Goal: Entertainment & Leisure: Consume media (video, audio)

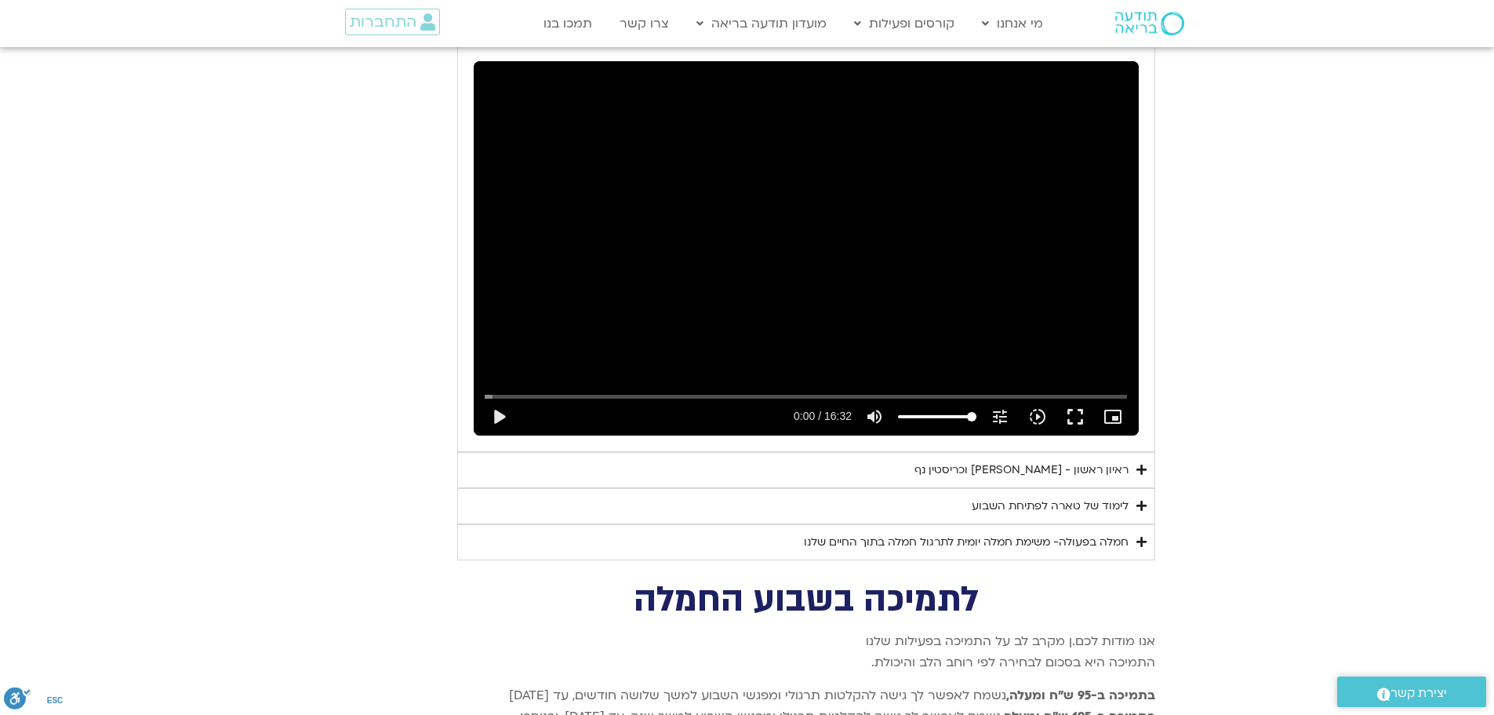
click at [995, 461] on div "ראיון ראשון - [PERSON_NAME] וכריסטין נף" at bounding box center [1022, 470] width 214 height 19
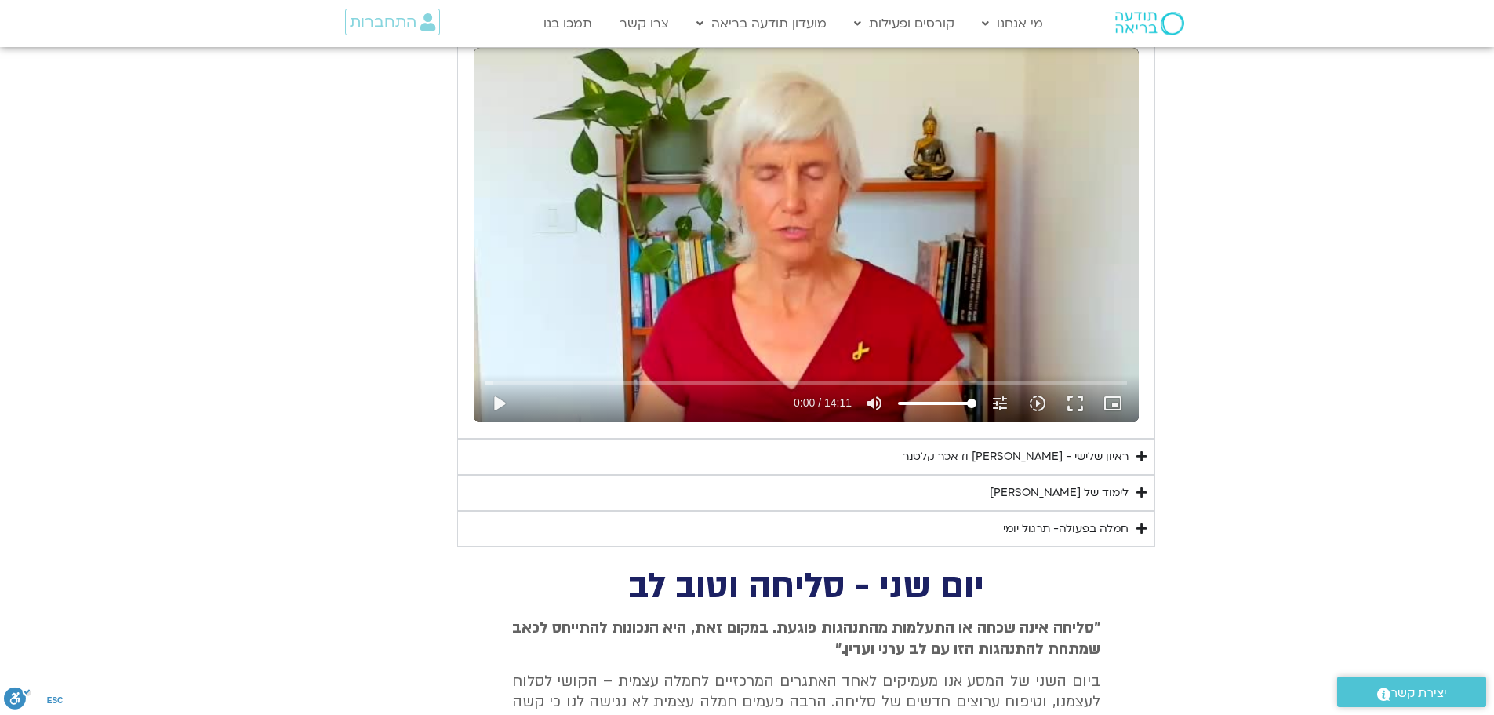
scroll to position [1644, 0]
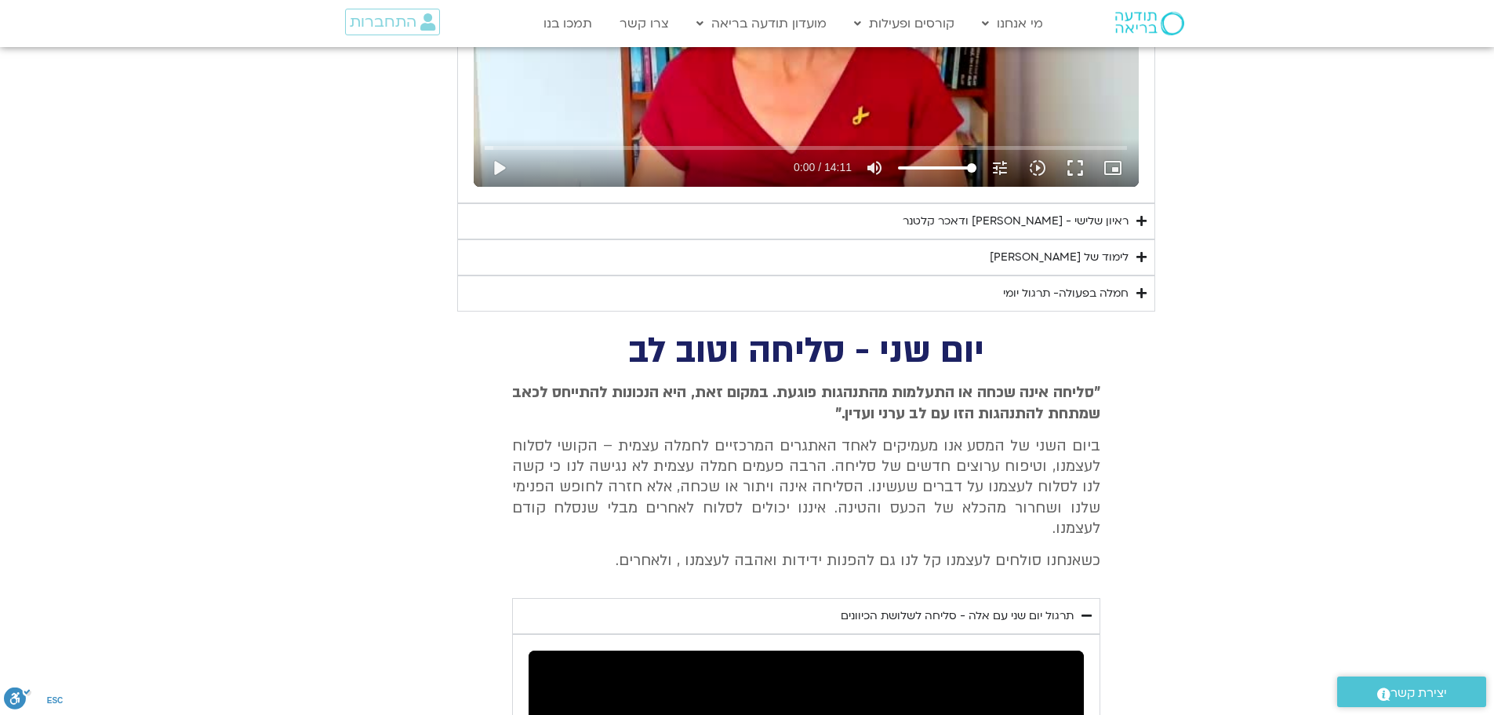
click at [1051, 216] on div "ראיון שלישי - [PERSON_NAME] ודאכר קלטנר" at bounding box center [1016, 221] width 226 height 19
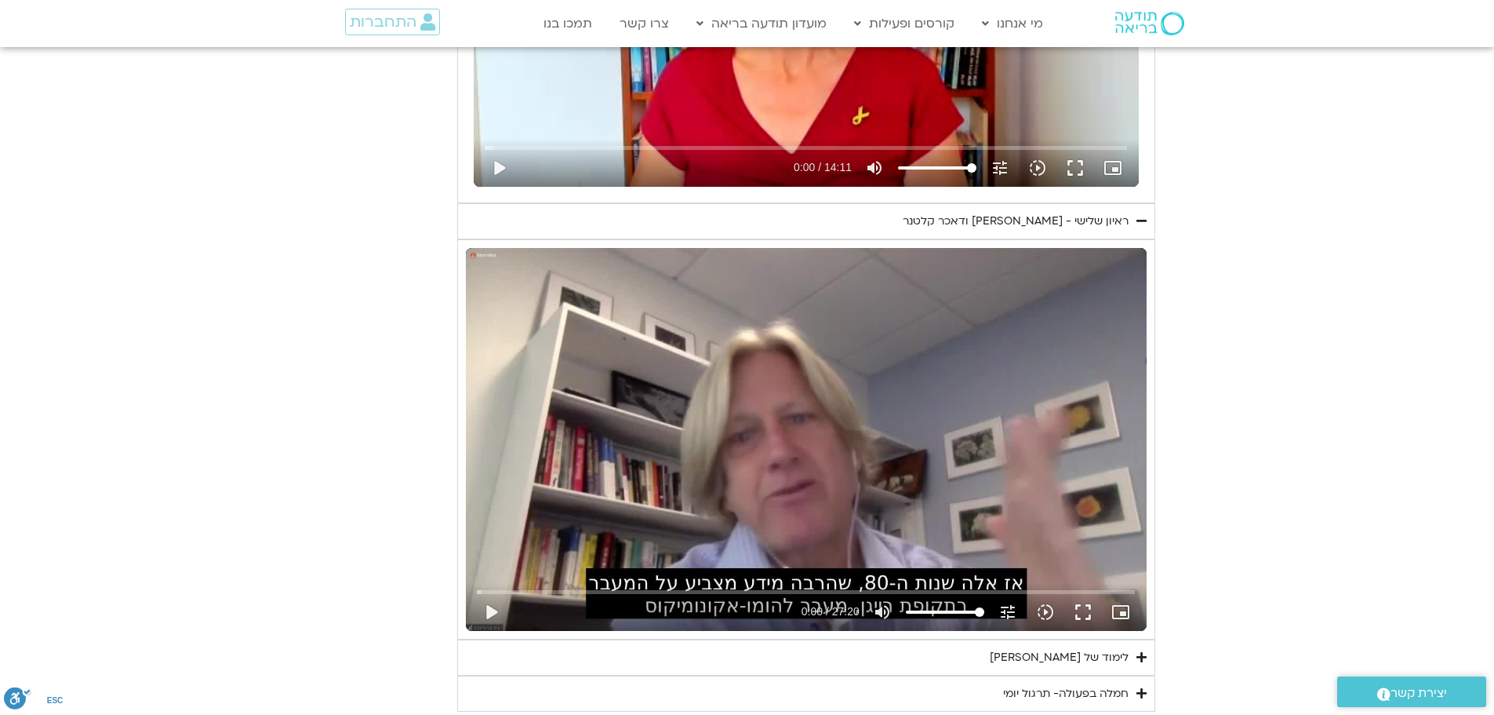
click at [897, 337] on div "Skip ad play_arrow 0:00 / 27:20 volume_up Mute tune Resolution Auto 720p slow_m…" at bounding box center [806, 439] width 681 height 383
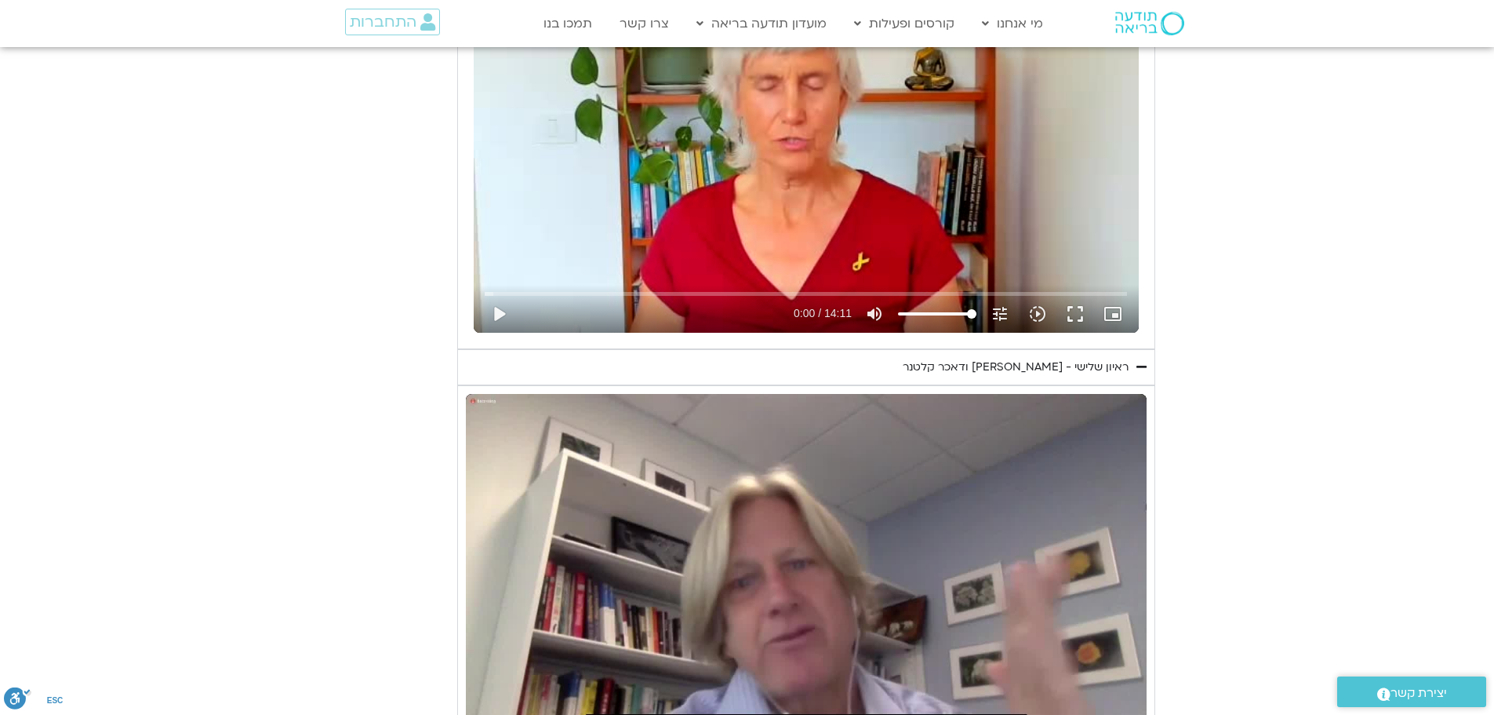
scroll to position [1331, 0]
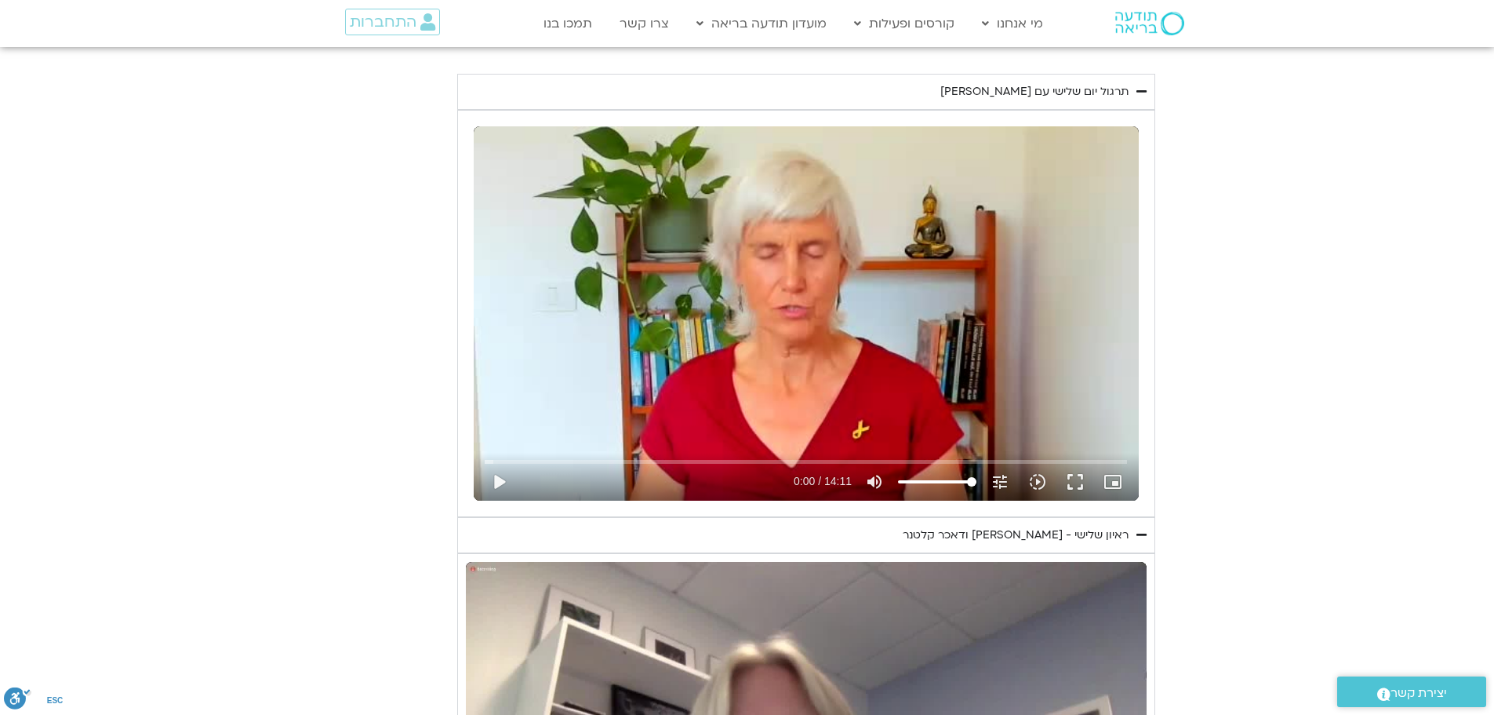
click at [1147, 93] on summary "תרגול יום שלישי עם [PERSON_NAME]" at bounding box center [806, 92] width 698 height 36
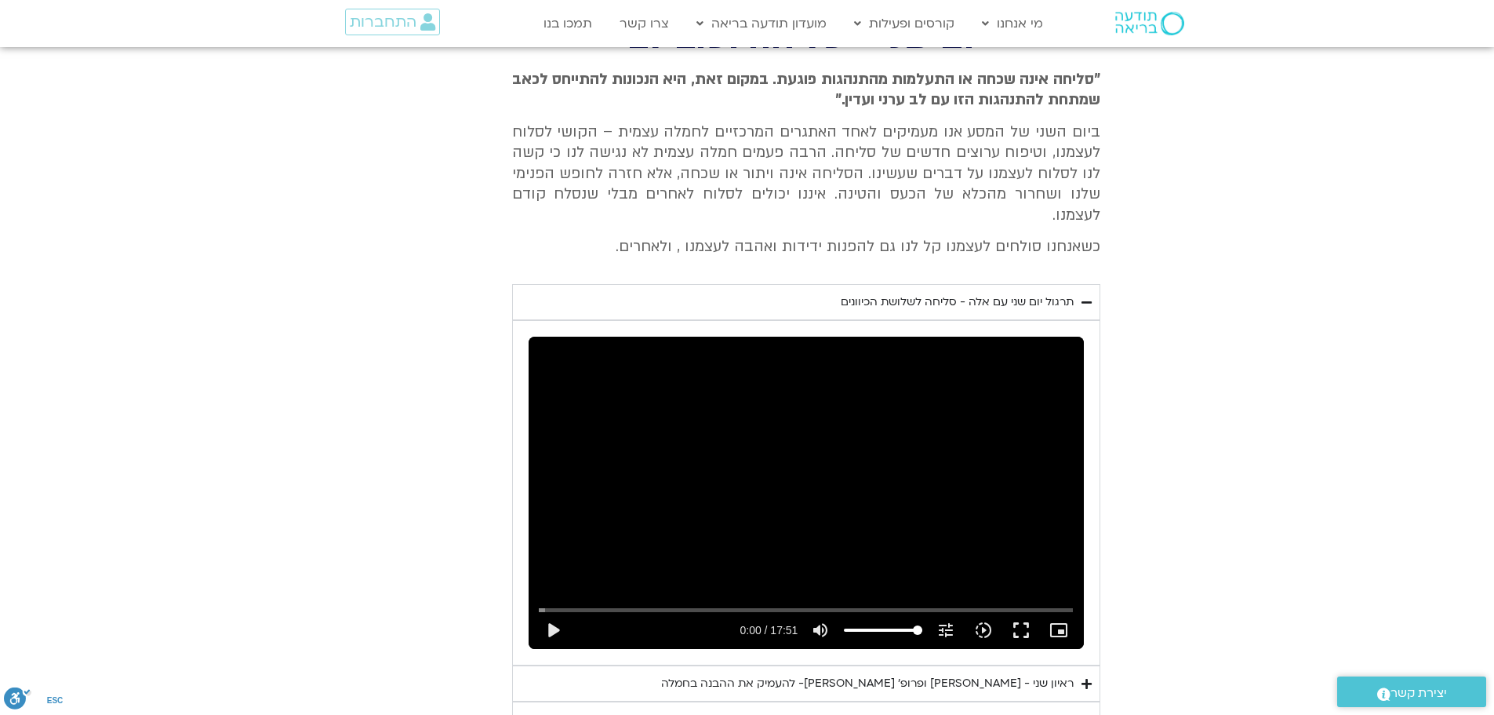
scroll to position [1958, 0]
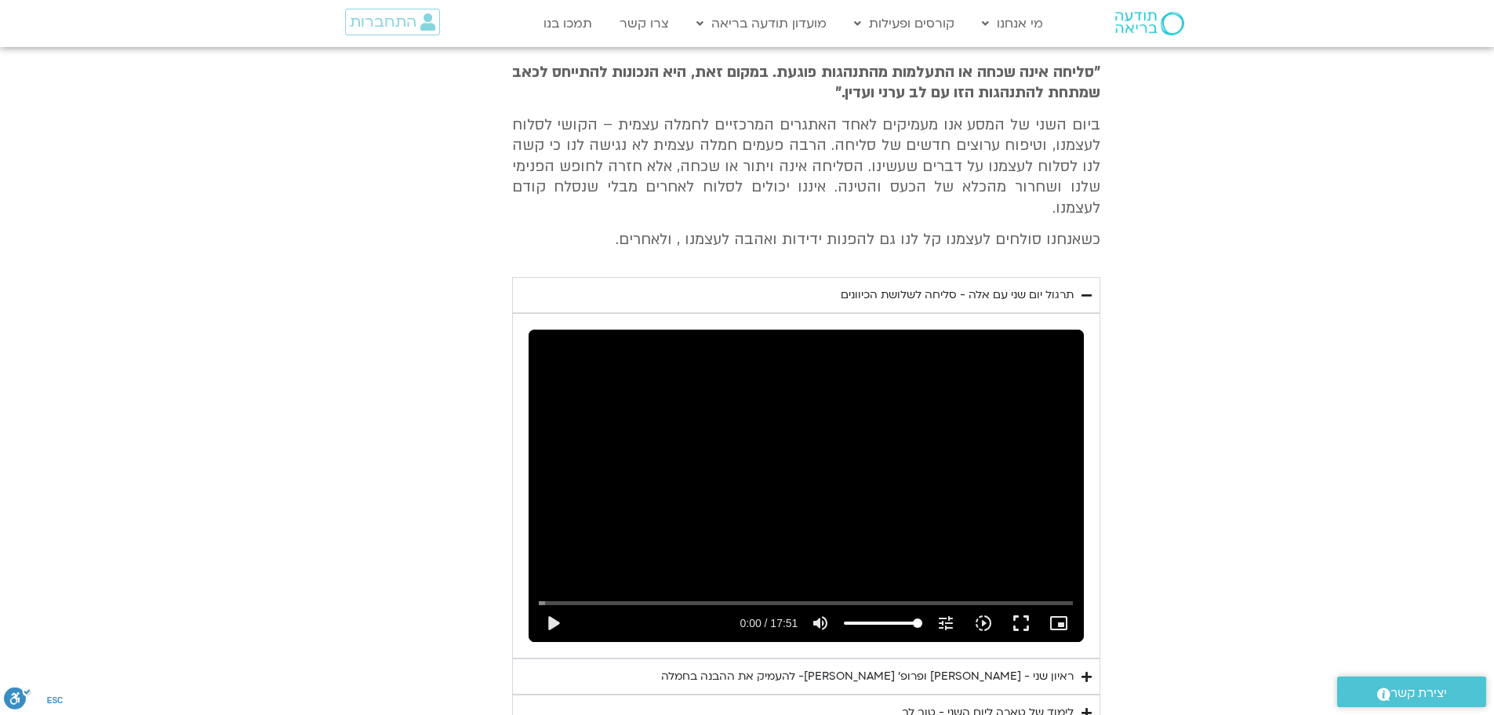
click at [1088, 289] on icon "Accordion. Open links with Enter or Space, close with Escape, and navigate with…" at bounding box center [1087, 295] width 10 height 12
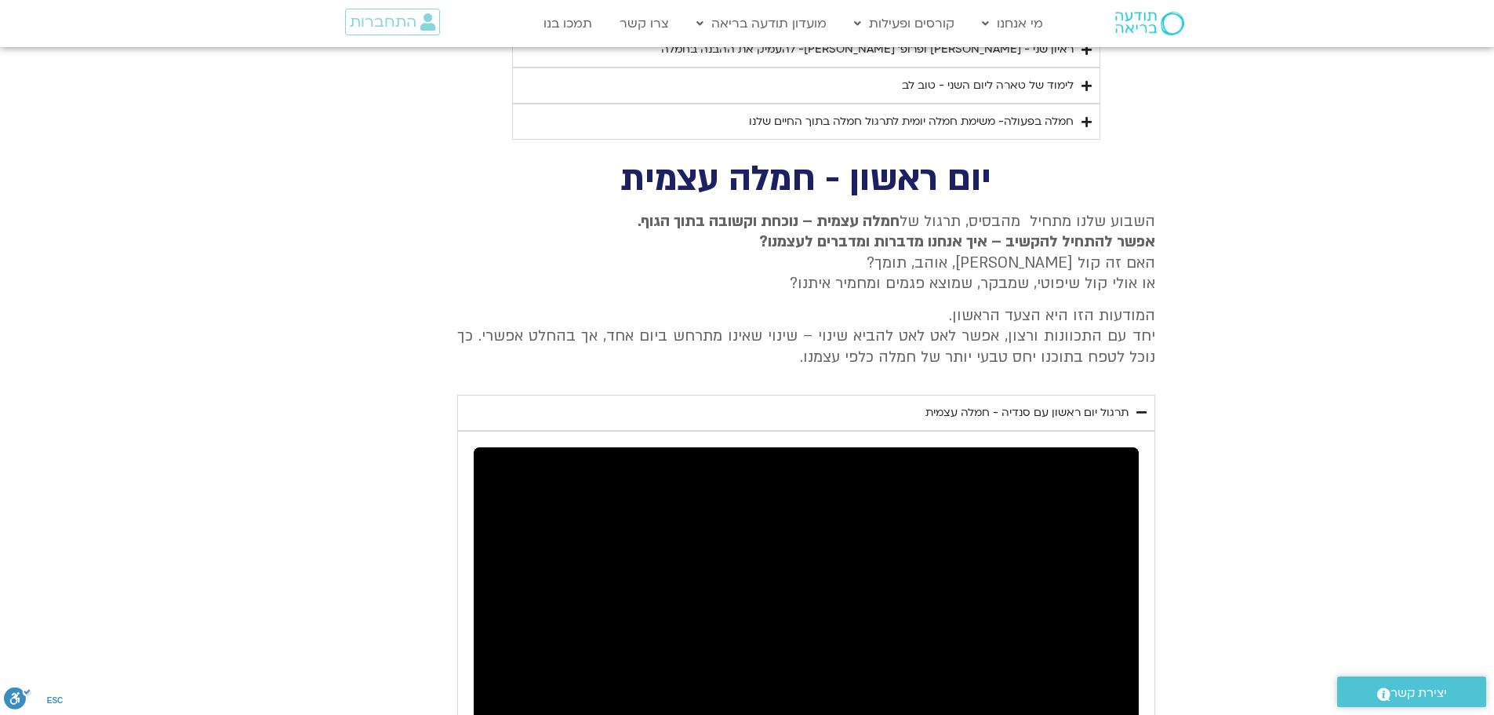
scroll to position [2272, 0]
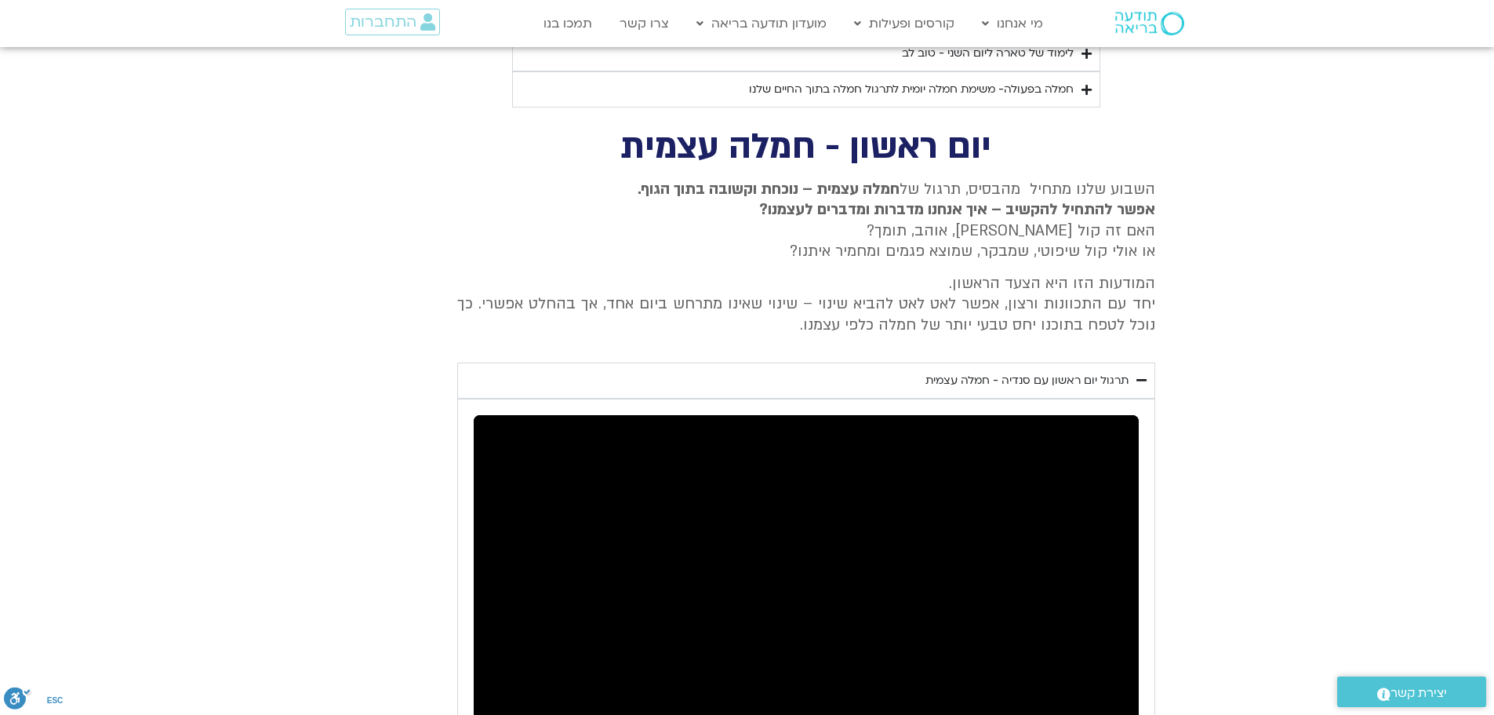
click at [1144, 374] on icon "Accordion. Open links with Enter or Space, close with Escape, and navigate with…" at bounding box center [1142, 380] width 10 height 12
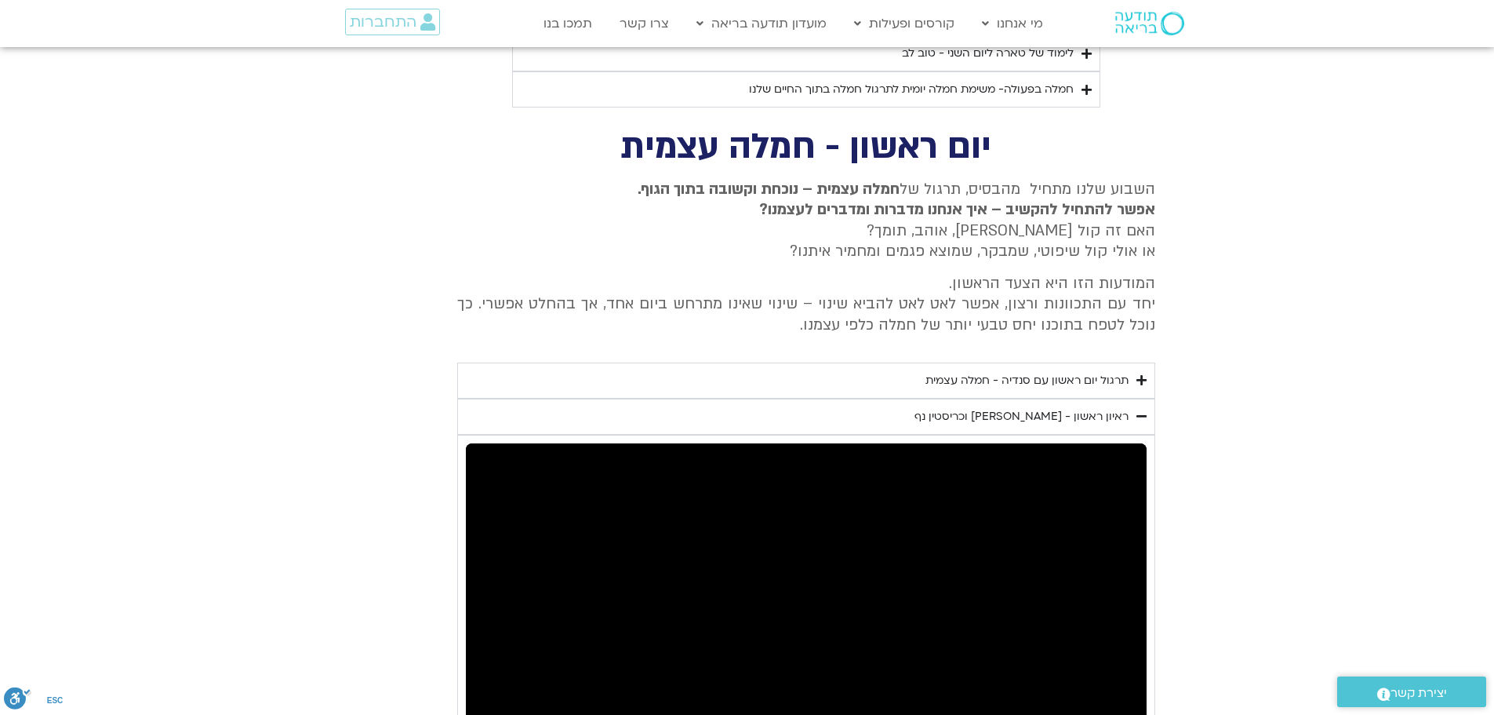
click at [1148, 399] on summary "ראיון ראשון - [PERSON_NAME] וכריסטין נף" at bounding box center [806, 417] width 698 height 36
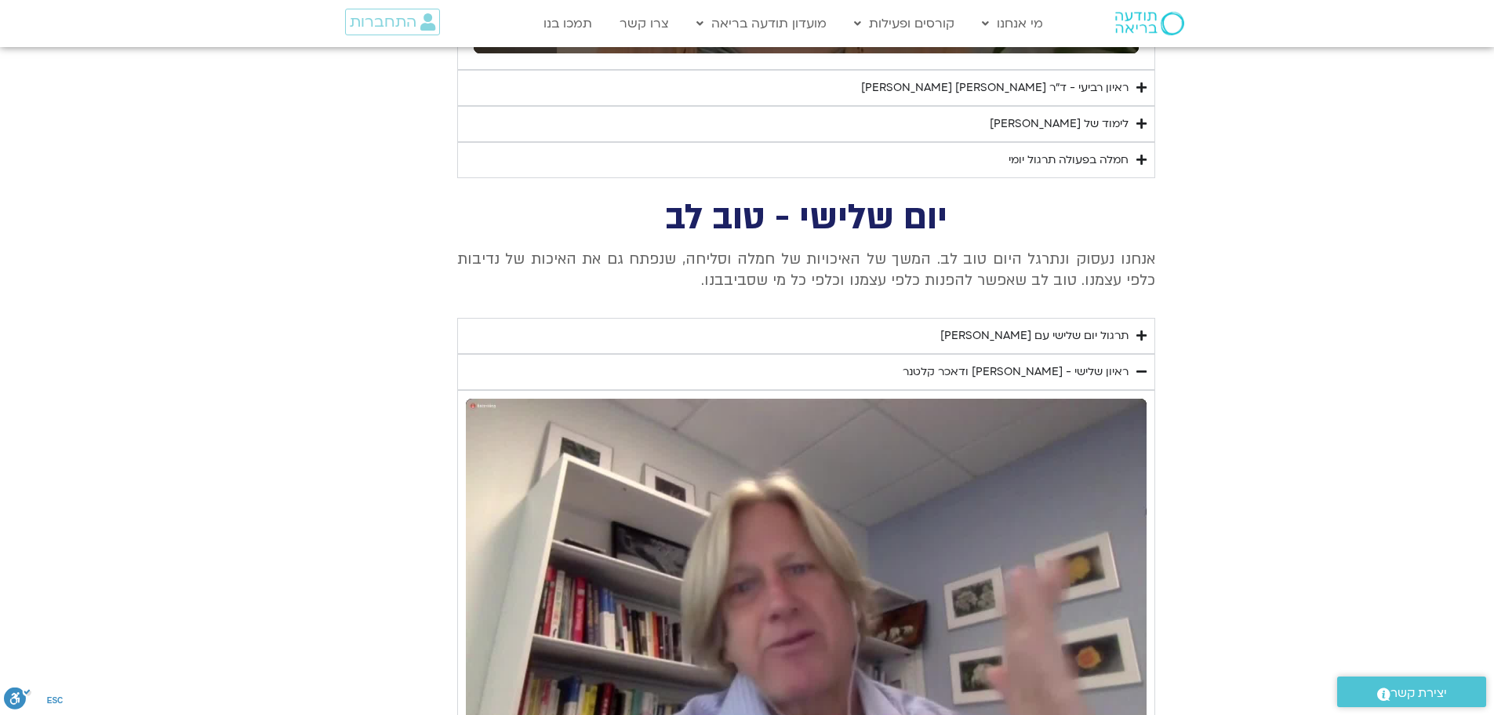
scroll to position [1174, 0]
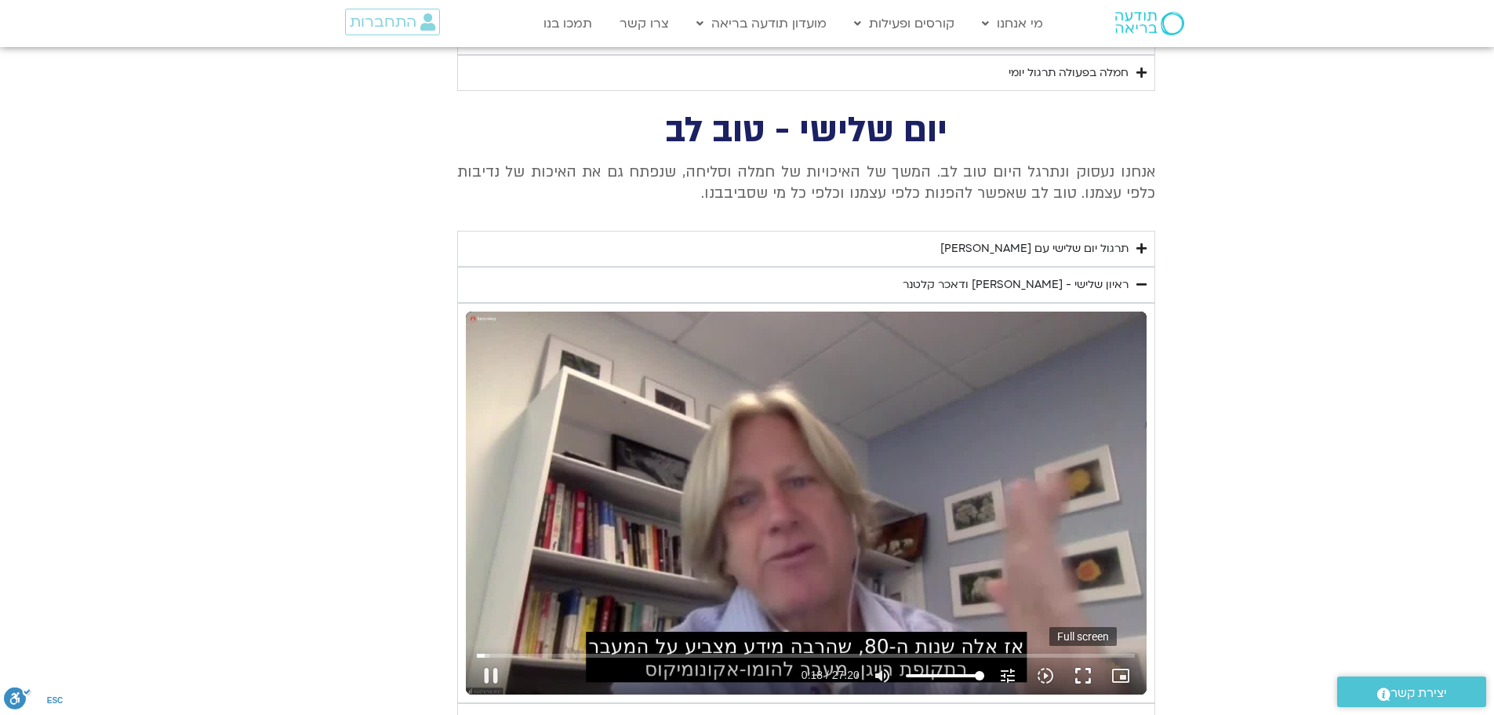
click at [1088, 679] on button "fullscreen" at bounding box center [1084, 676] width 38 height 38
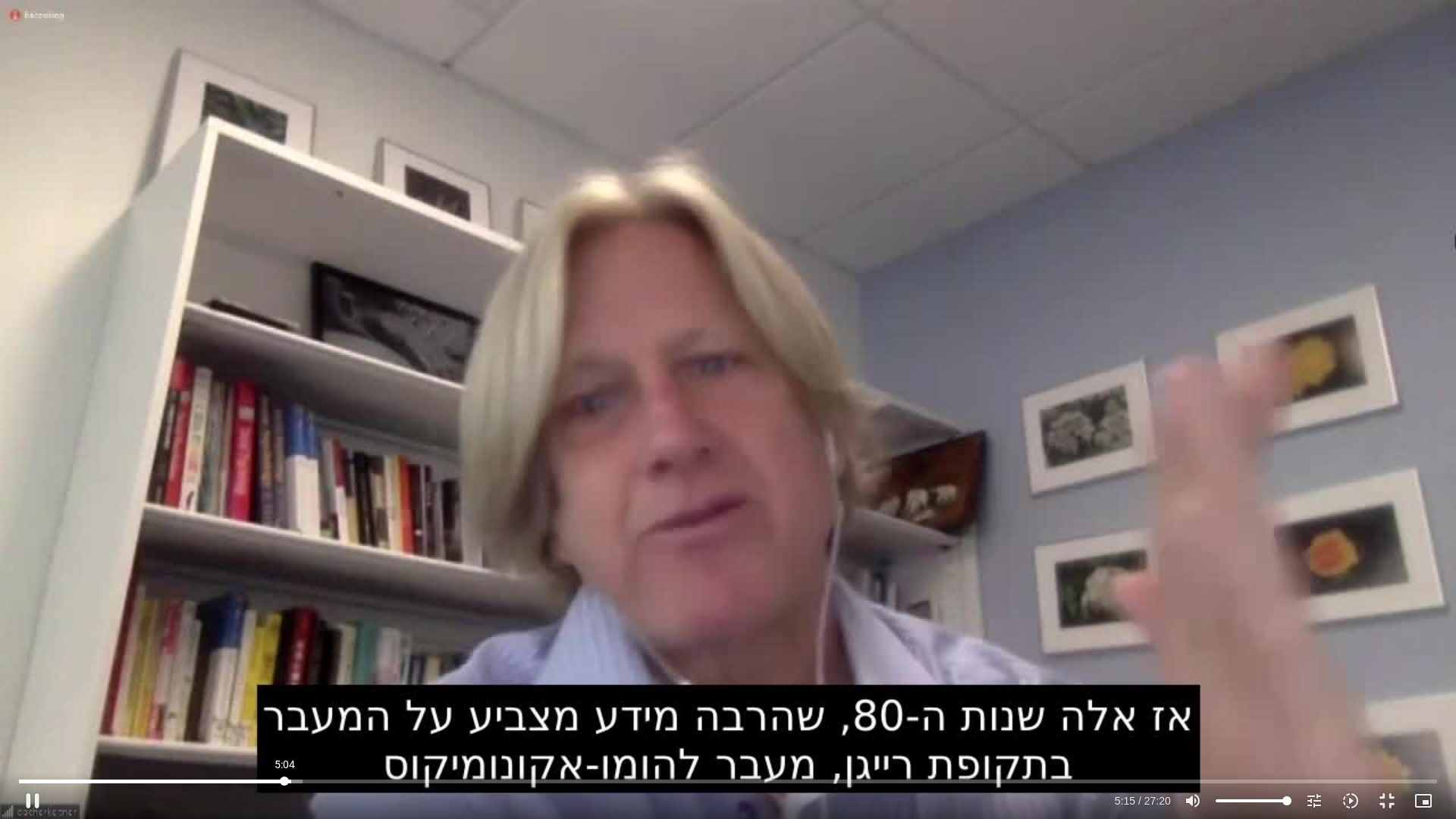
click at [284, 690] on input "Seek" at bounding box center [728, 780] width 1418 height 9
click at [691, 358] on div "Skip ad 5:04 pause 5:52 / 27:20 volume_up Mute tune Resolution Auto 720p slow_m…" at bounding box center [728, 409] width 1456 height 819
click at [691, 358] on div "Skip ad 5:04 play_arrow 5:52 / 27:20 volume_up Mute tune Resolution Auto 720p s…" at bounding box center [728, 409] width 1456 height 819
click at [1387, 690] on button "fullscreen_exit" at bounding box center [1387, 802] width 37 height 37
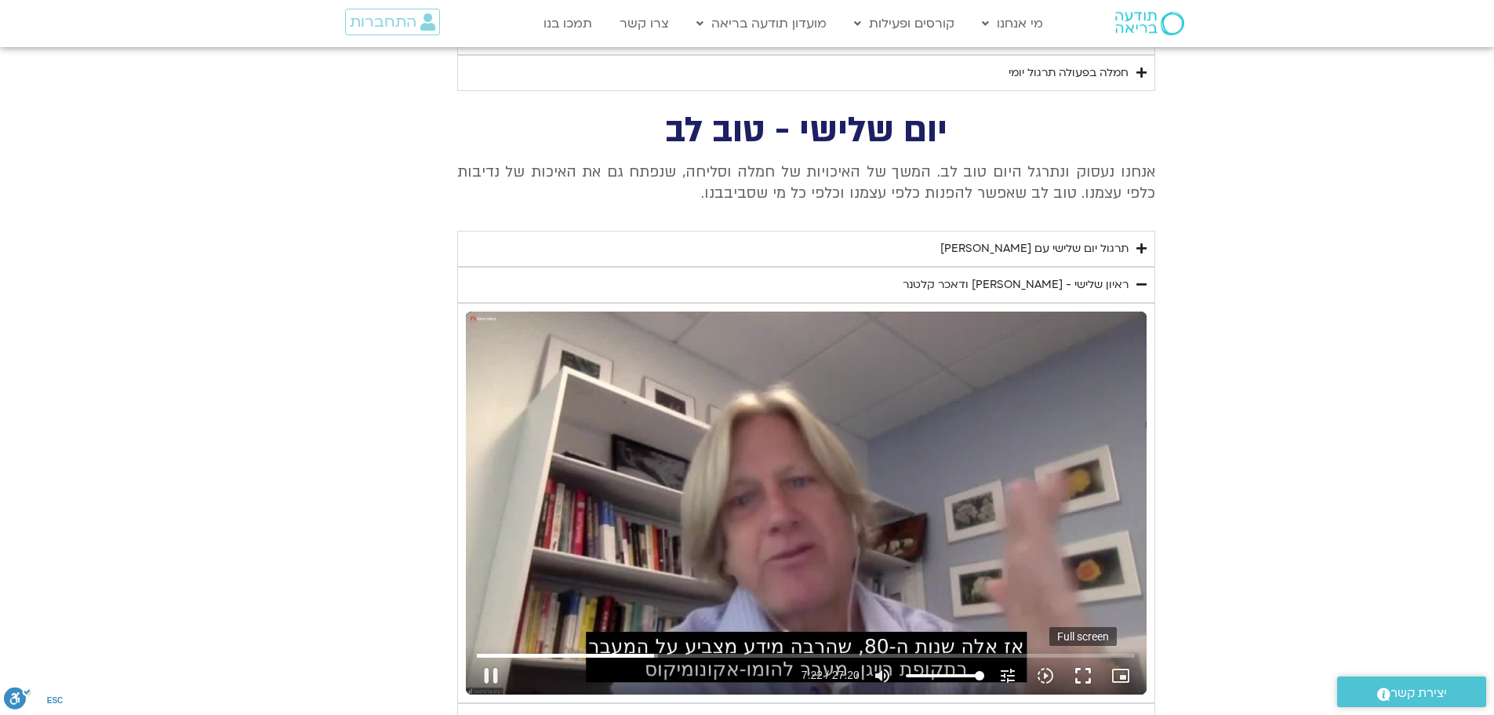
click at [1078, 679] on button "fullscreen" at bounding box center [1084, 676] width 38 height 38
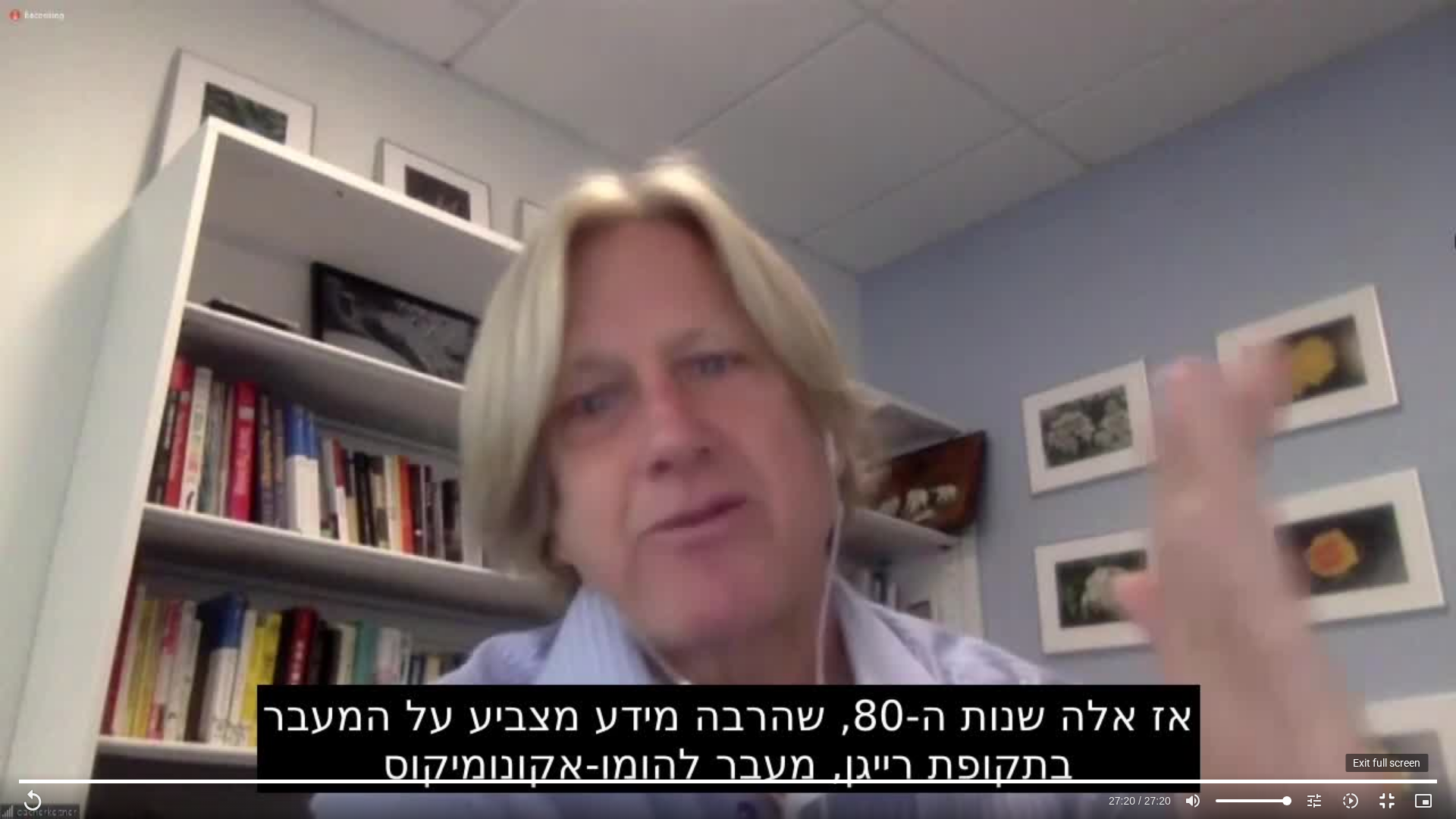
click at [1384, 690] on button "fullscreen_exit" at bounding box center [1387, 802] width 37 height 37
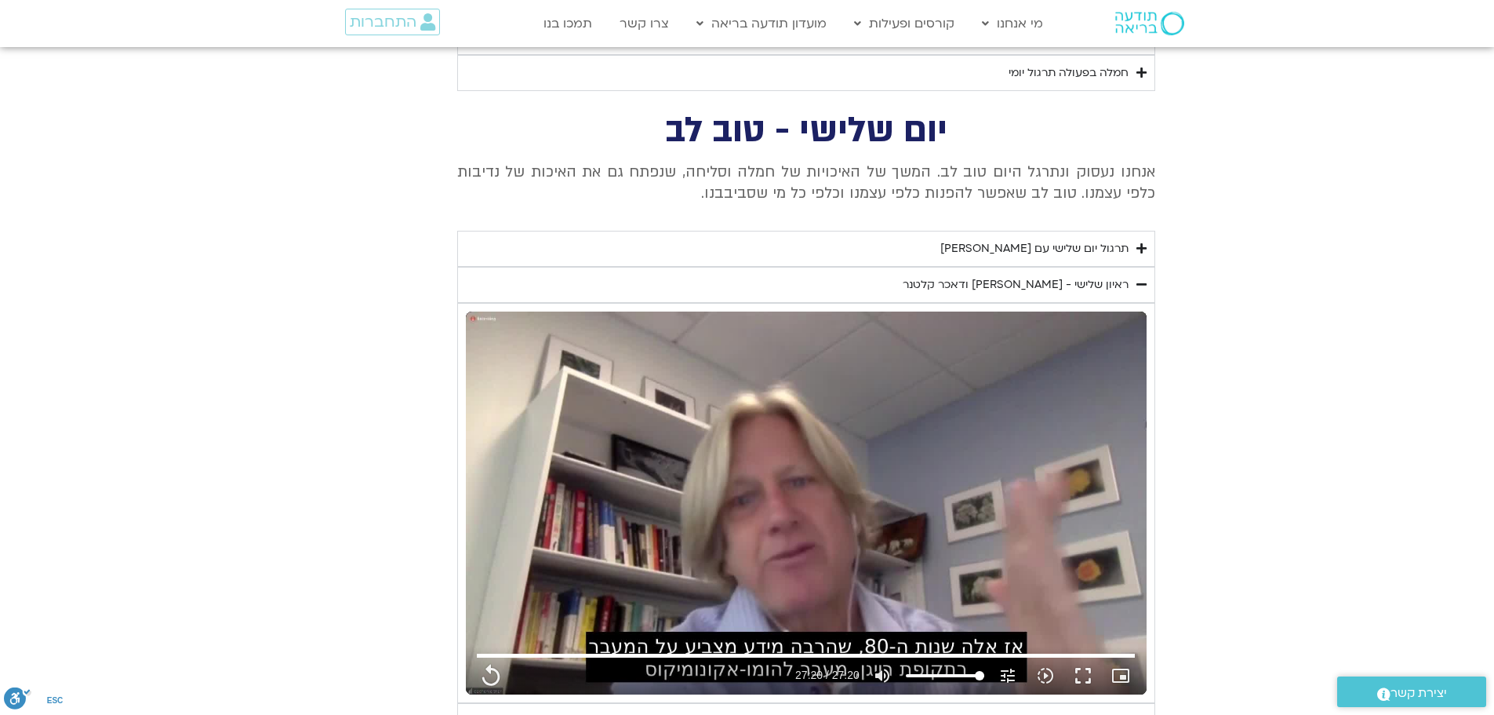
click at [1141, 280] on icon "Accordion. Open links with Enter or Space, close with Escape, and navigate with…" at bounding box center [1142, 284] width 10 height 12
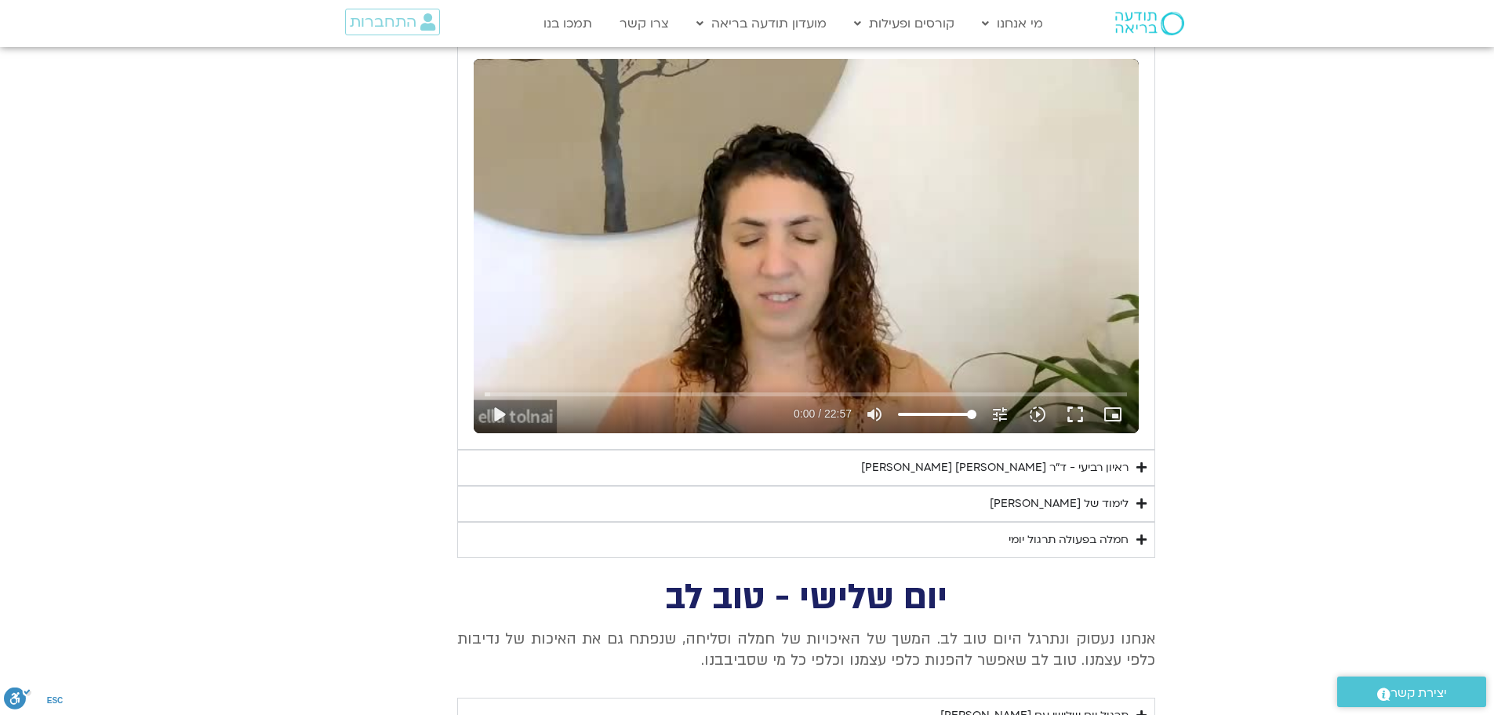
scroll to position [703, 0]
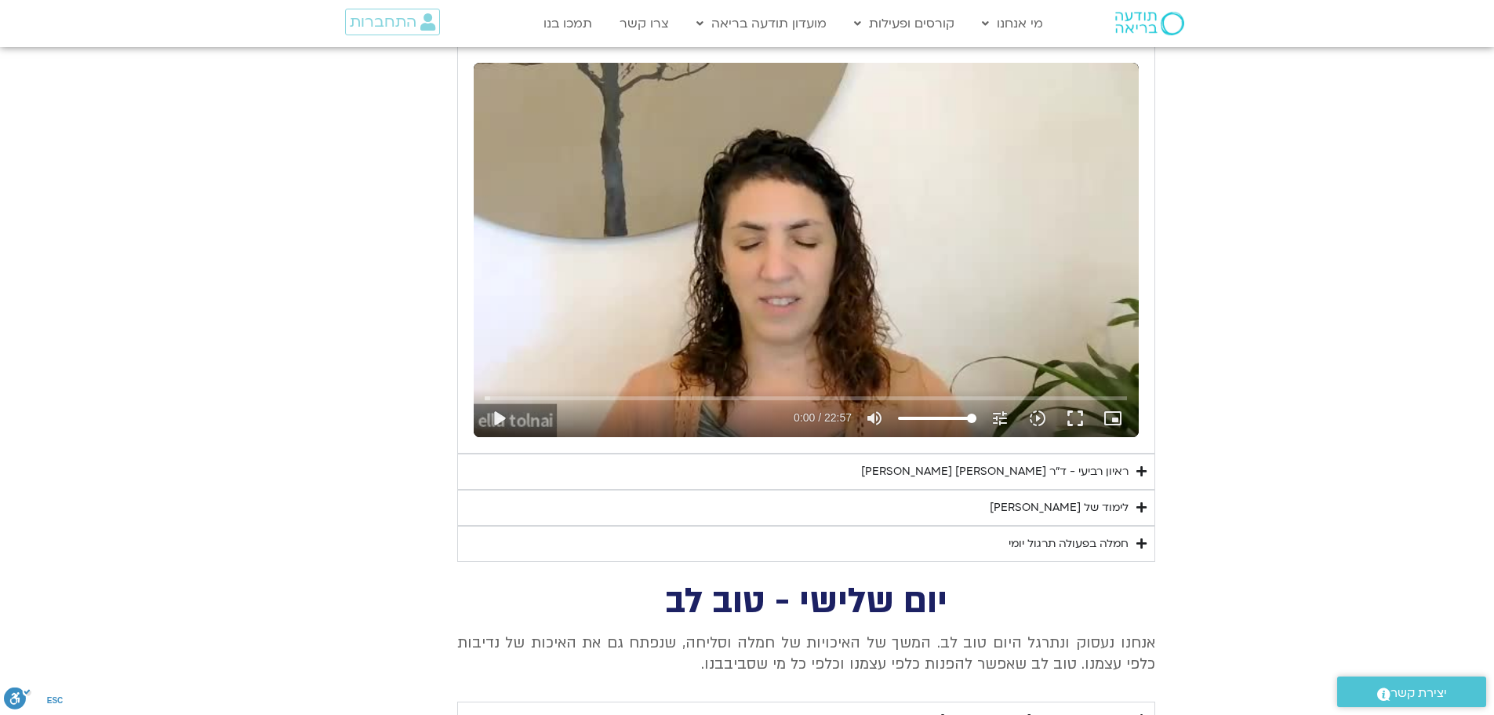
type input "1640.5"
click at [916, 282] on div "Skip ad play_arrow 0:00 / 22:57 volume_up Mute tune Resolution Auto 240p slow_m…" at bounding box center [806, 250] width 665 height 374
type input "0.004056"
type input "1640.5"
type input "0.087473"
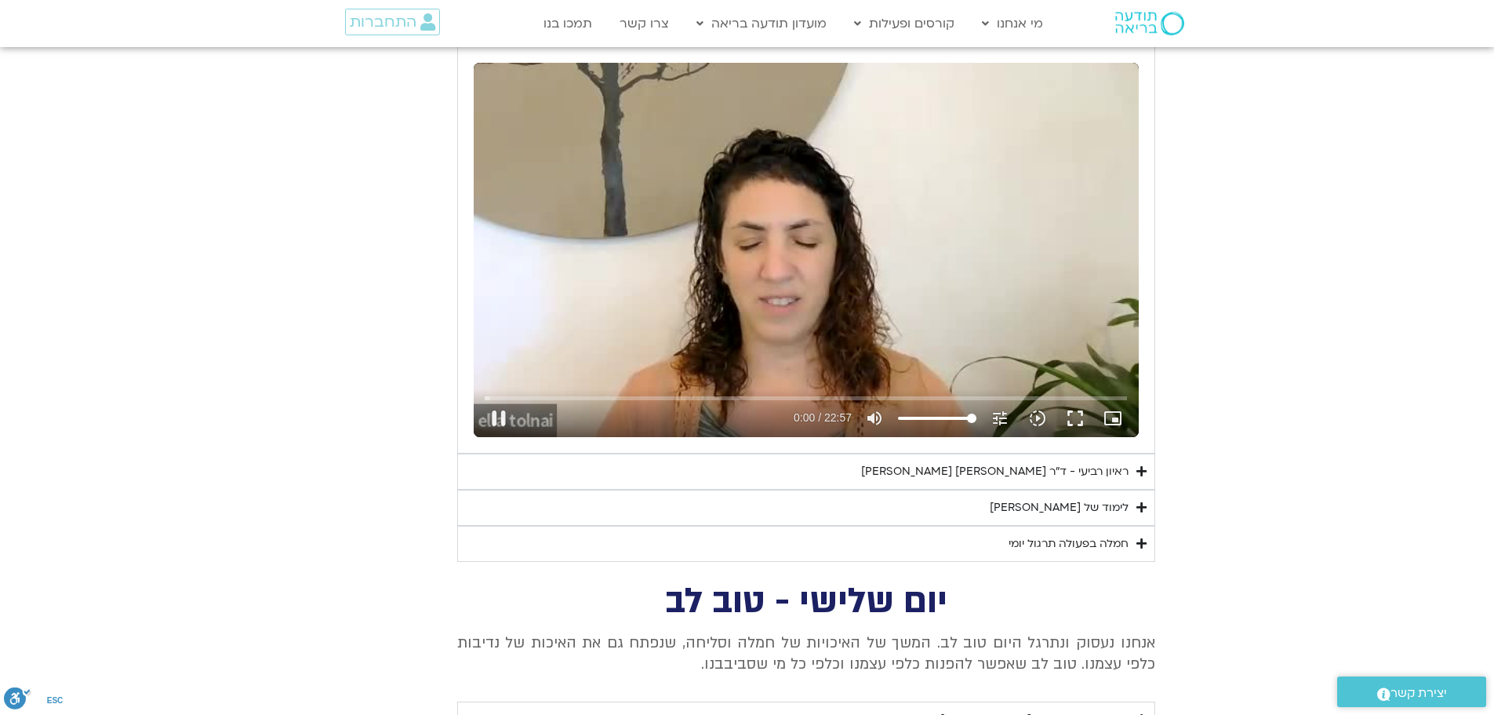
type input "1640.5"
type input "0.219497"
type input "1640.5"
type input "0.40553"
type input "1640.5"
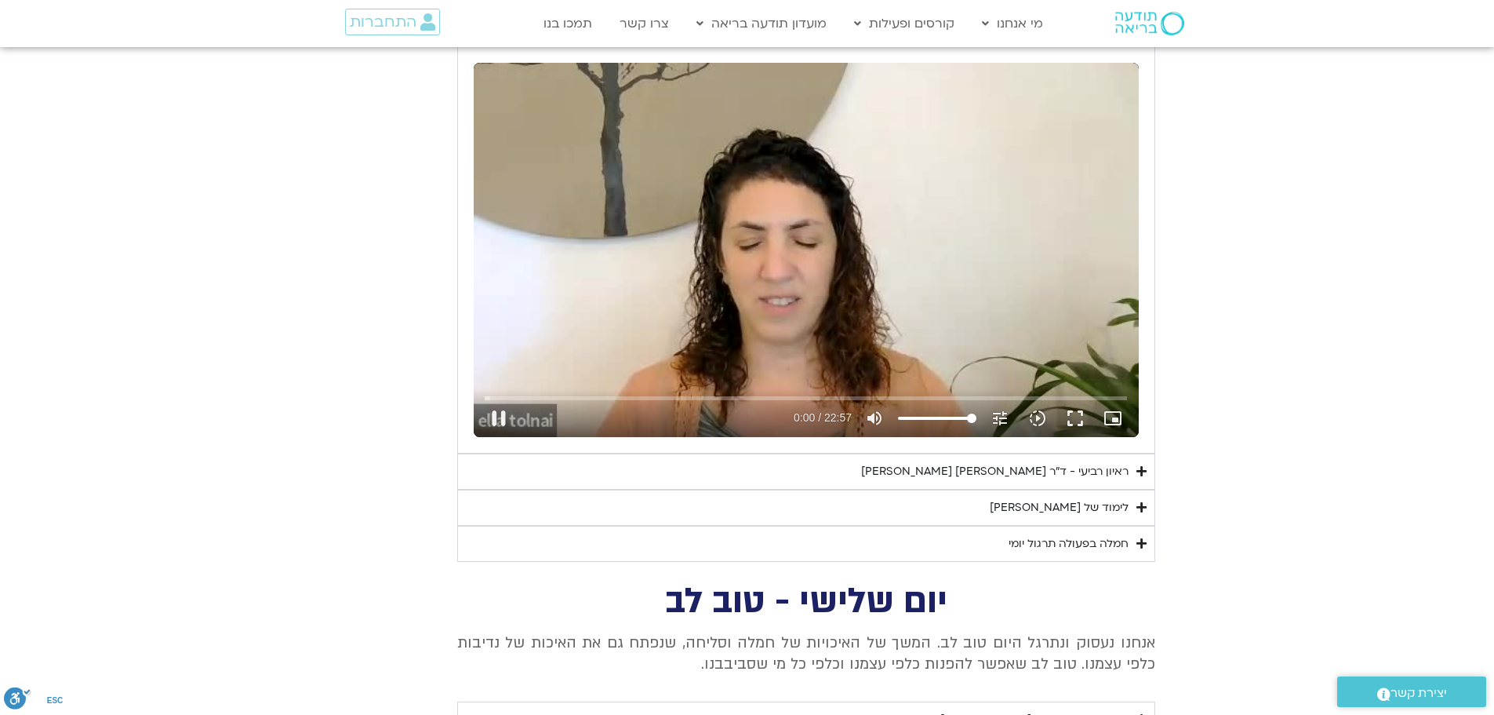
type input "0.523323"
type input "1640.5"
type input "0.674773"
type input "1640.5"
type input "0.771425"
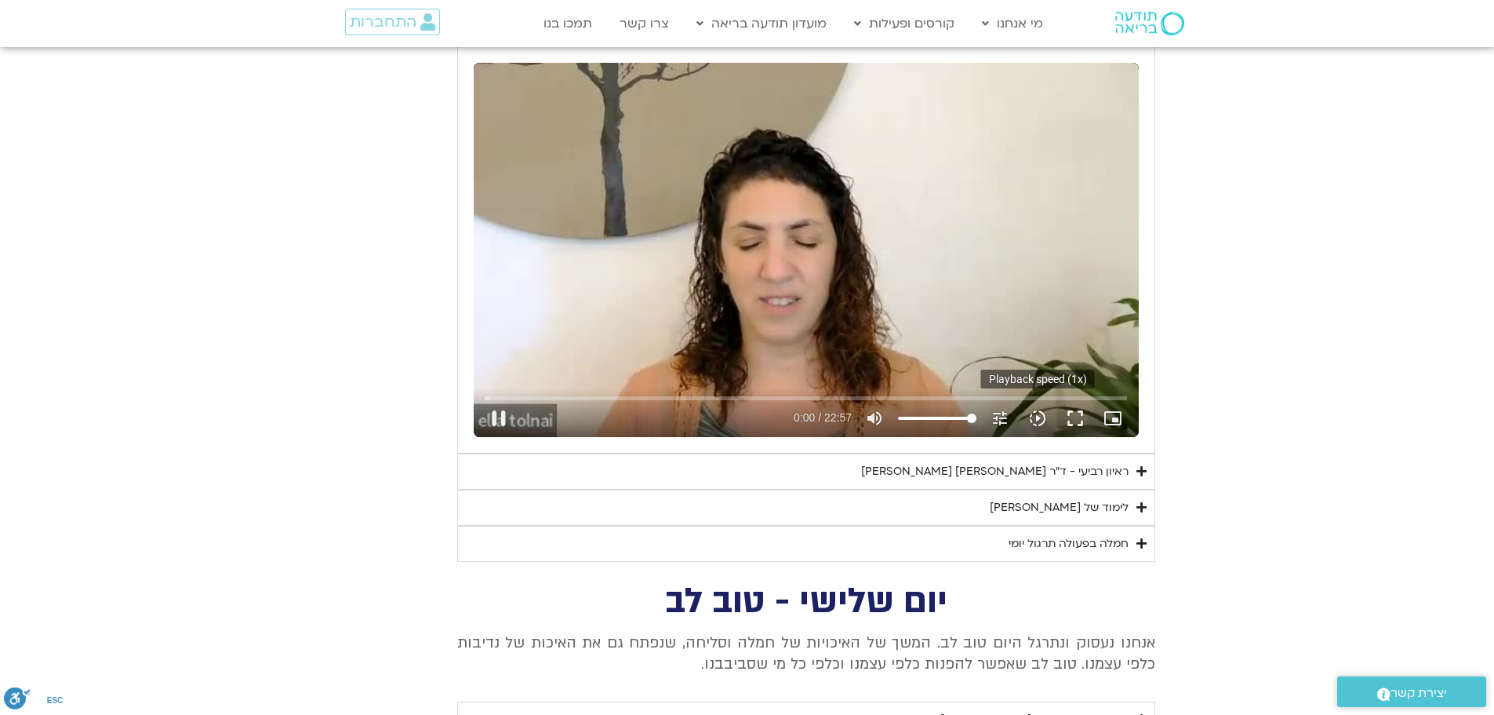
type input "1640.5"
type input "0.921833"
type input "1640.5"
type input "1.054115"
type input "1640.5"
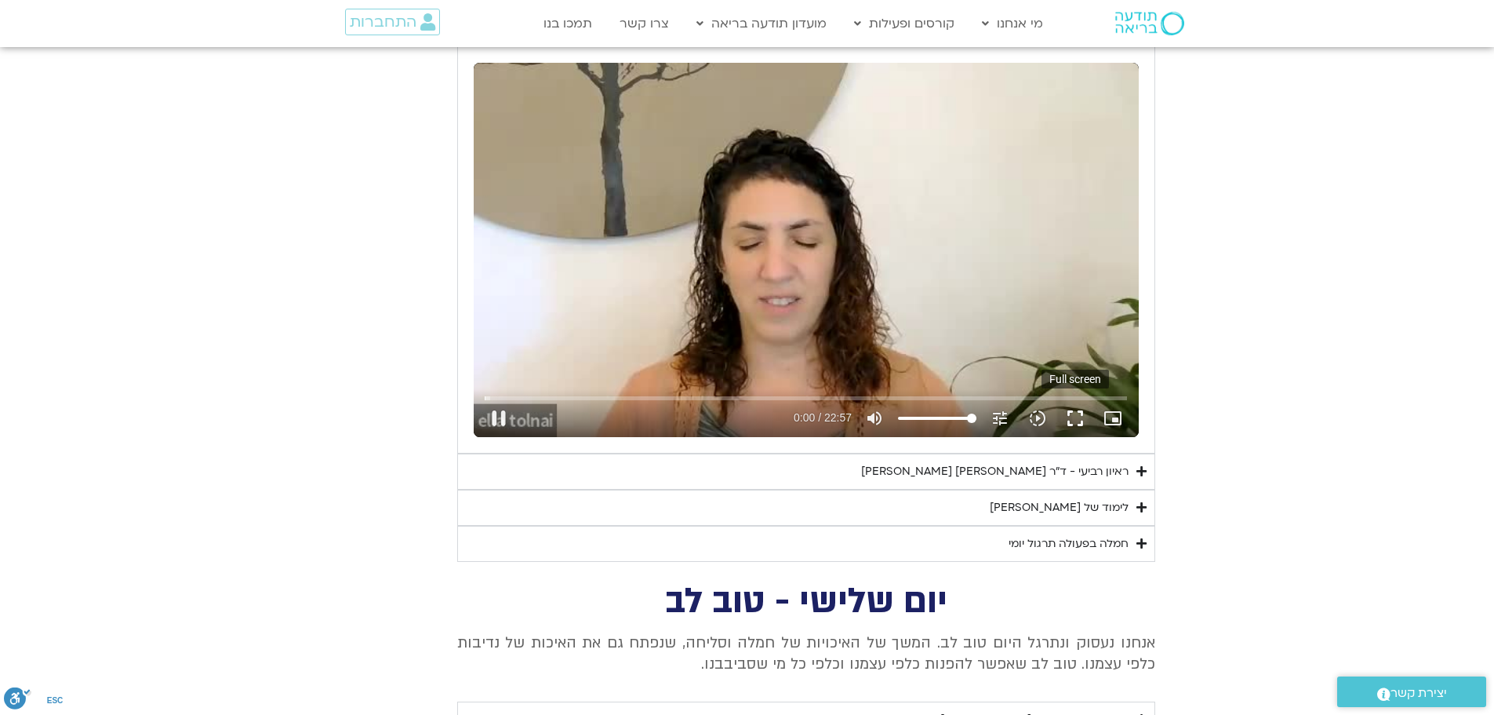
type input "1.186848"
type input "1640.5"
type input "1.321136"
type input "1640.5"
type input "1.420313"
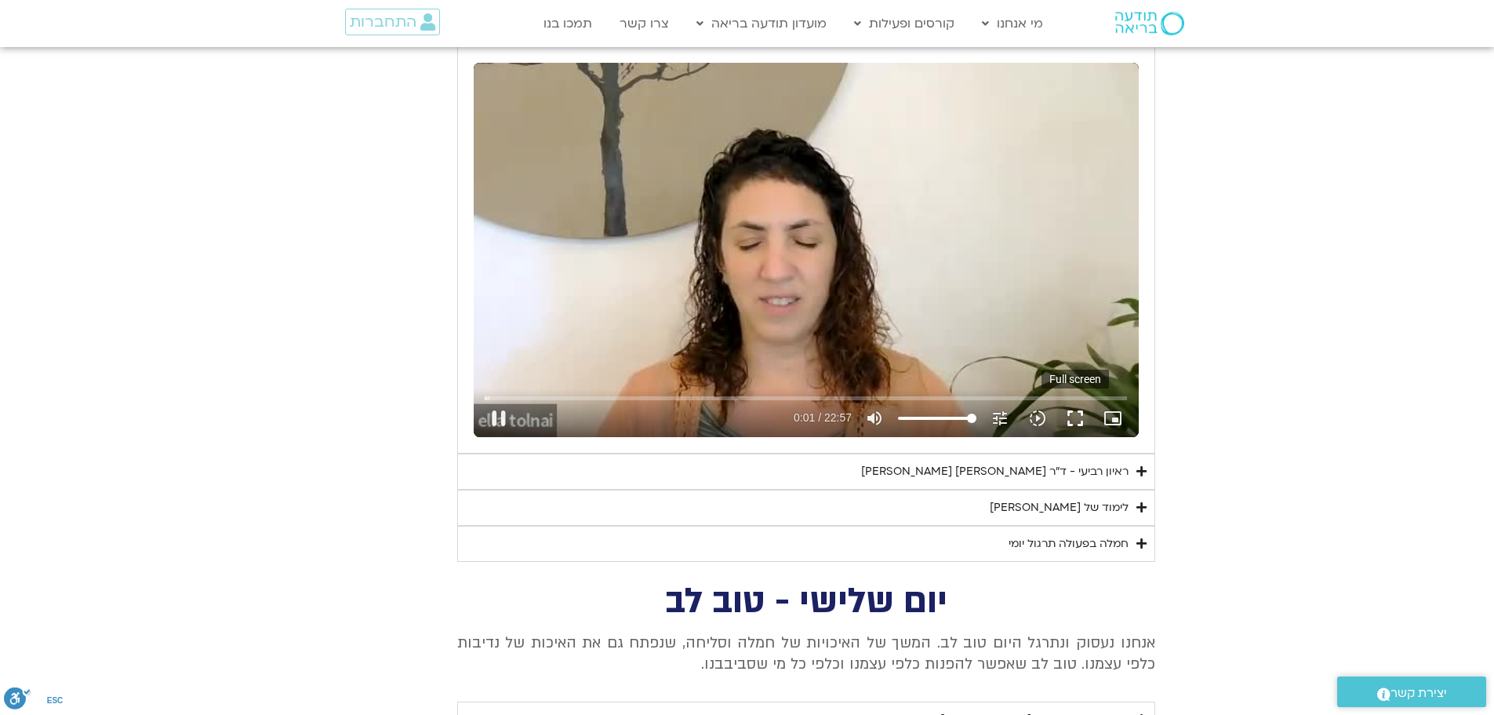
type input "1640.5"
type input "1.502803"
type input "1640.5"
type input "1.636519"
click at [1073, 421] on button "fullscreen" at bounding box center [1076, 418] width 38 height 38
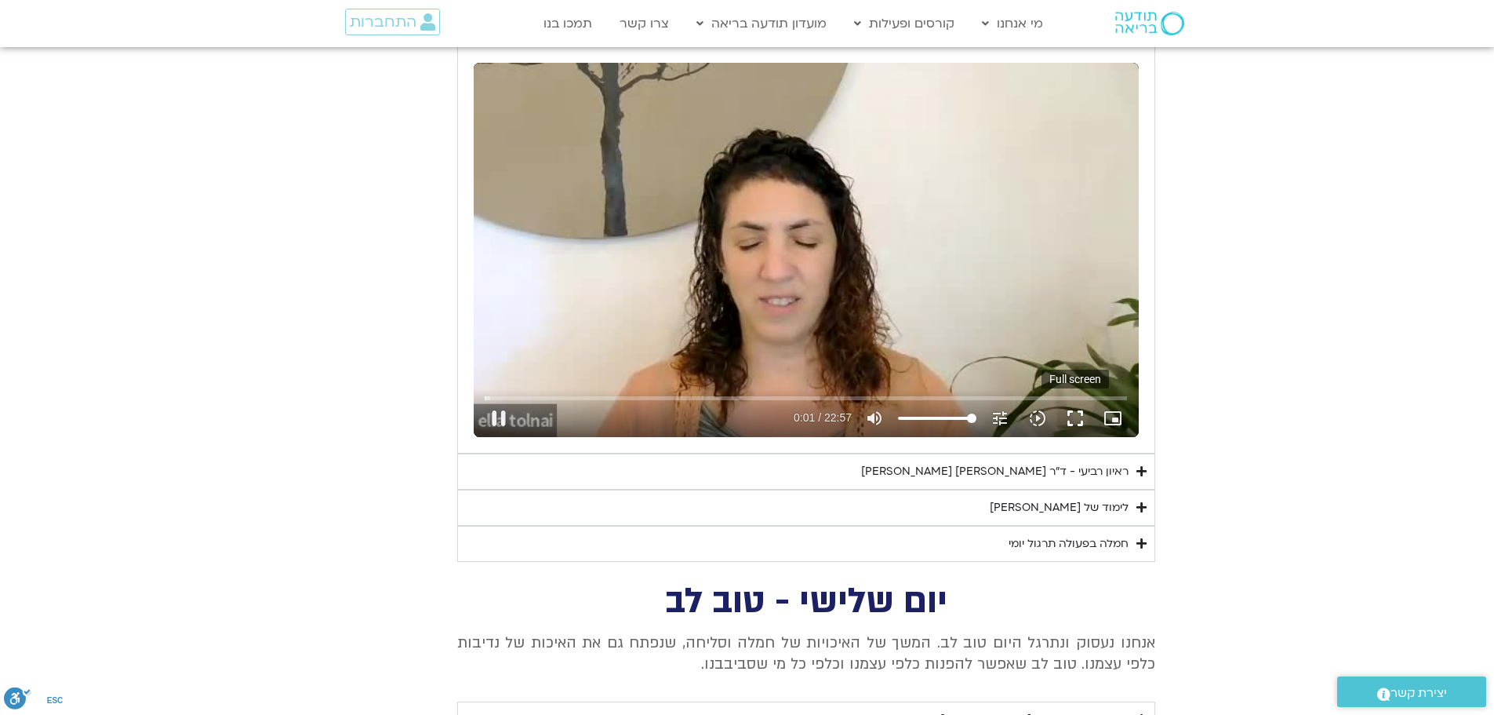
type input "1640.5"
type input "1.840555"
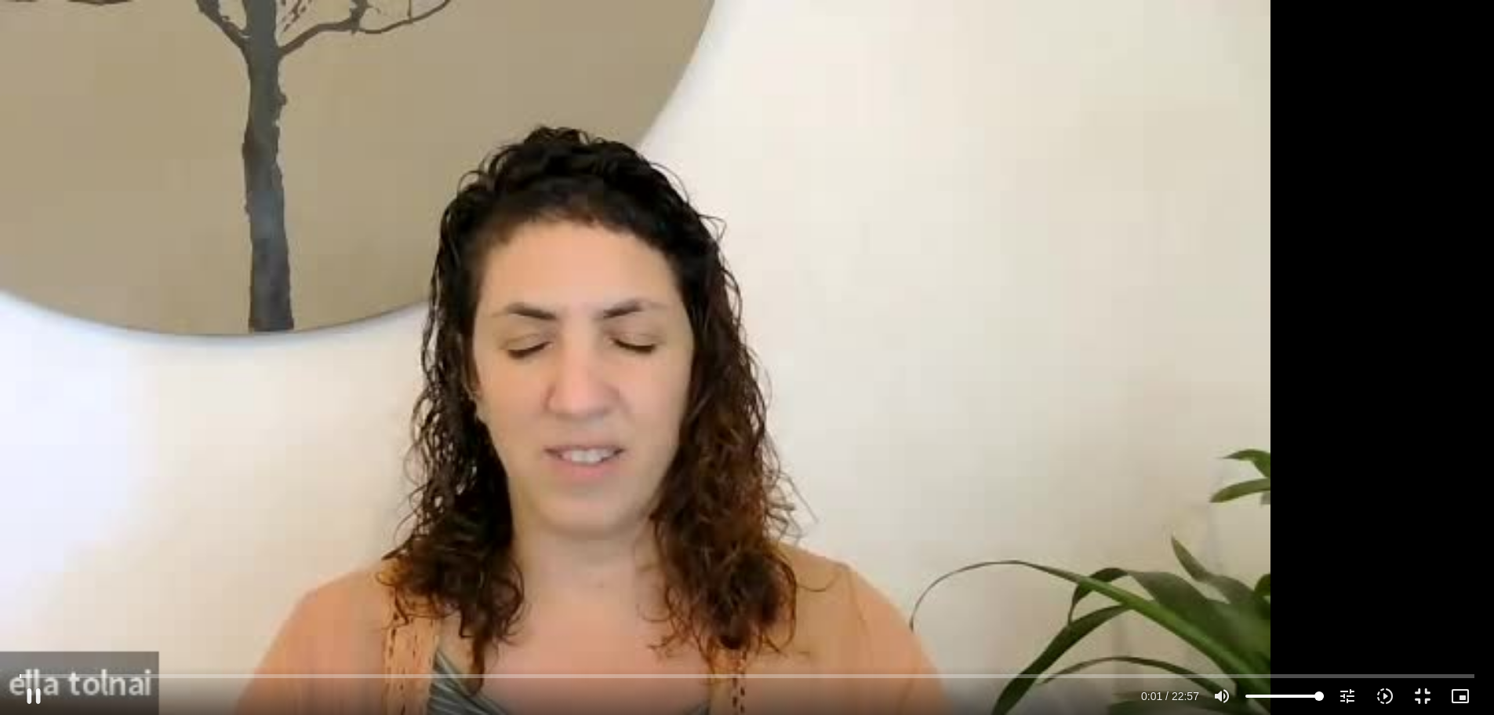
type input "1640.5"
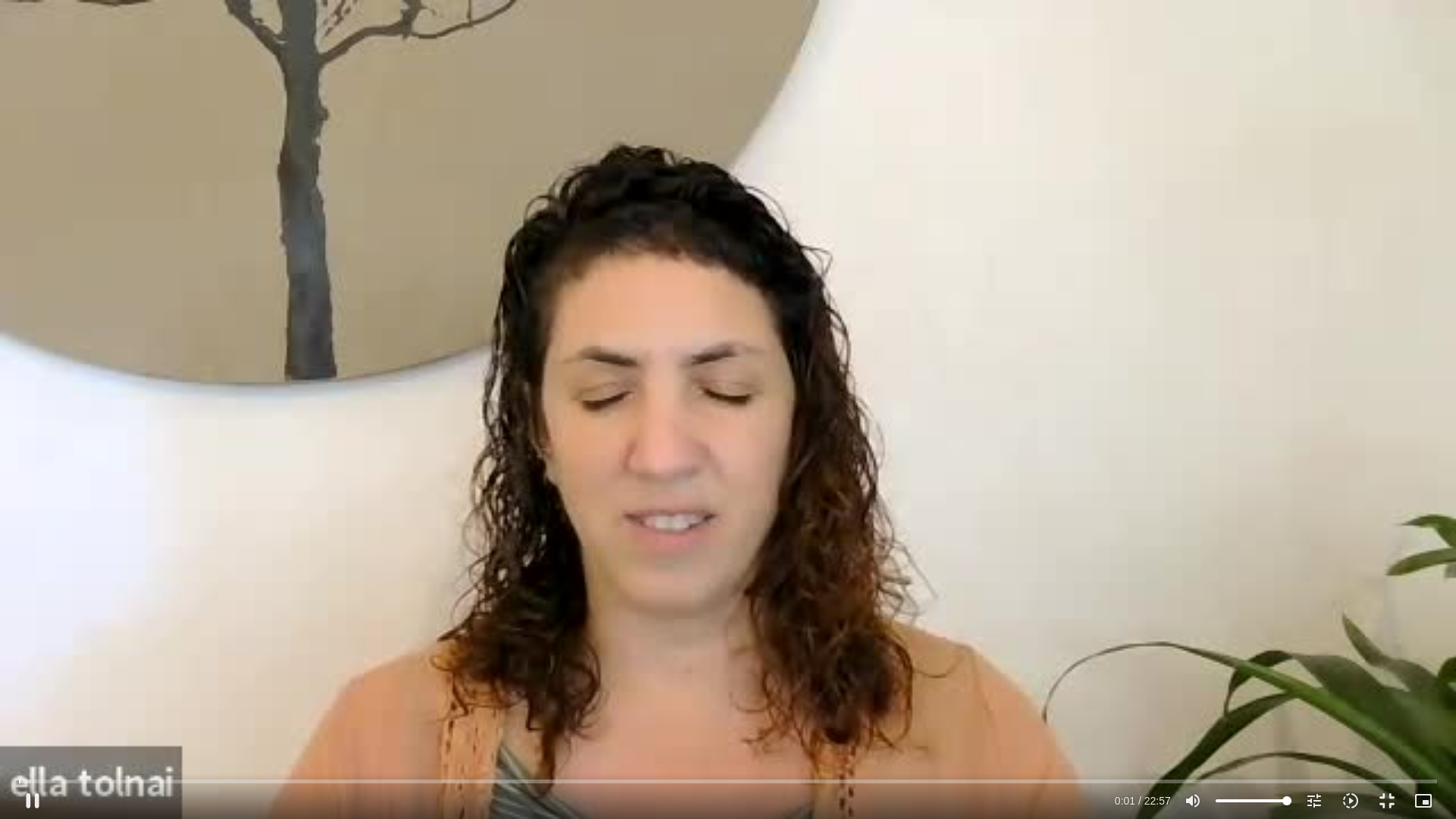
type input "2.003018"
type input "1640.5"
type input "2.120016"
type input "1640.5"
type input "2.257322"
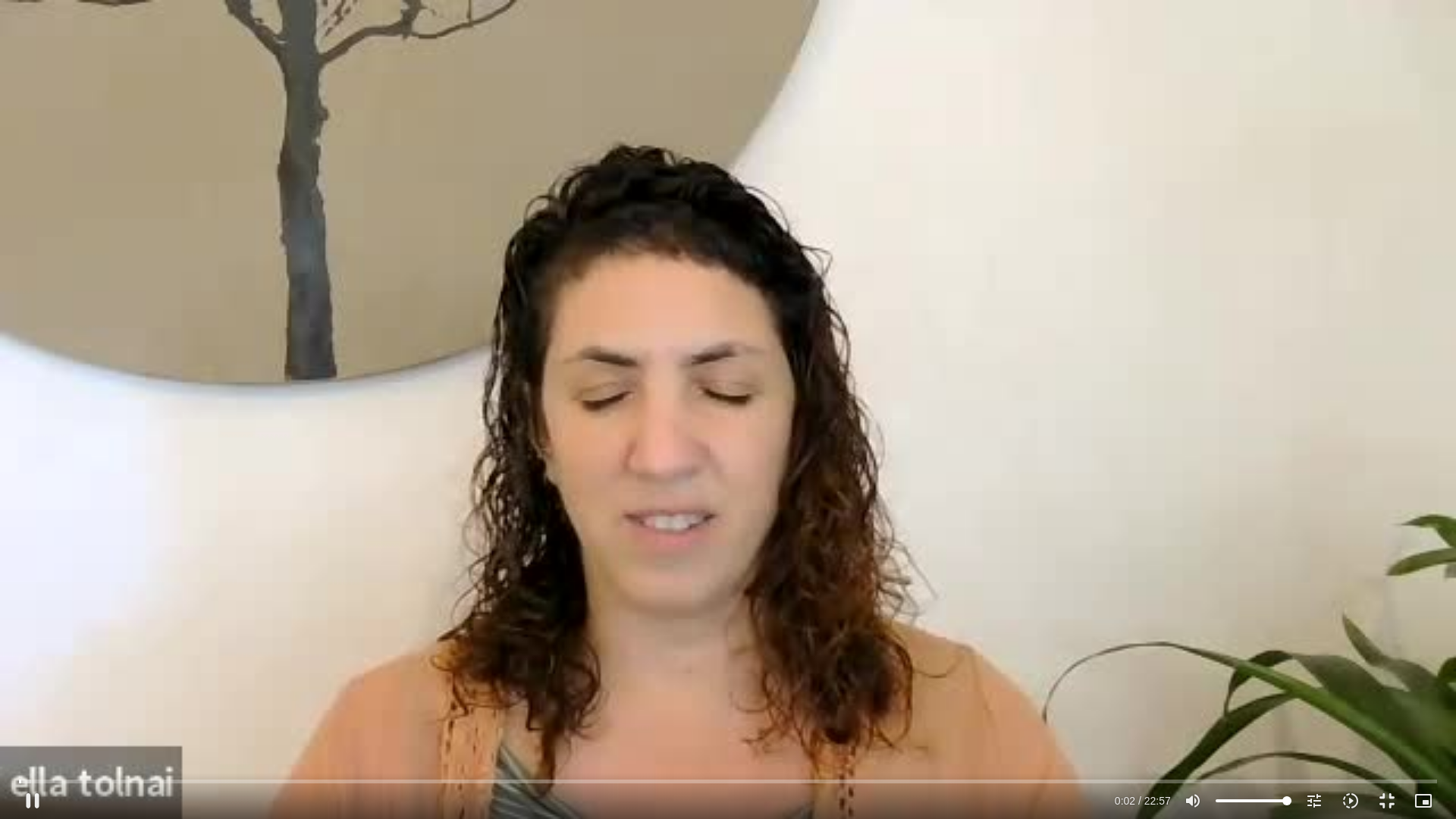
type input "1640.5"
type input "2.356919"
type input "1640.5"
type input "2.484134"
type input "1640.5"
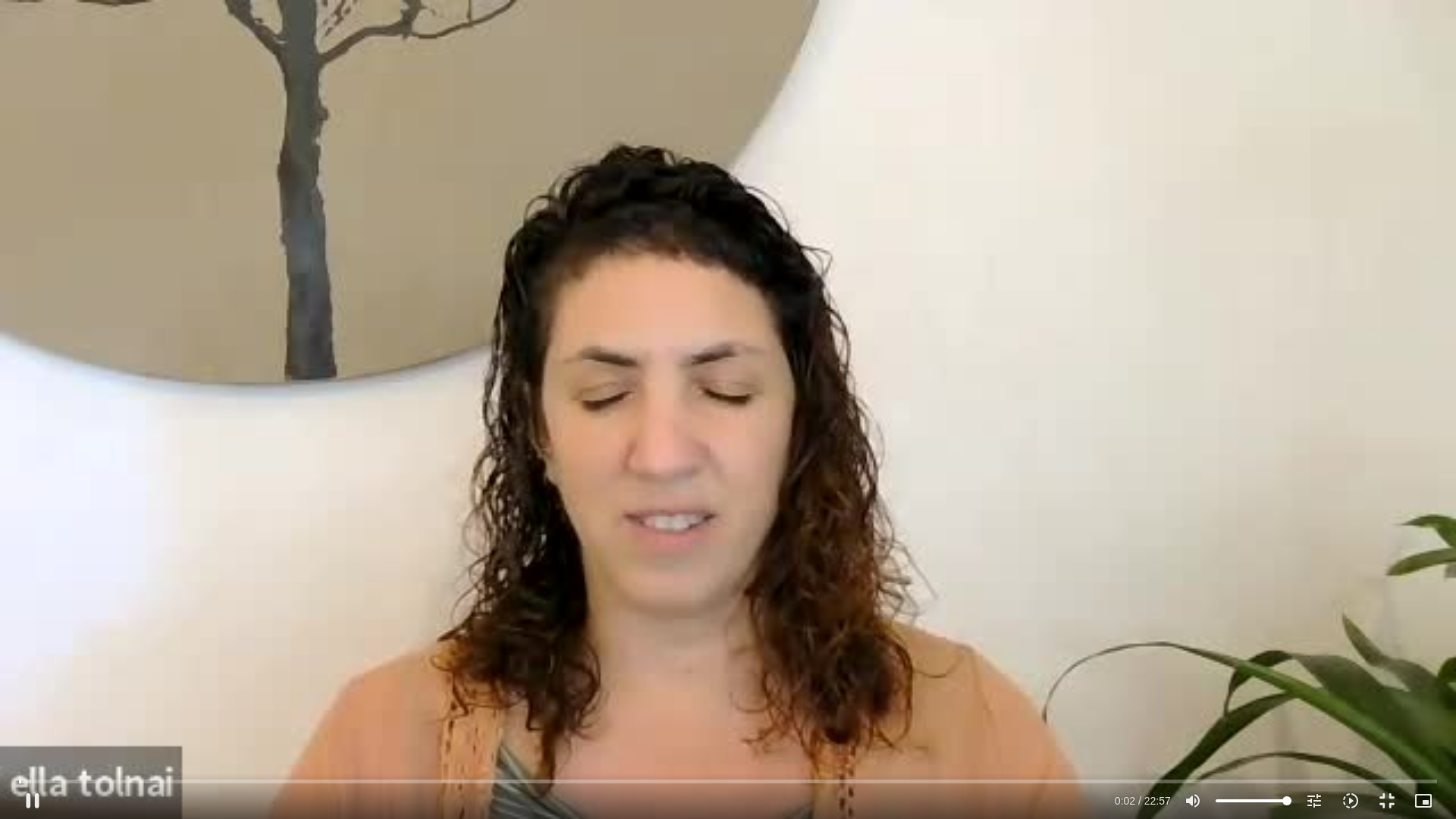
type input "2.620598"
type input "1640.5"
type input "2.751482"
type input "1640.5"
type input "2.877316"
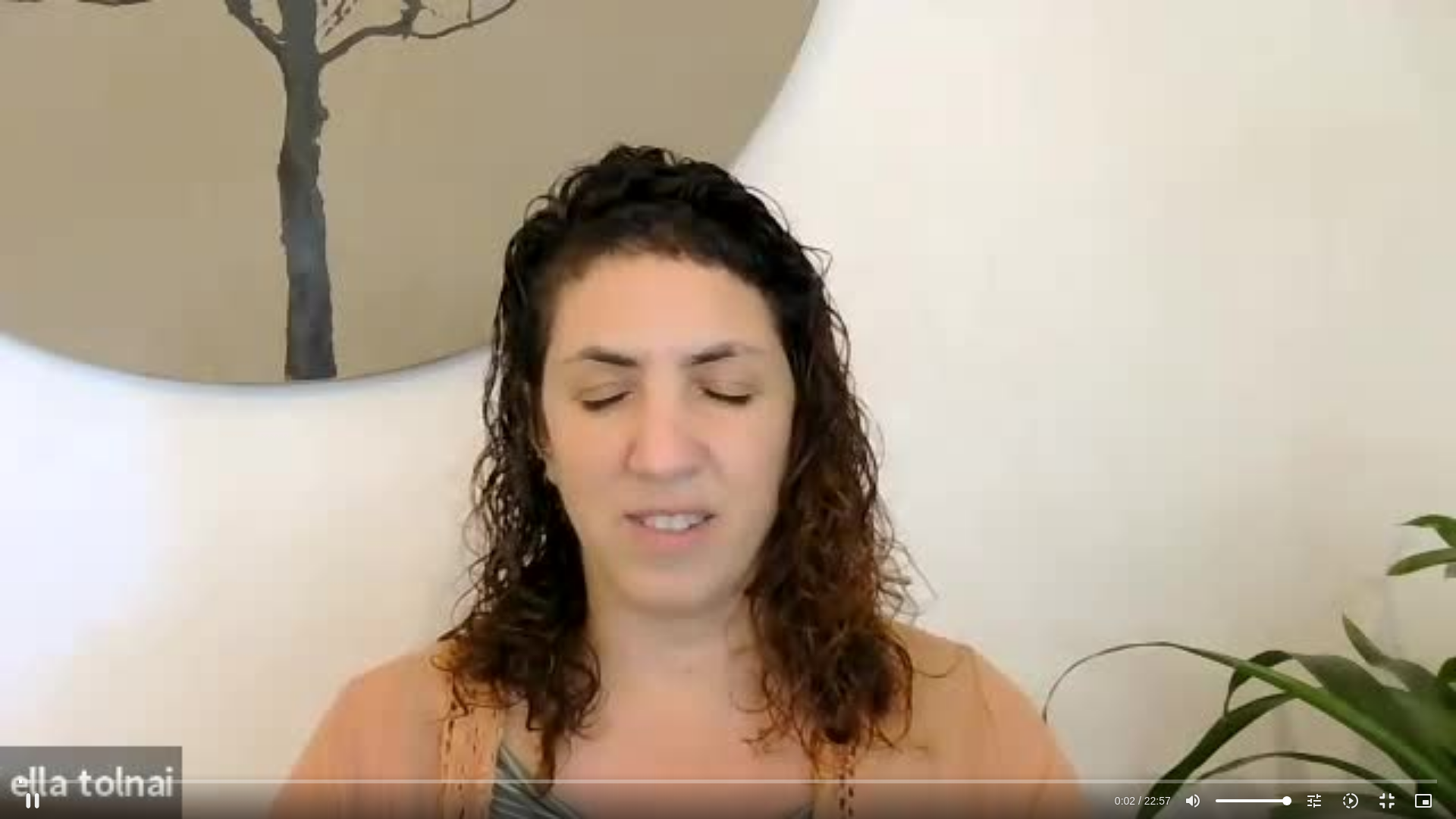
type input "1640.5"
type input "3.003102"
type input "1640.5"
type input "3.139038"
type input "1640.5"
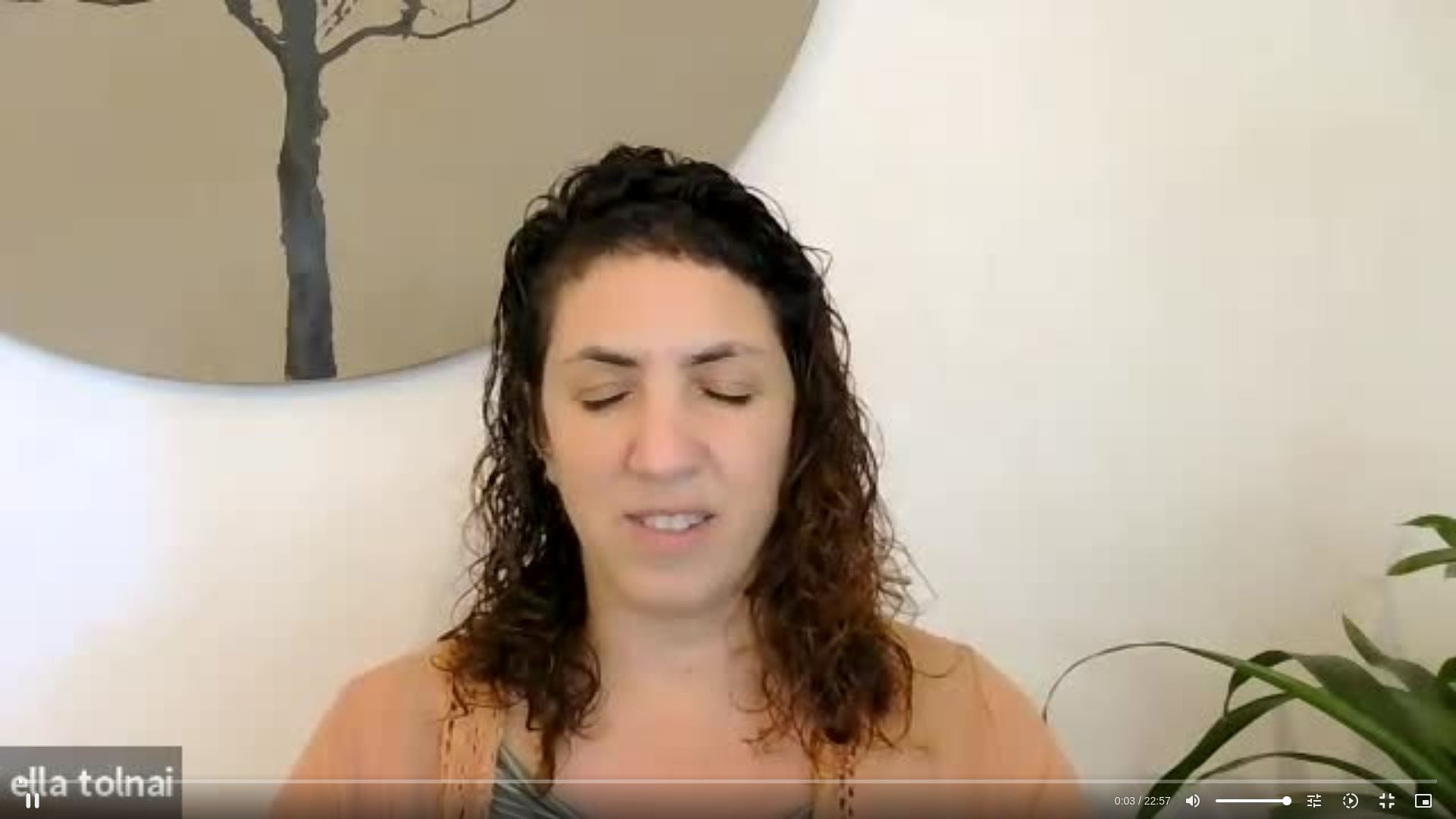
type input "3.268427"
type input "1640.5"
type input "3.405721"
type input "1640.5"
type input "3.535757"
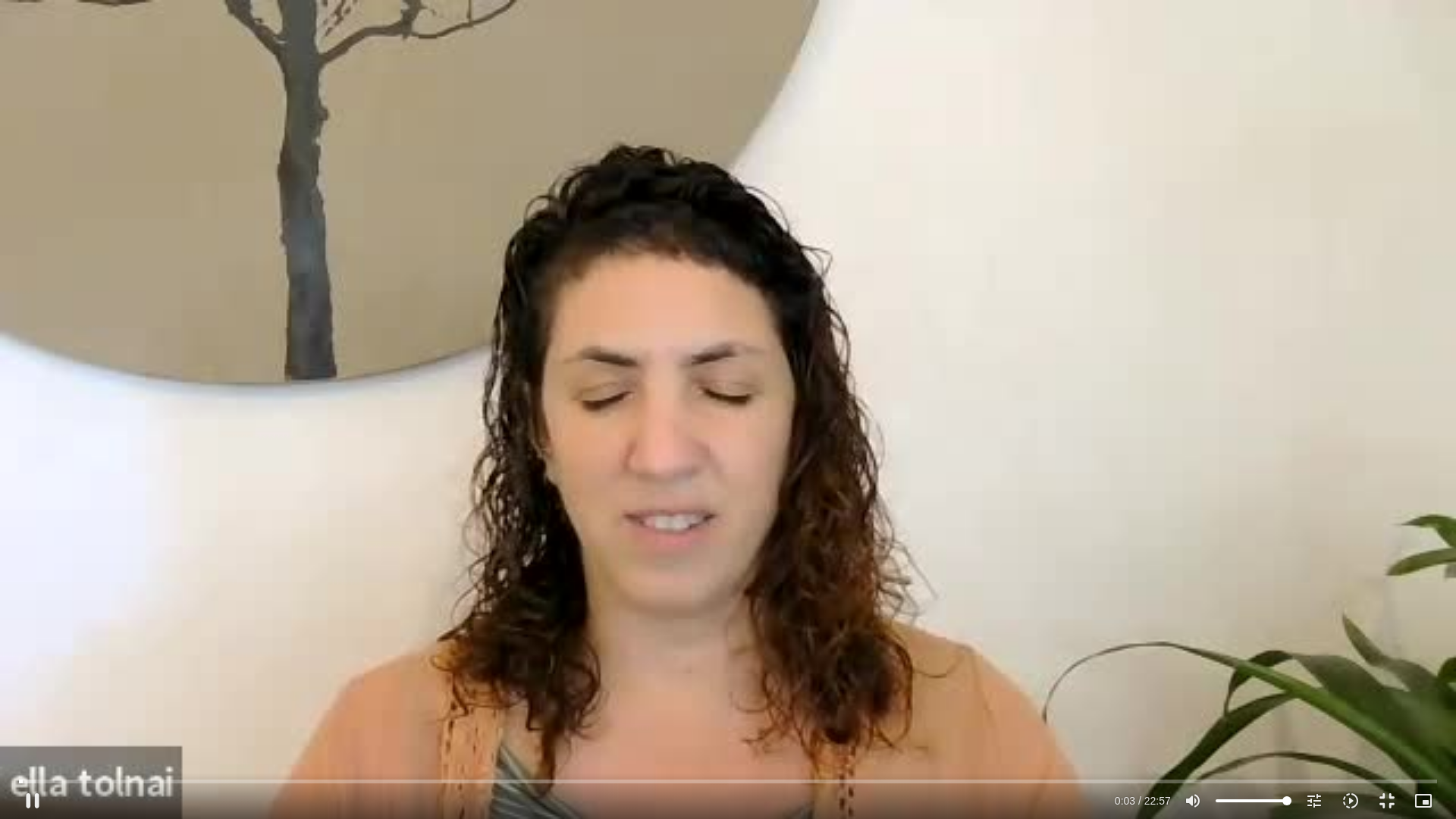
type input "1640.5"
type input "3.670497"
type input "1640.5"
type input "3.803098"
type input "1640.5"
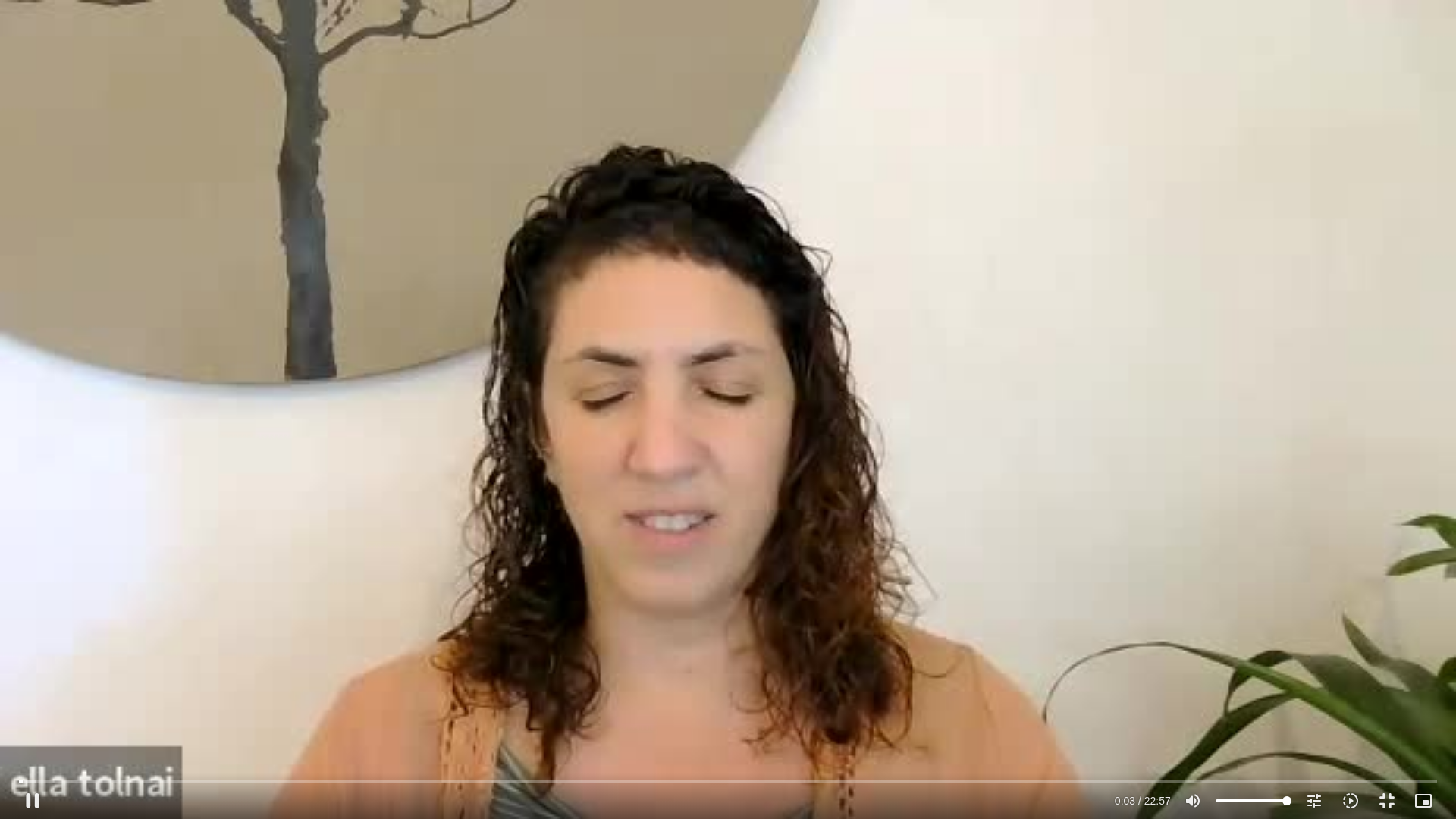
type input "3.935659"
type input "1640.5"
type input "4.07138"
type input "1640.5"
type input "4.203187"
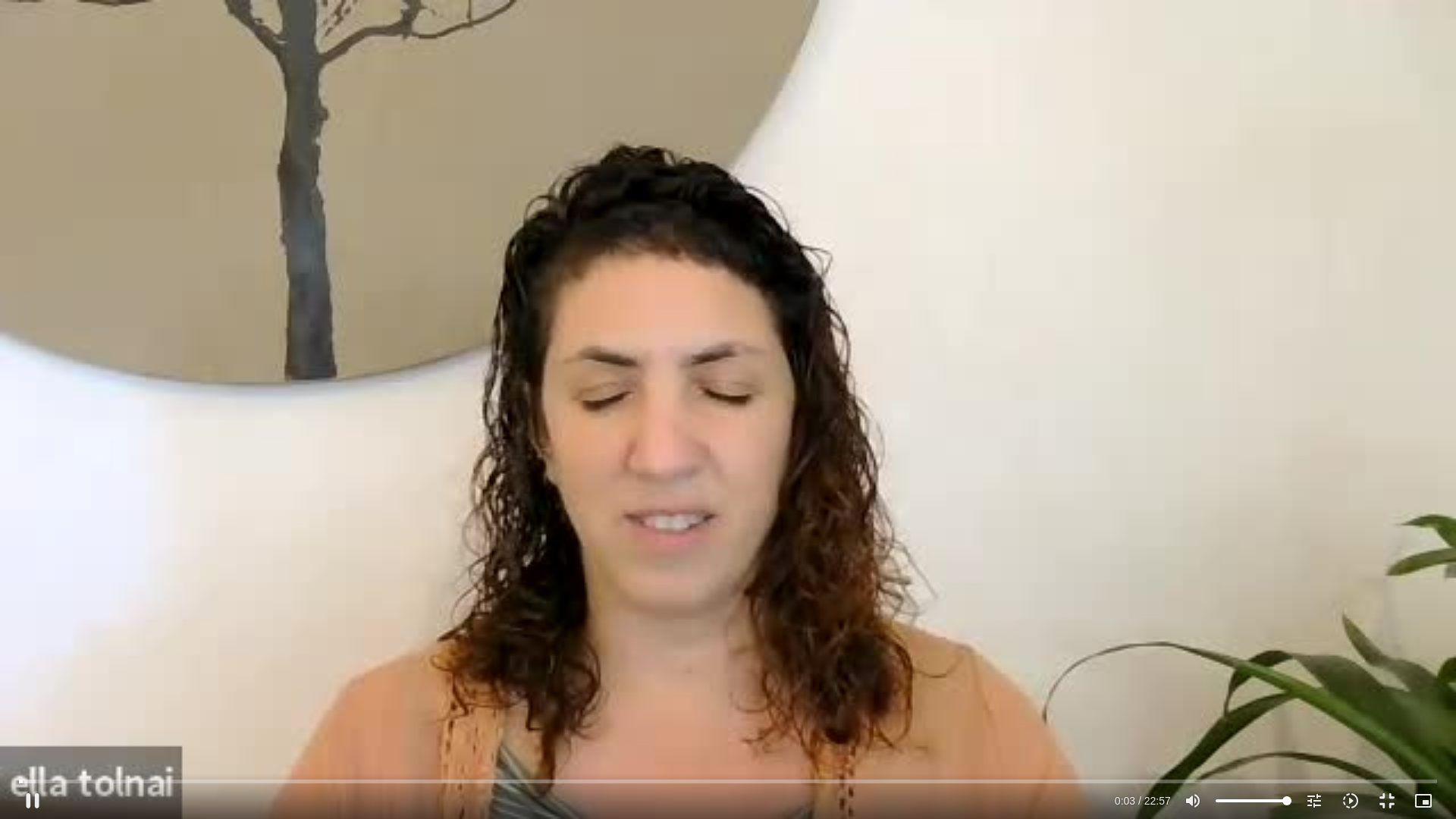
type input "1640.5"
type input "4.335312"
type input "1640.5"
type input "4.469037"
type input "1640.5"
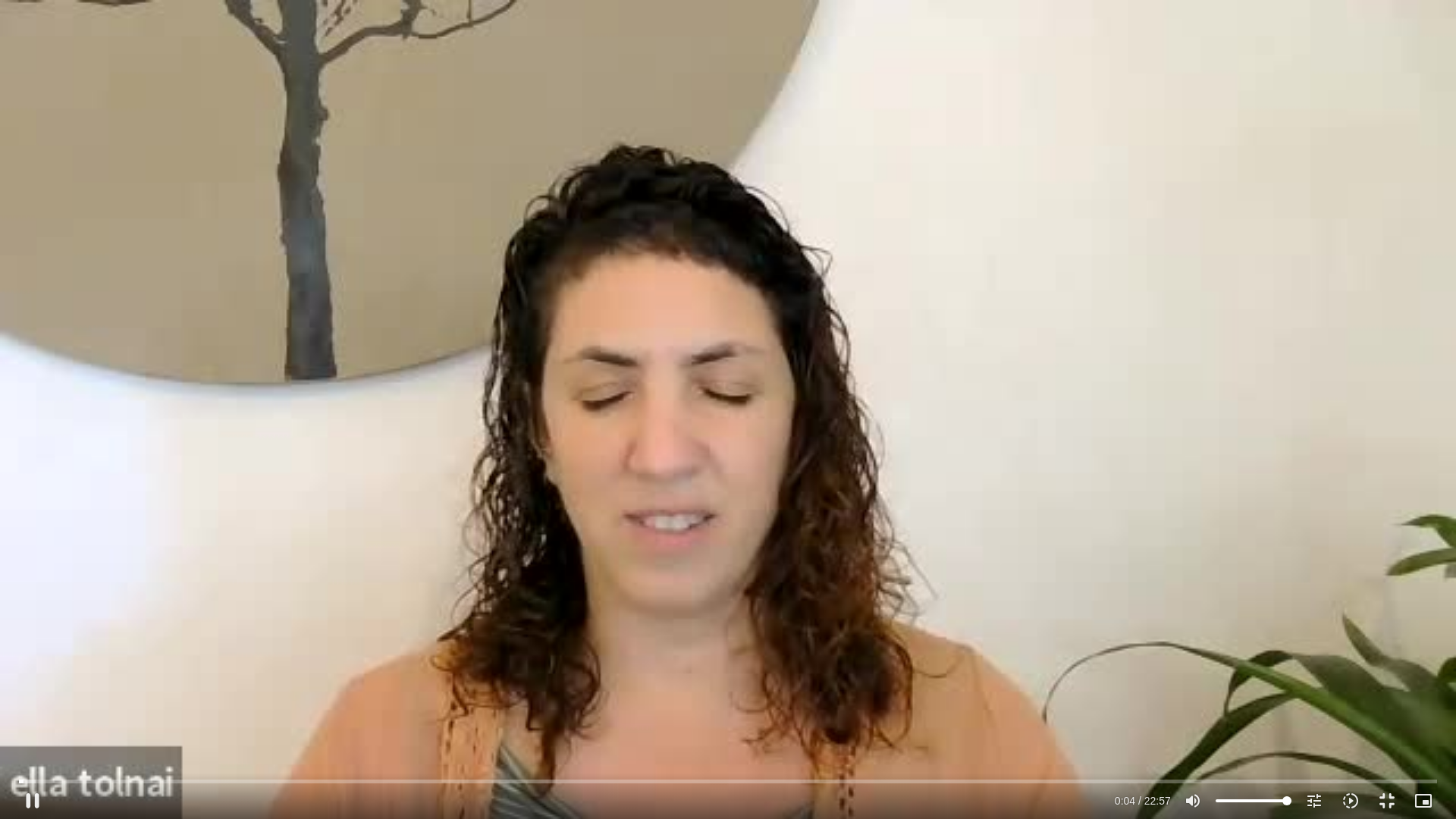
type input "4.603041"
type input "1640.5"
type input "4.736394"
type input "1640.5"
type input "4.863212"
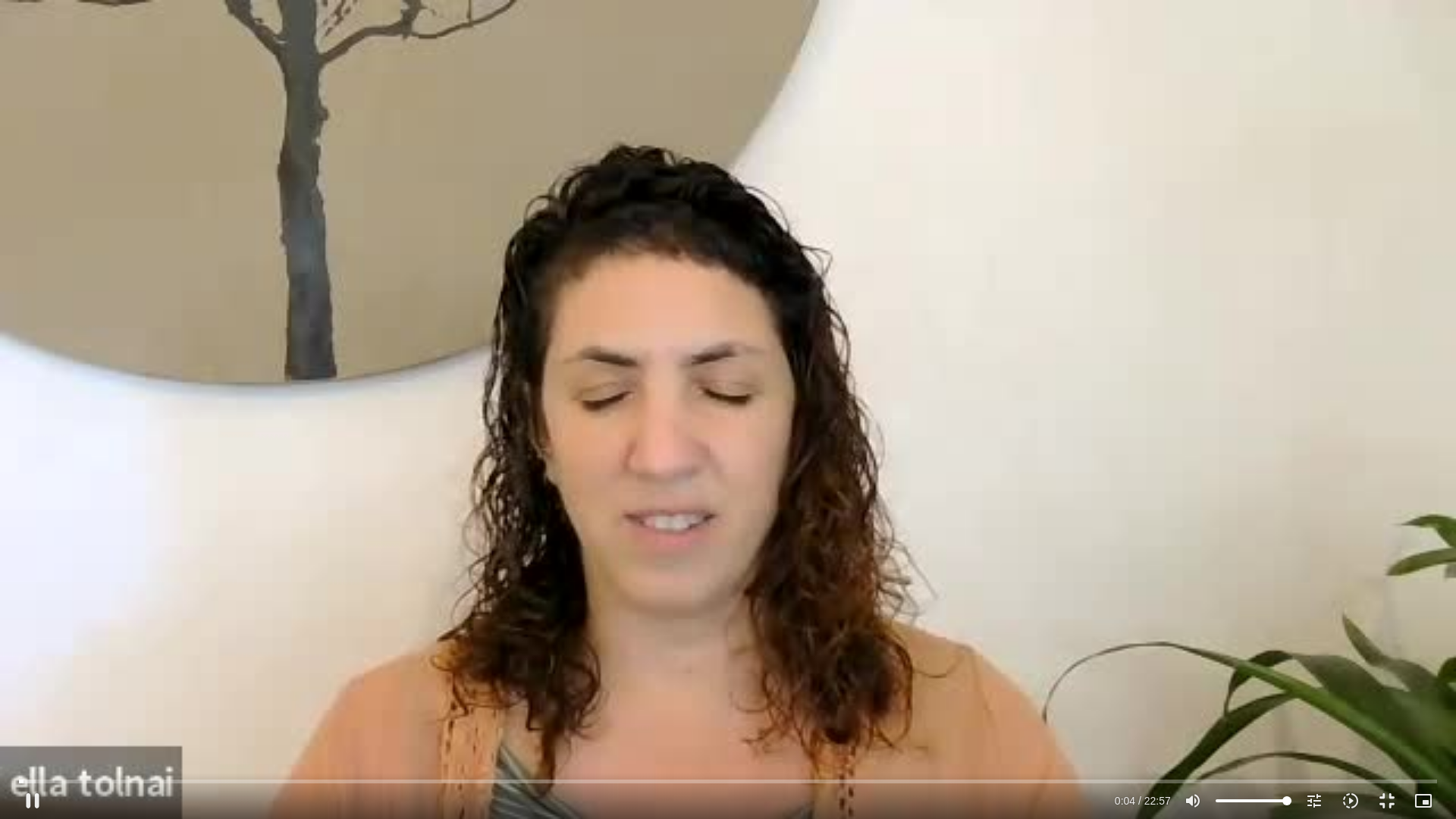
type input "1640.5"
type input "5.002771"
type input "1640.5"
type input "5.135724"
type input "1640.5"
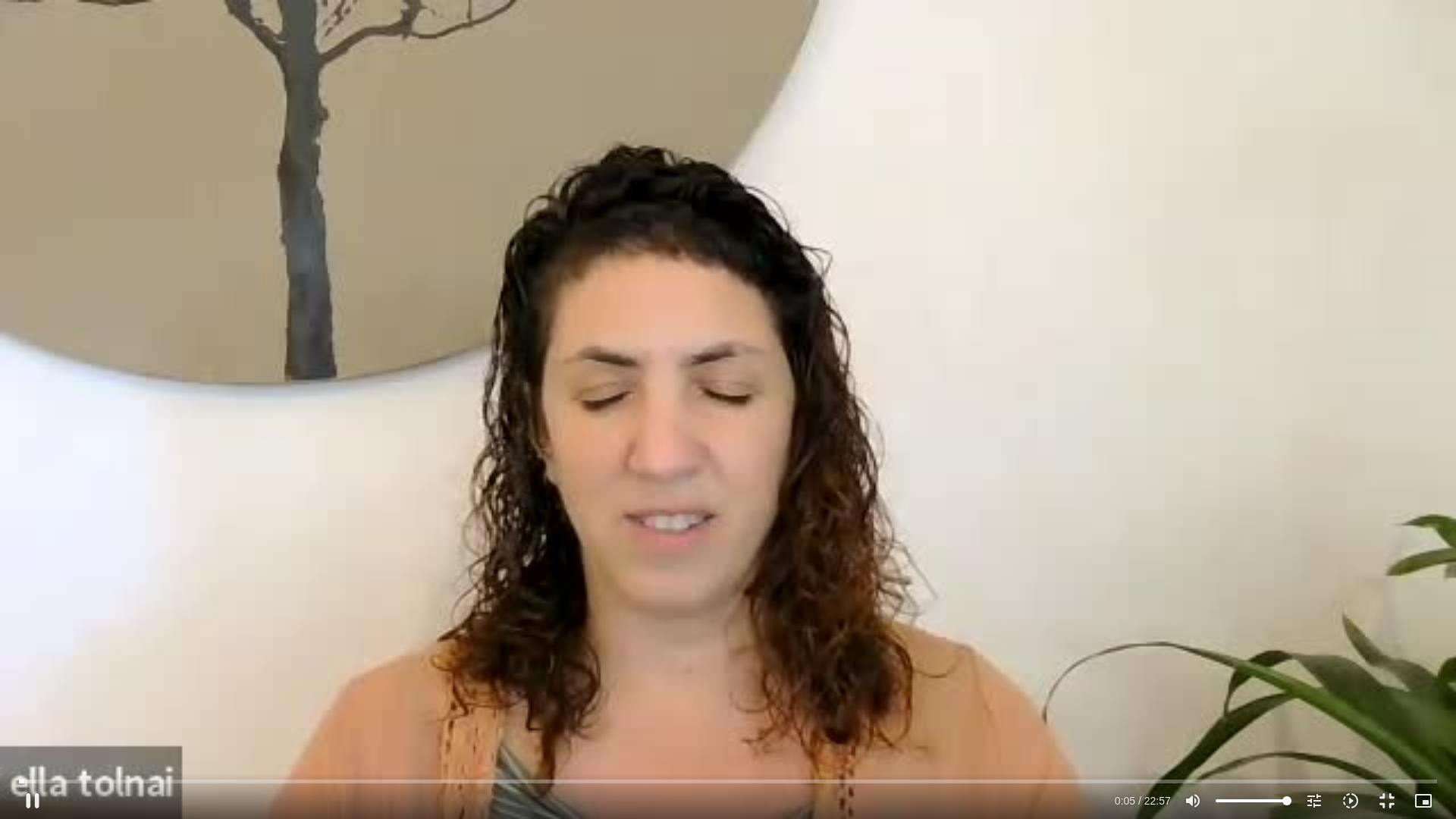
type input "5.277808"
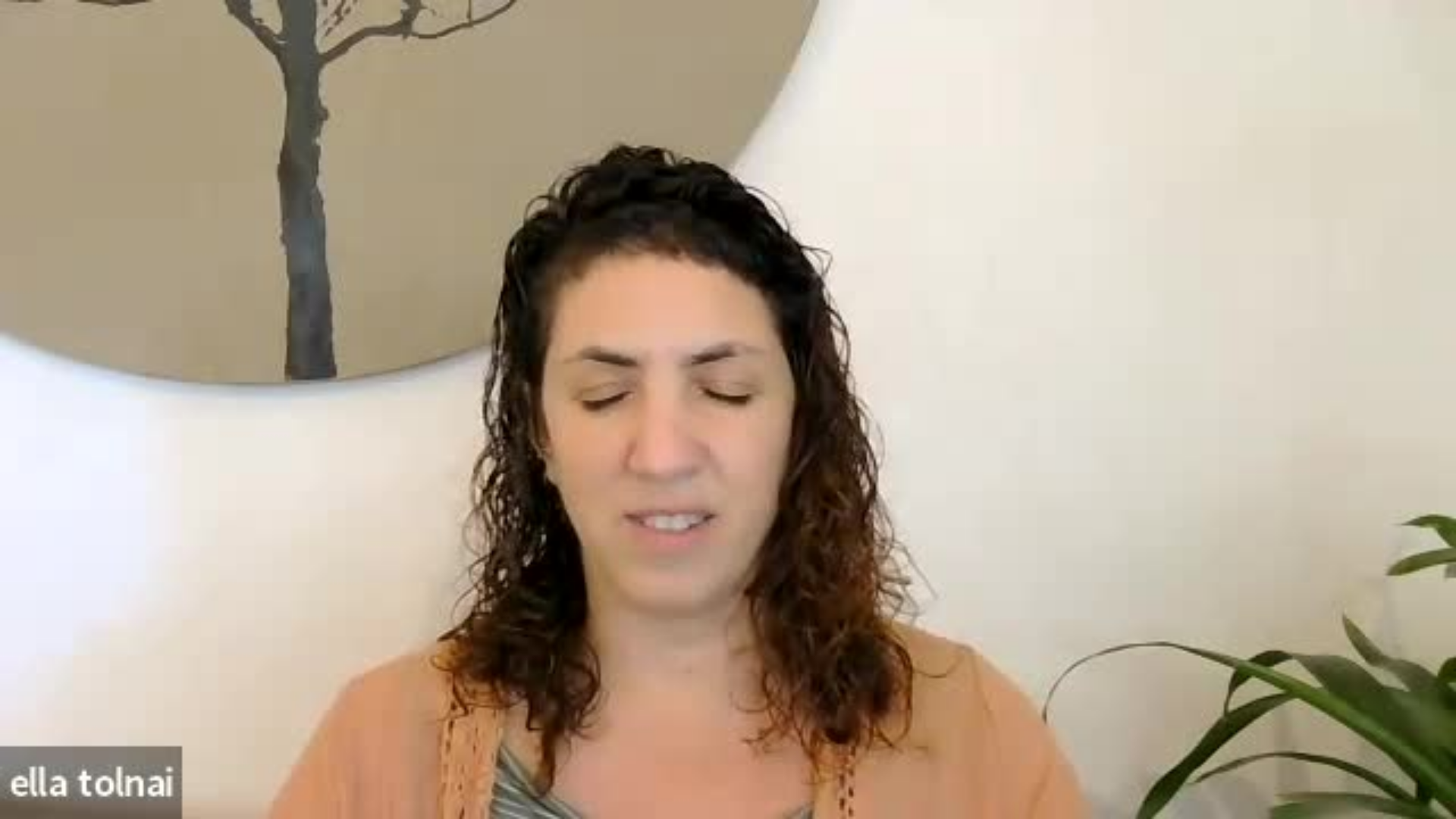
type input "1640.5"
type input "6.721672"
type input "1640.5"
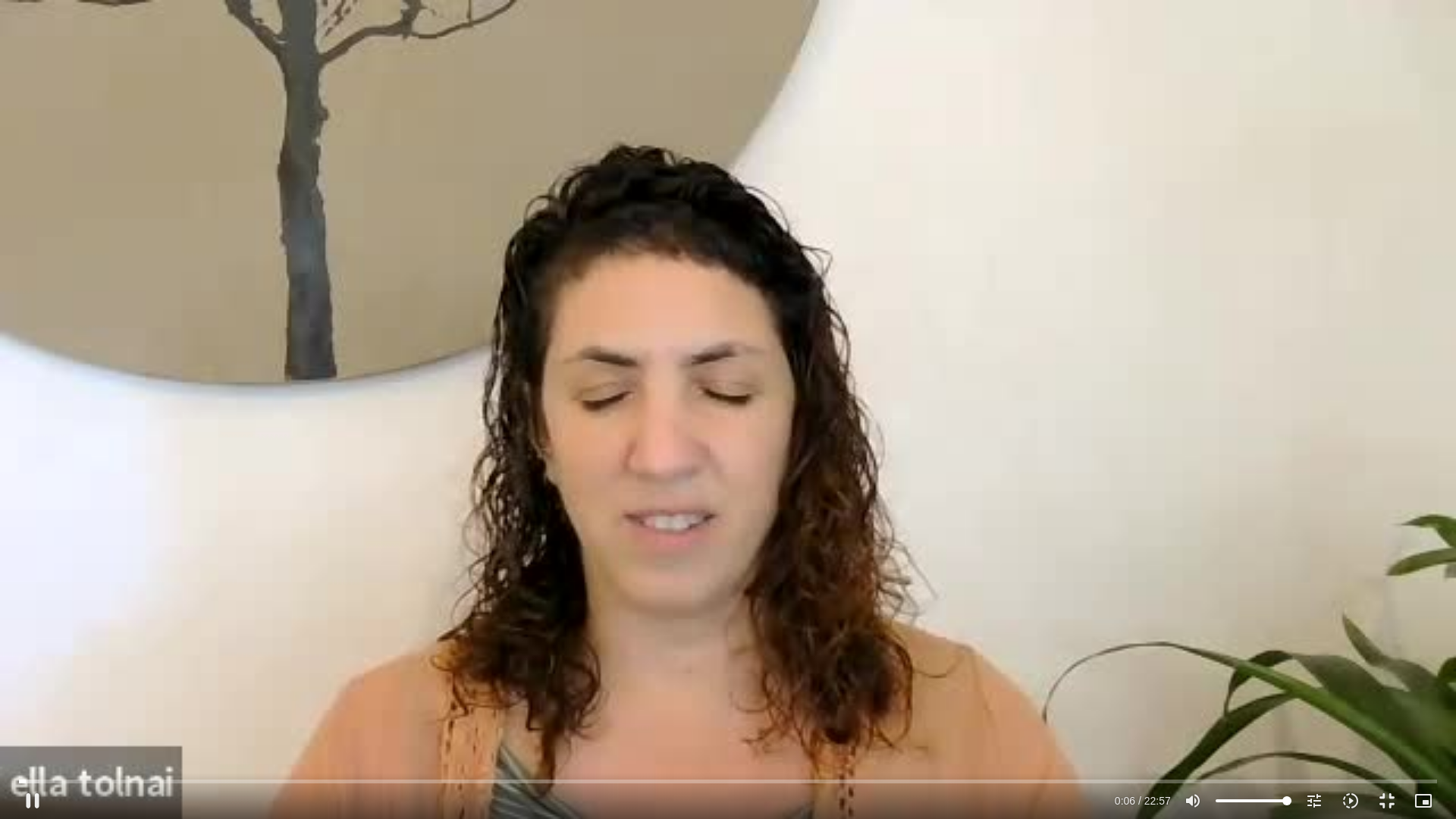
type input "6.854546"
type input "1640.5"
type input "6.985527"
type input "1640.5"
type input "7.119845"
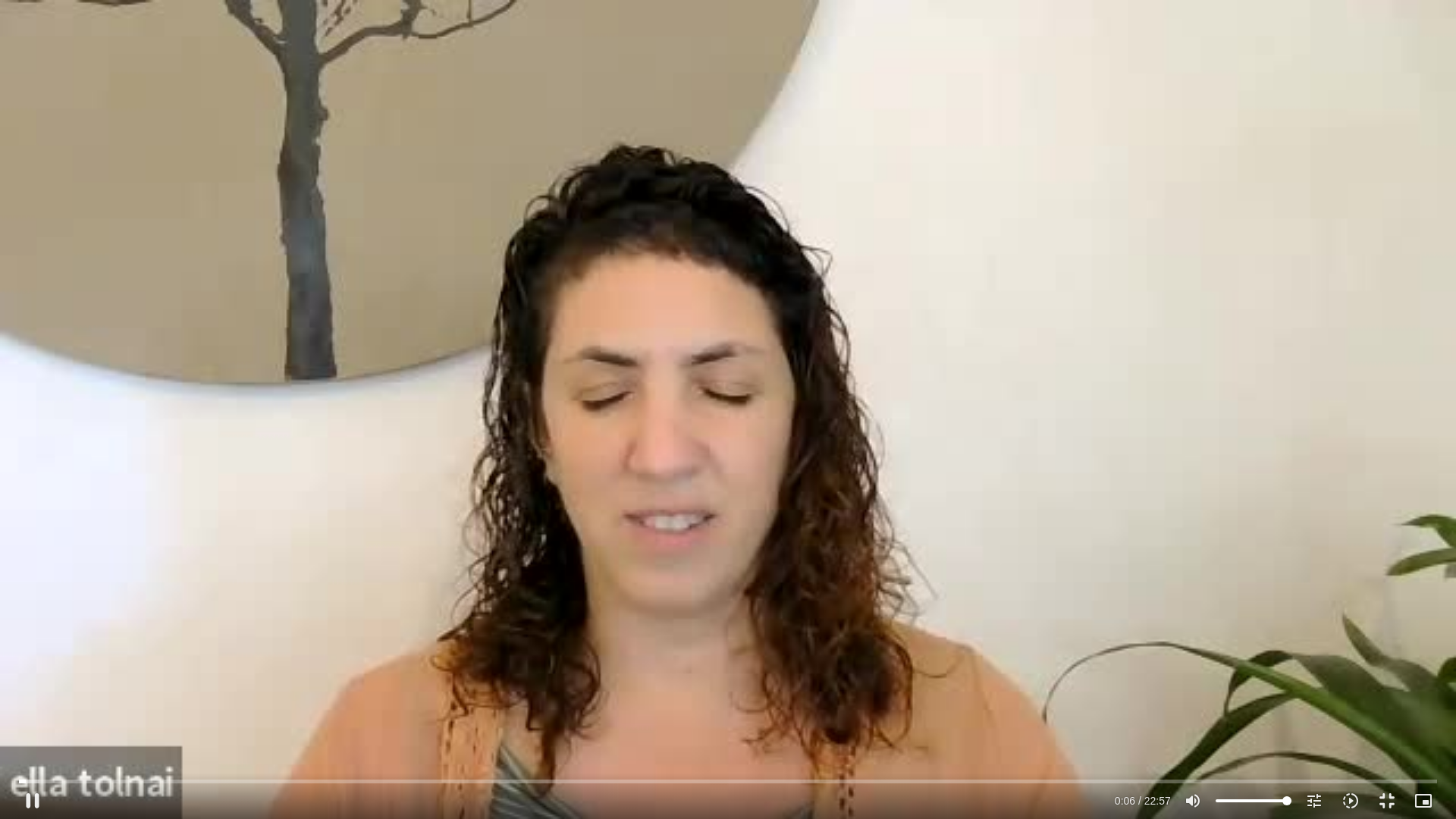
type input "1640.5"
type input "7.248115"
type input "1640.5"
type input "7.385639"
type input "1640.5"
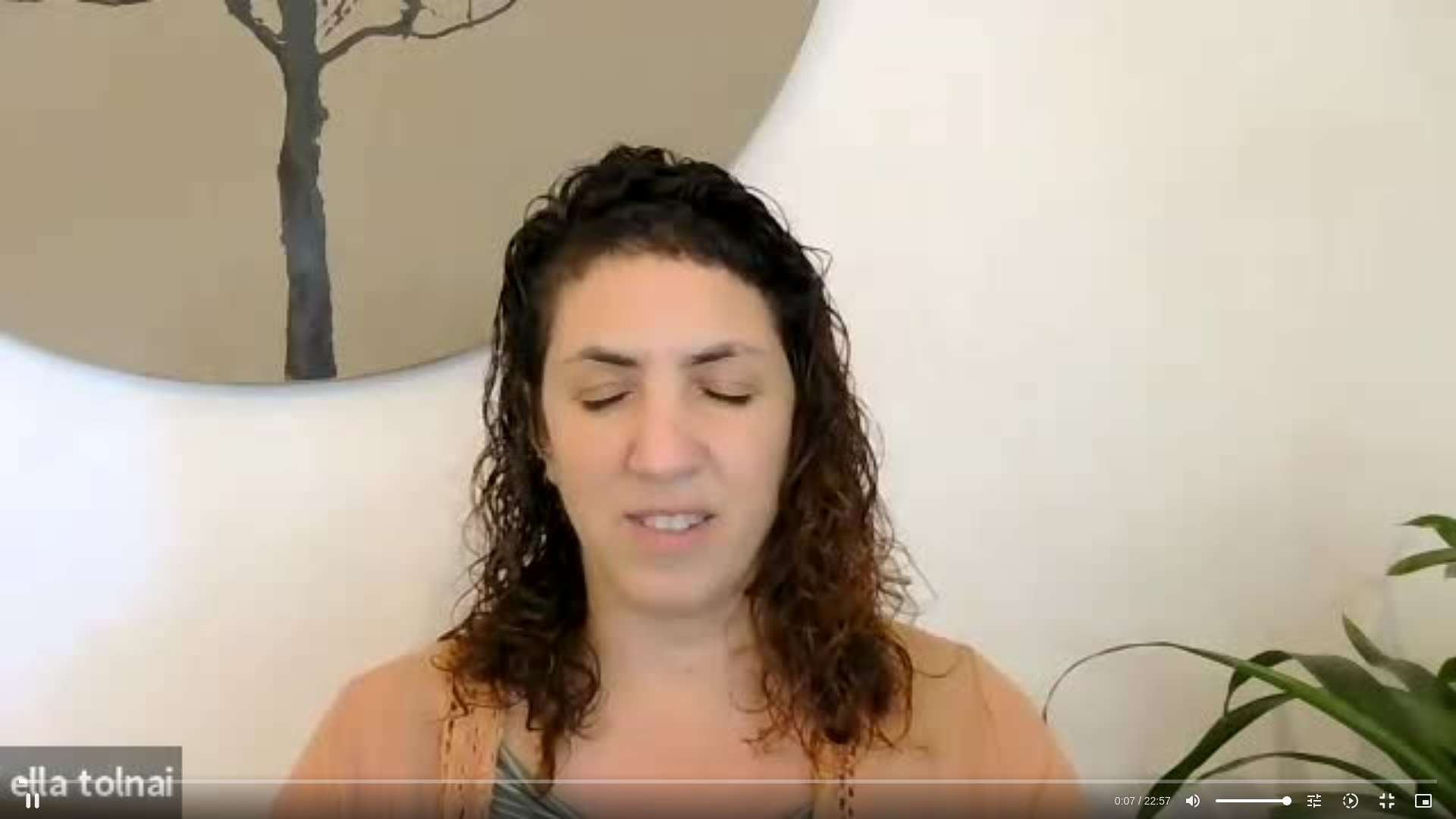
type input "7.519741"
type input "1640.5"
type input "7.651962"
type input "1640.5"
type input "7.783752"
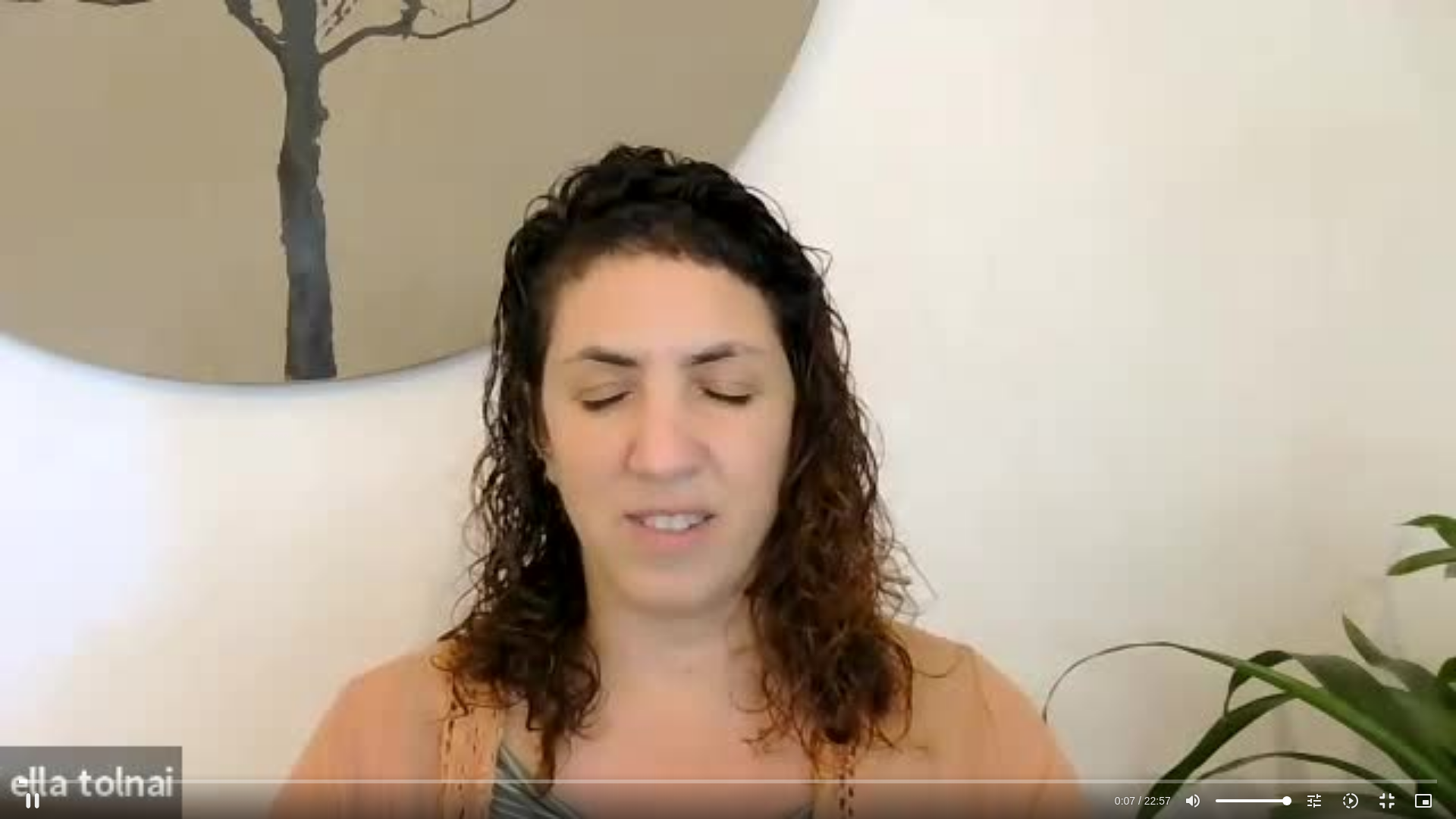
type input "1640.5"
type input "7.920013"
type input "1640.5"
type input "8.055392"
type input "1640.5"
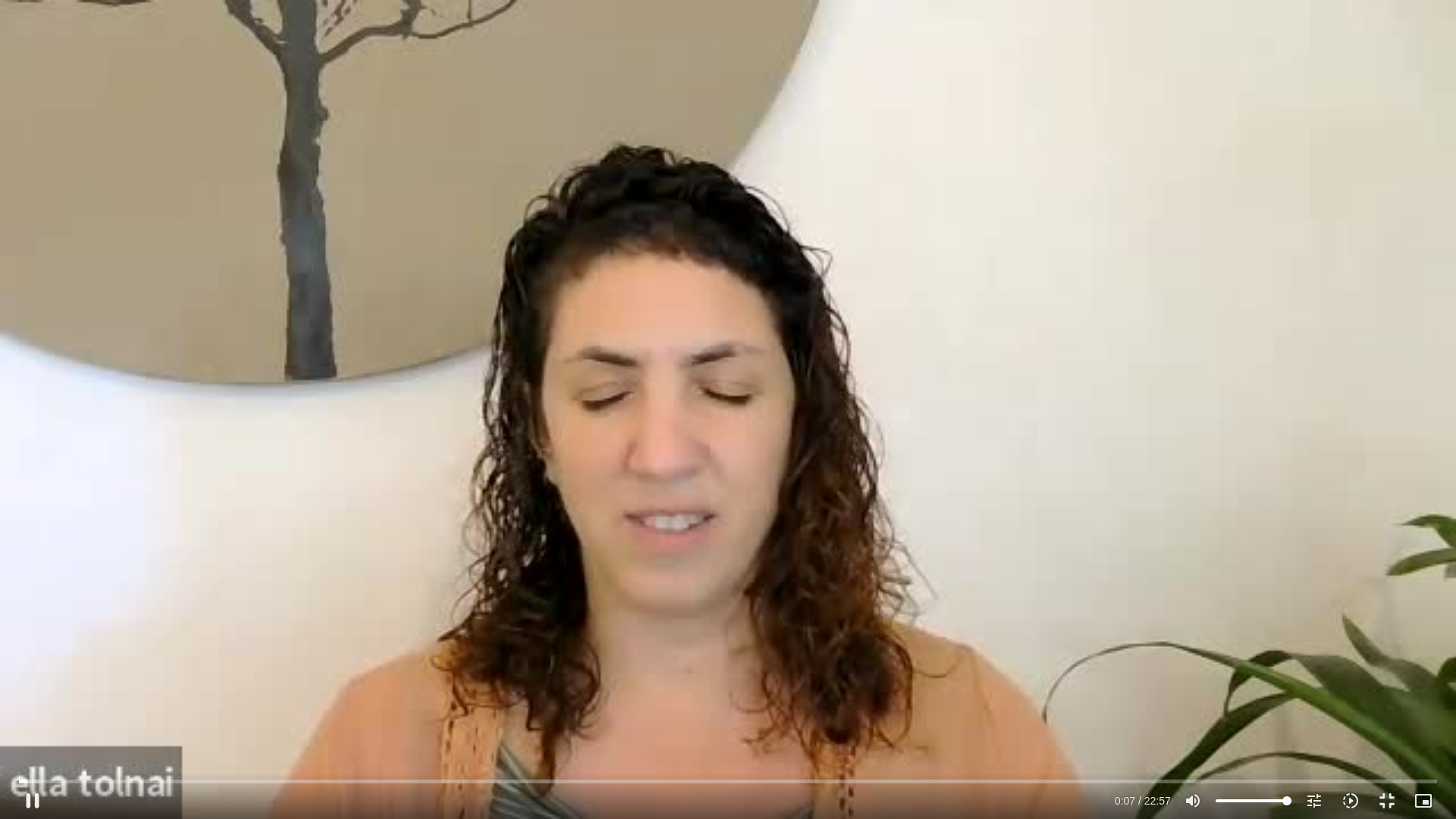
type input "8.18699"
type input "1640.5"
type input "8.322703"
type input "1640.5"
type input "8.451723"
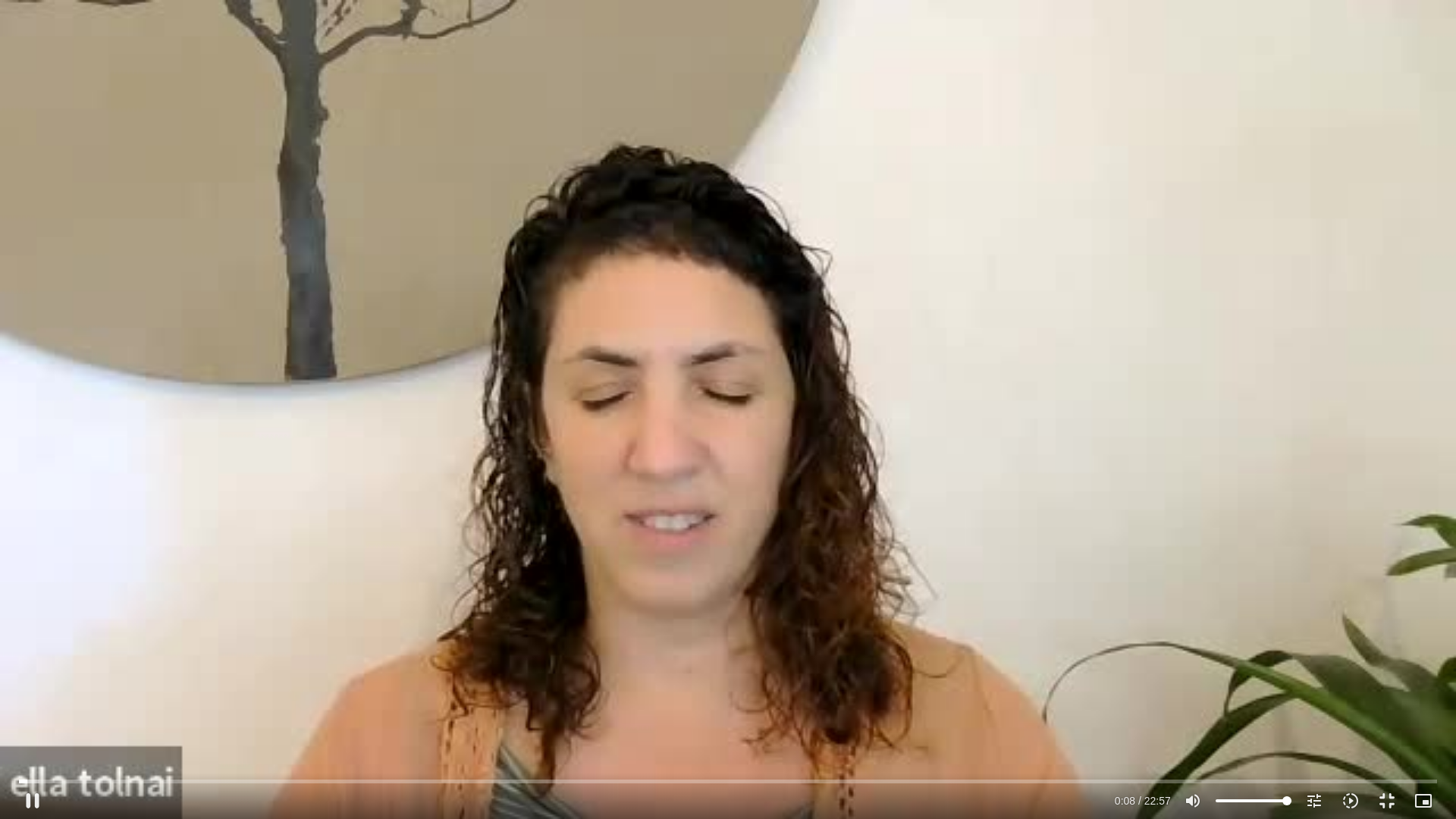
type input "1640.5"
type input "8.587385"
type input "1640.5"
type input "8.719093"
type input "1640.5"
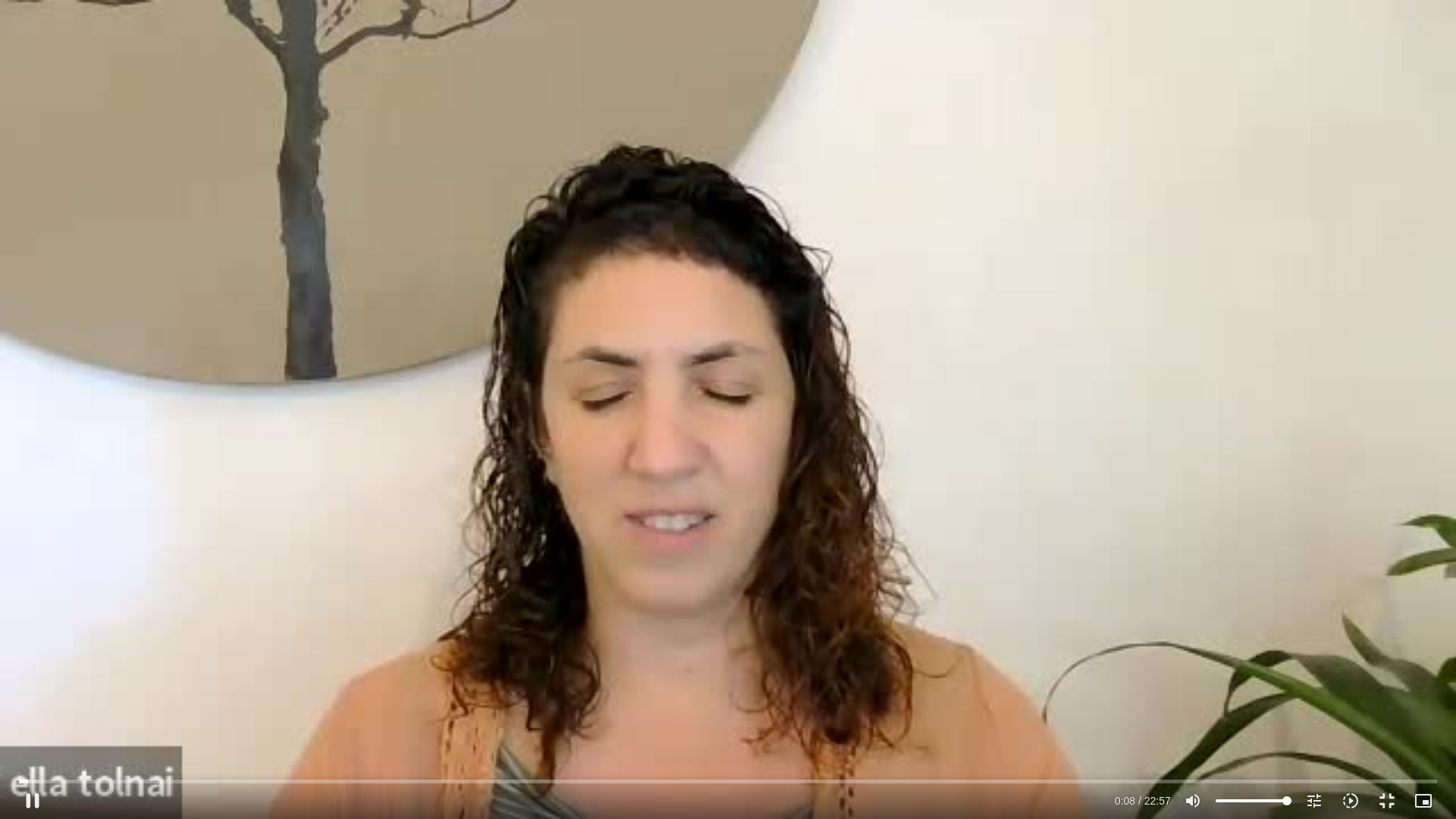
type input "8.853591"
type input "1640.5"
type input "8.985095"
type input "1640.5"
type input "9.11804"
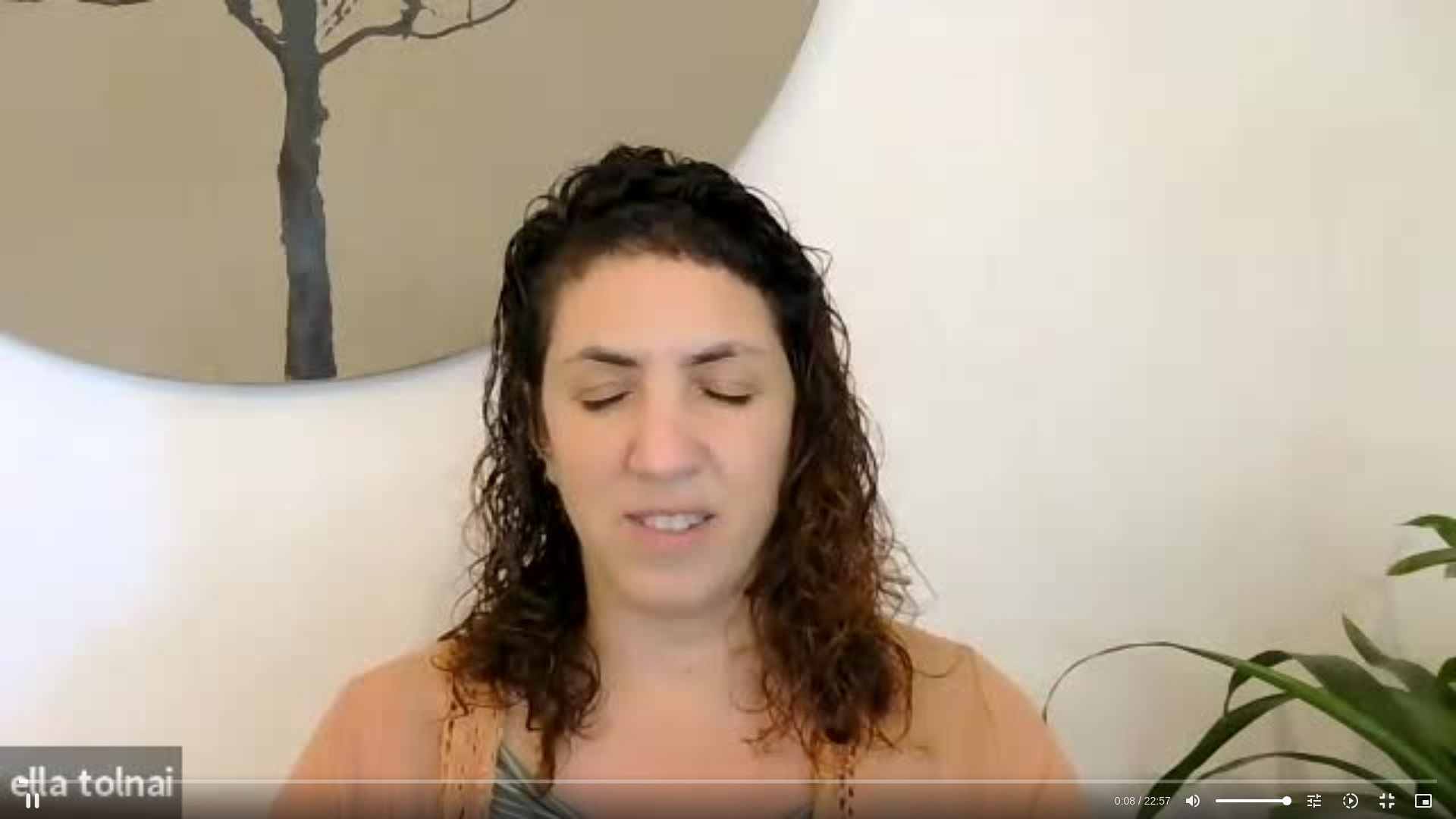
type input "1640.5"
type input "9.253174"
type input "1640.5"
type input "9.386589"
type input "1640.5"
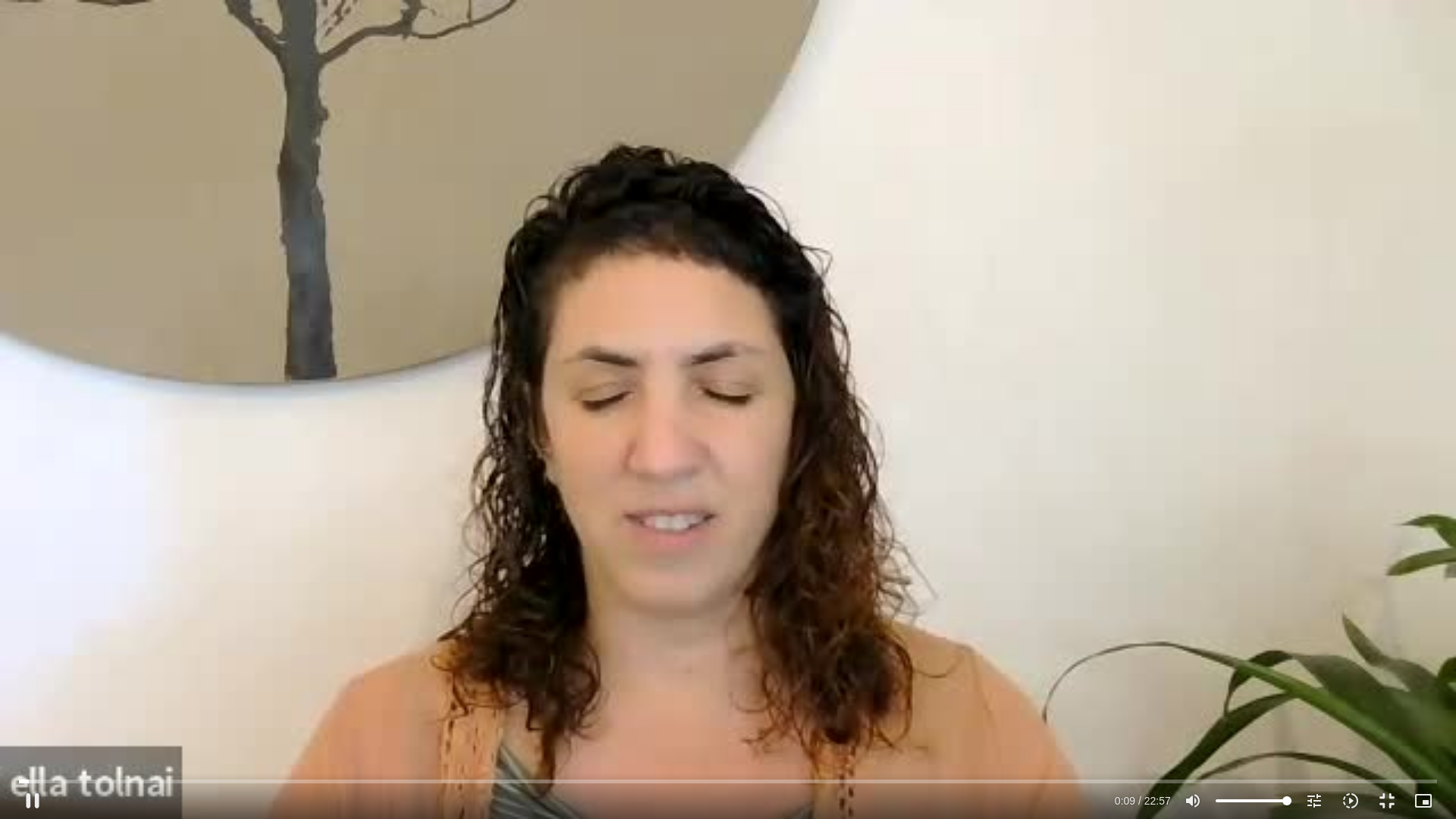
type input "9.519711"
type input "1640.5"
type input "9.652114"
type input "1640.5"
type input "9.786044"
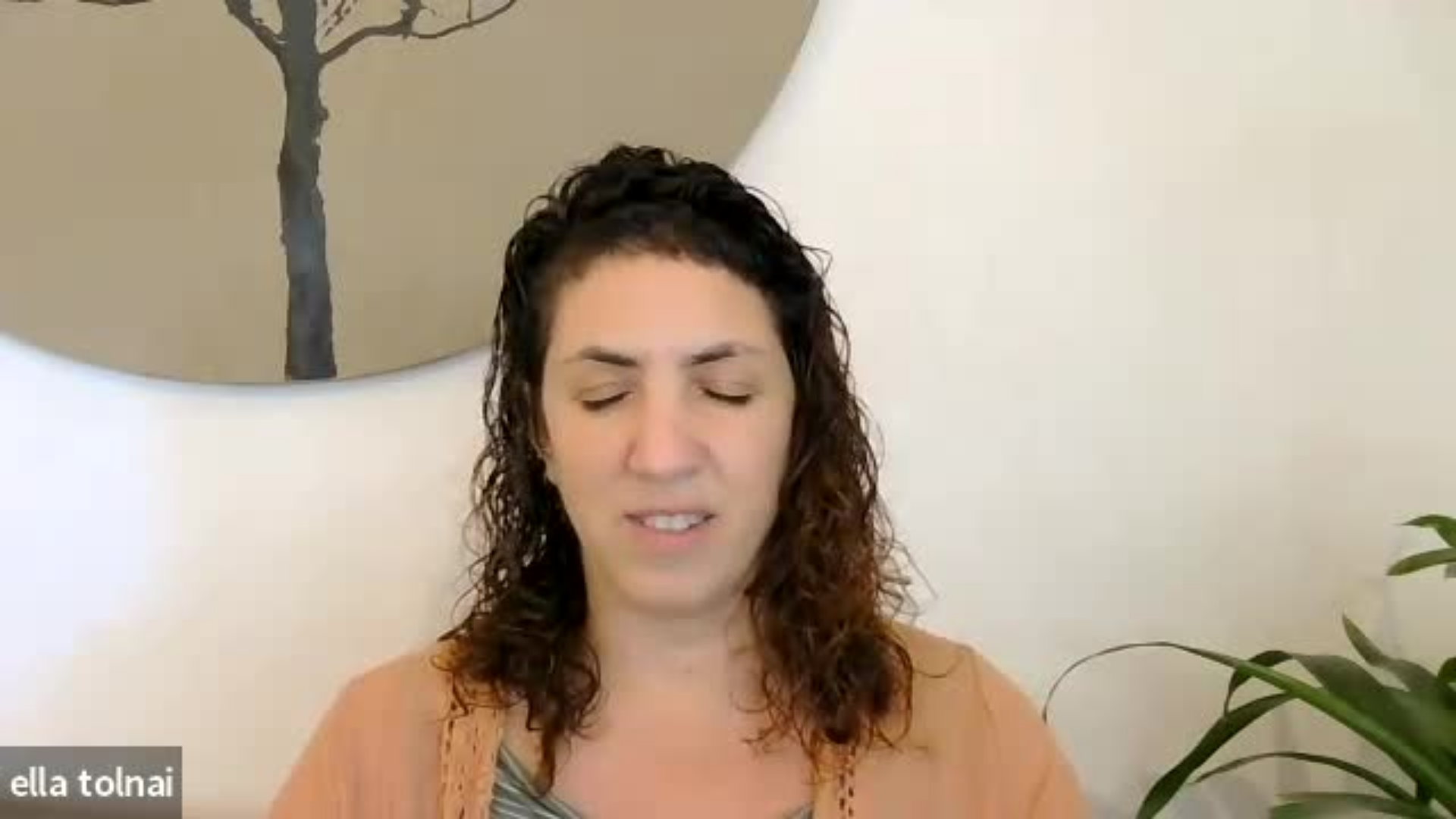
type input "1640.5"
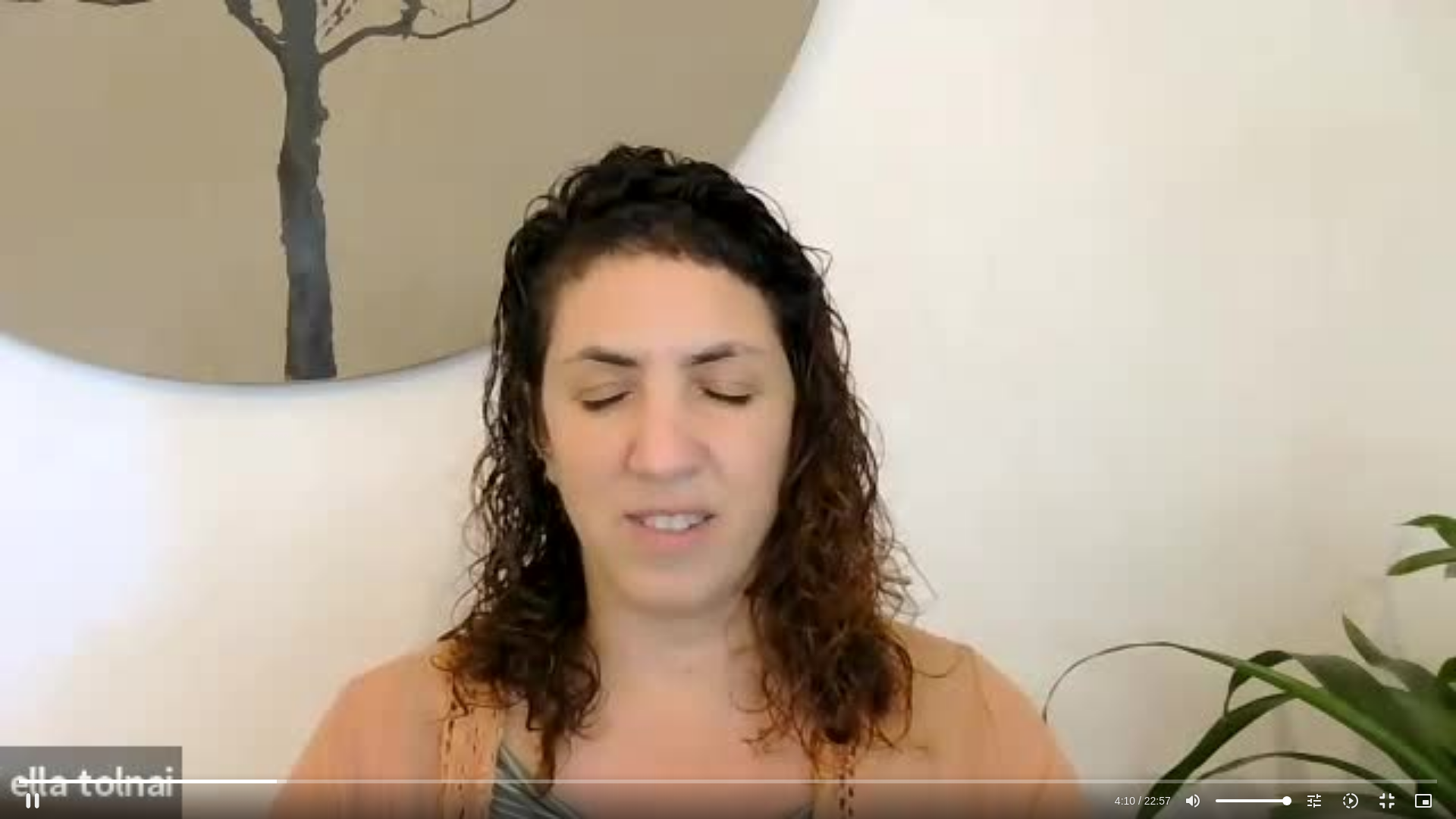
type input "250.335781"
type input "1640.5"
type input "250.461876"
type input "1640.5"
type input "250.591237"
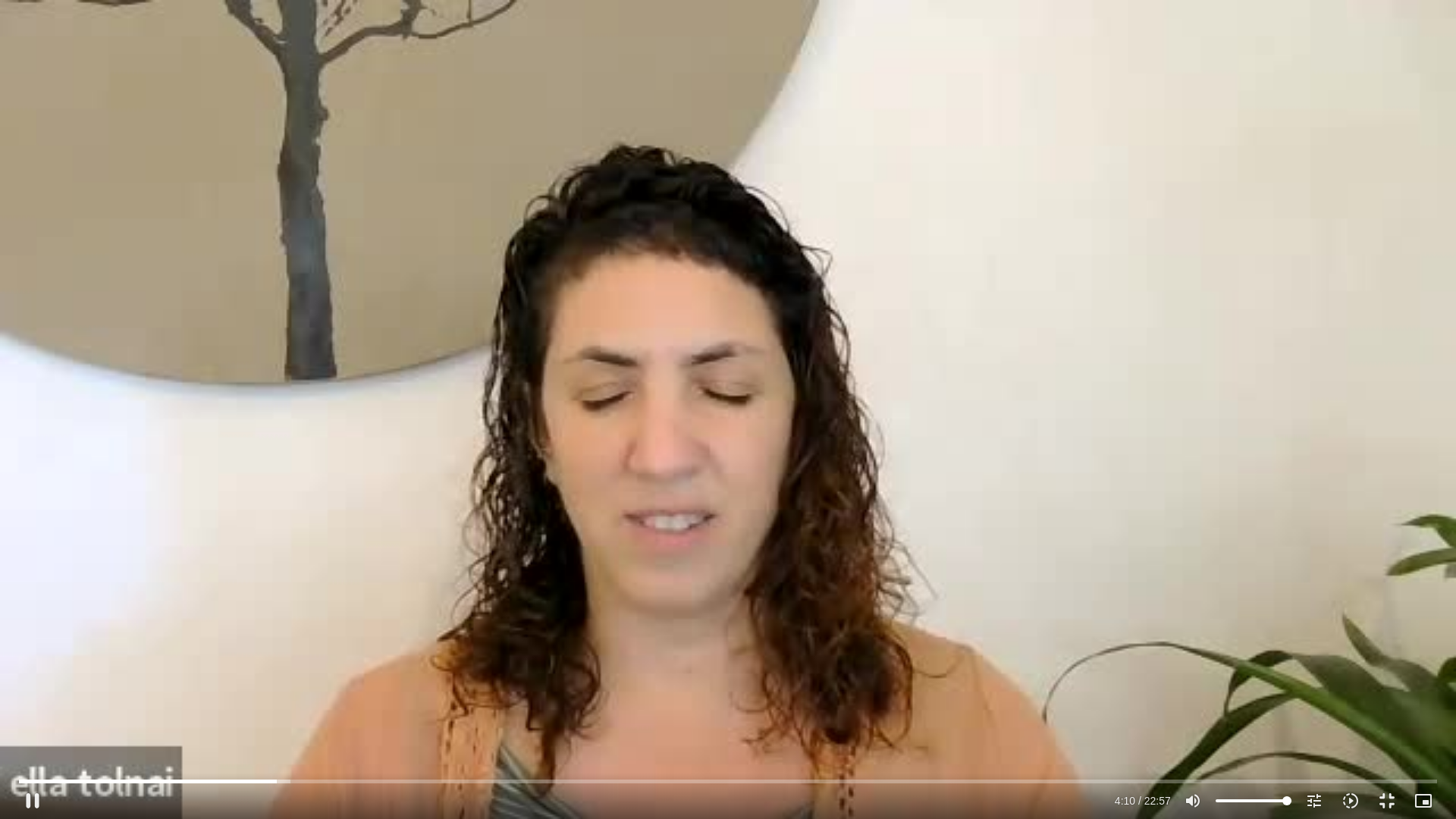
type input "1640.5"
type input "250.723091"
type input "1640.5"
type input "250.851849"
type input "1640.5"
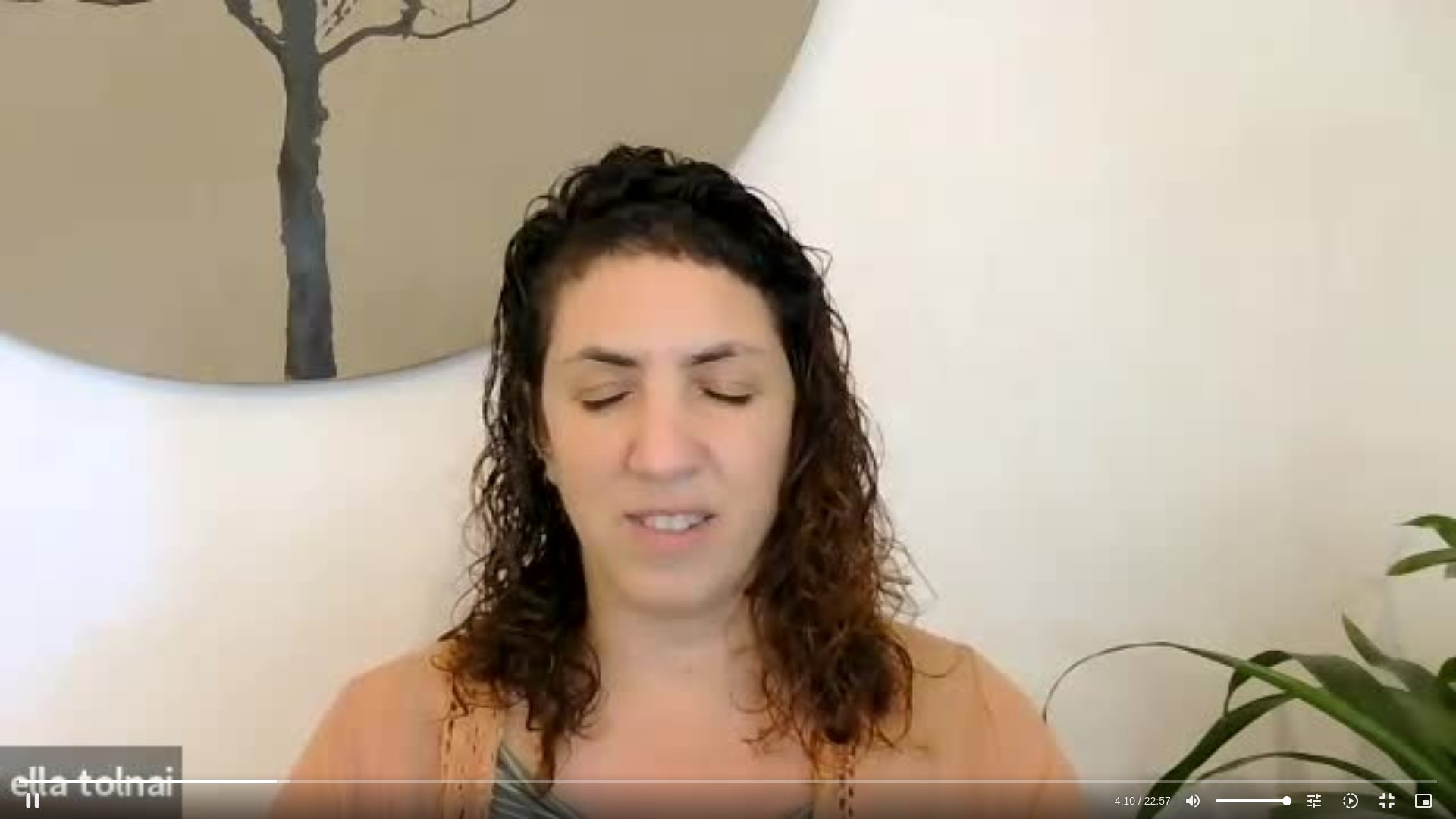
type input "250.98752"
type input "1640.5"
type input "251.117856"
type input "1640.5"
type input "251.253678"
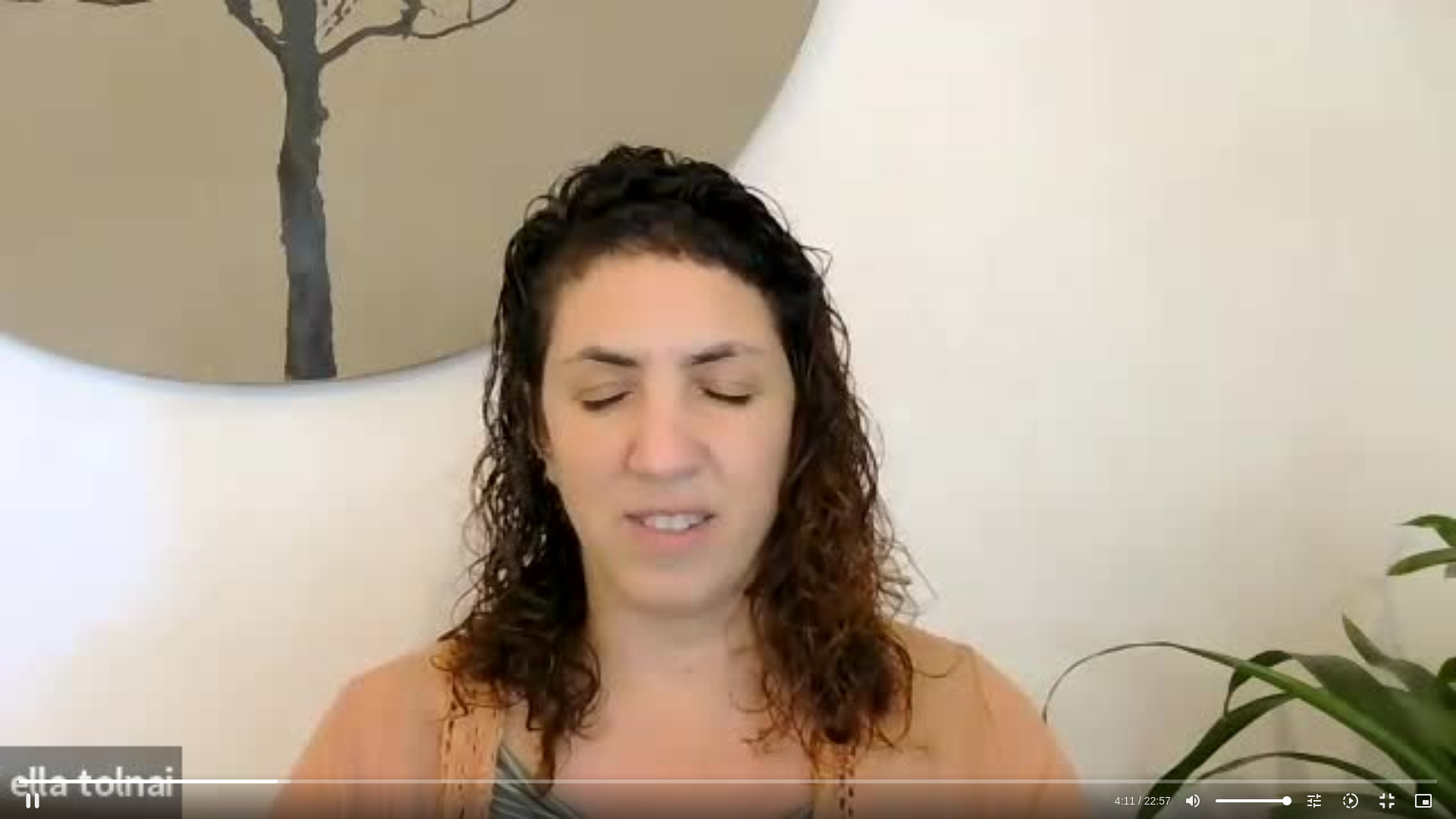
type input "1640.5"
type input "251.384593"
type input "1640.5"
type input "251.520839"
type input "1640.5"
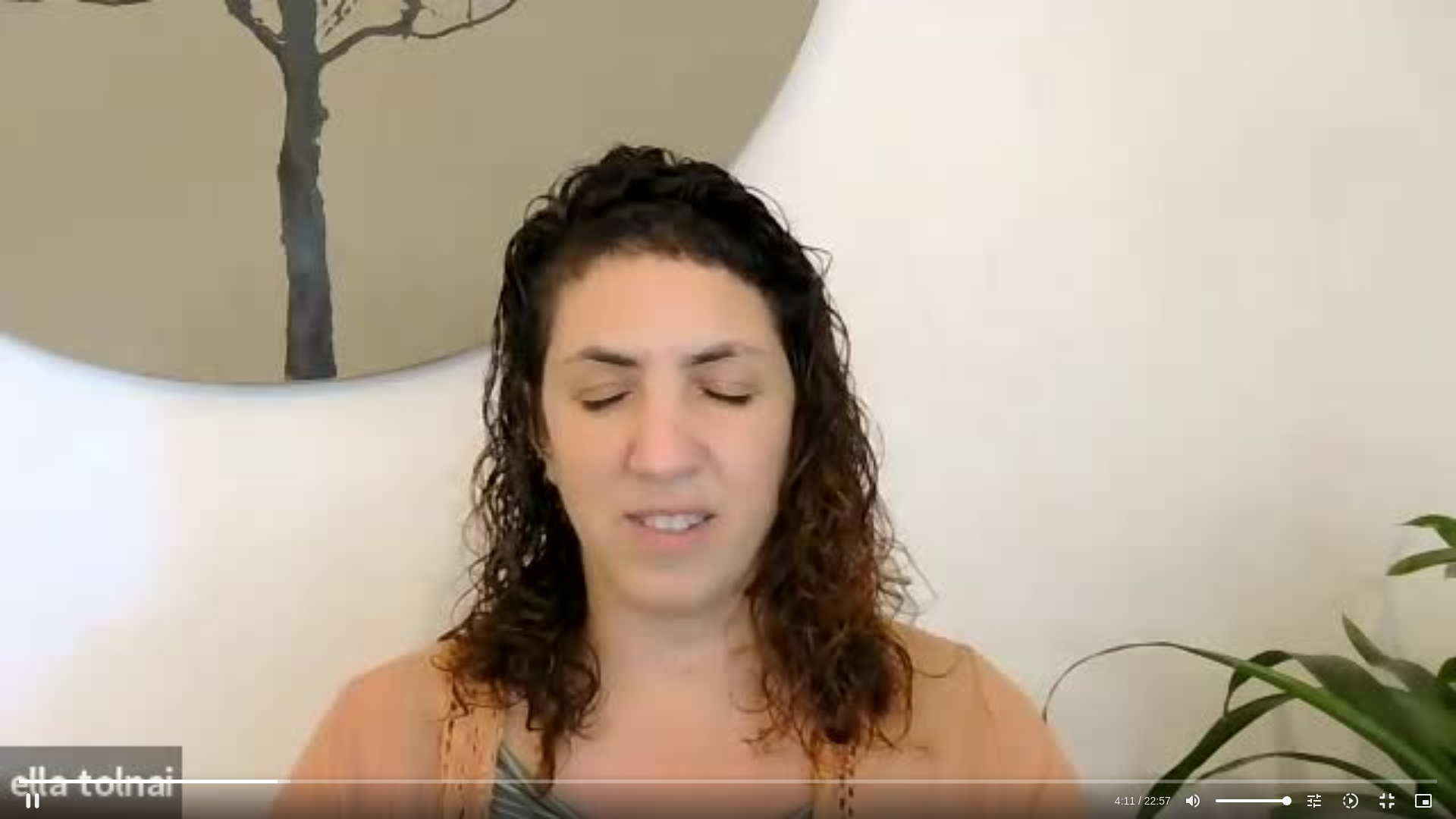
type input "251.651594"
type input "1640.5"
type input "251.782139"
type input "1640.5"
type input "251.917216"
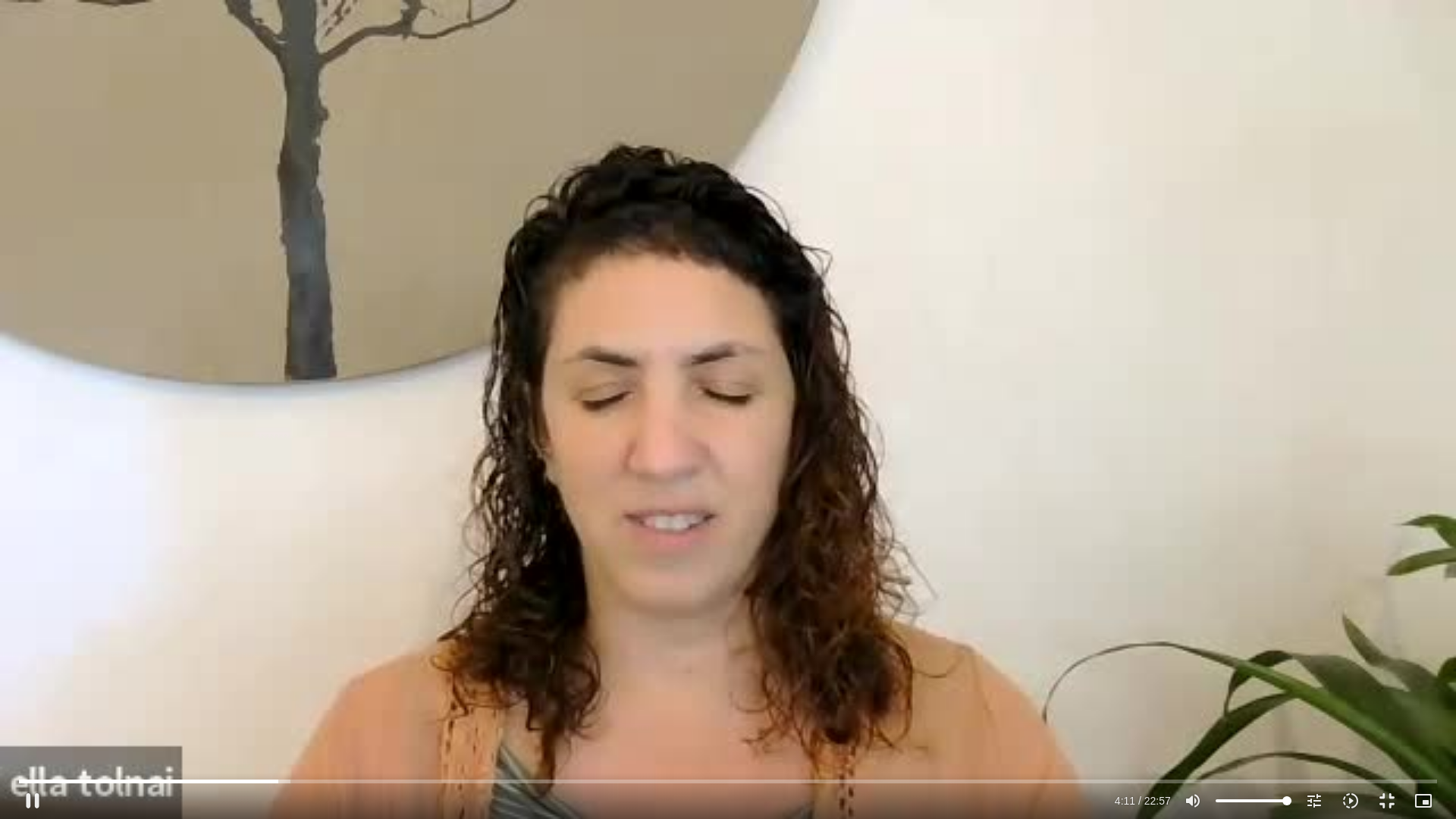
type input "1640.5"
type input "252.051535"
type input "1640.5"
type input "252.182035"
type input "1640.5"
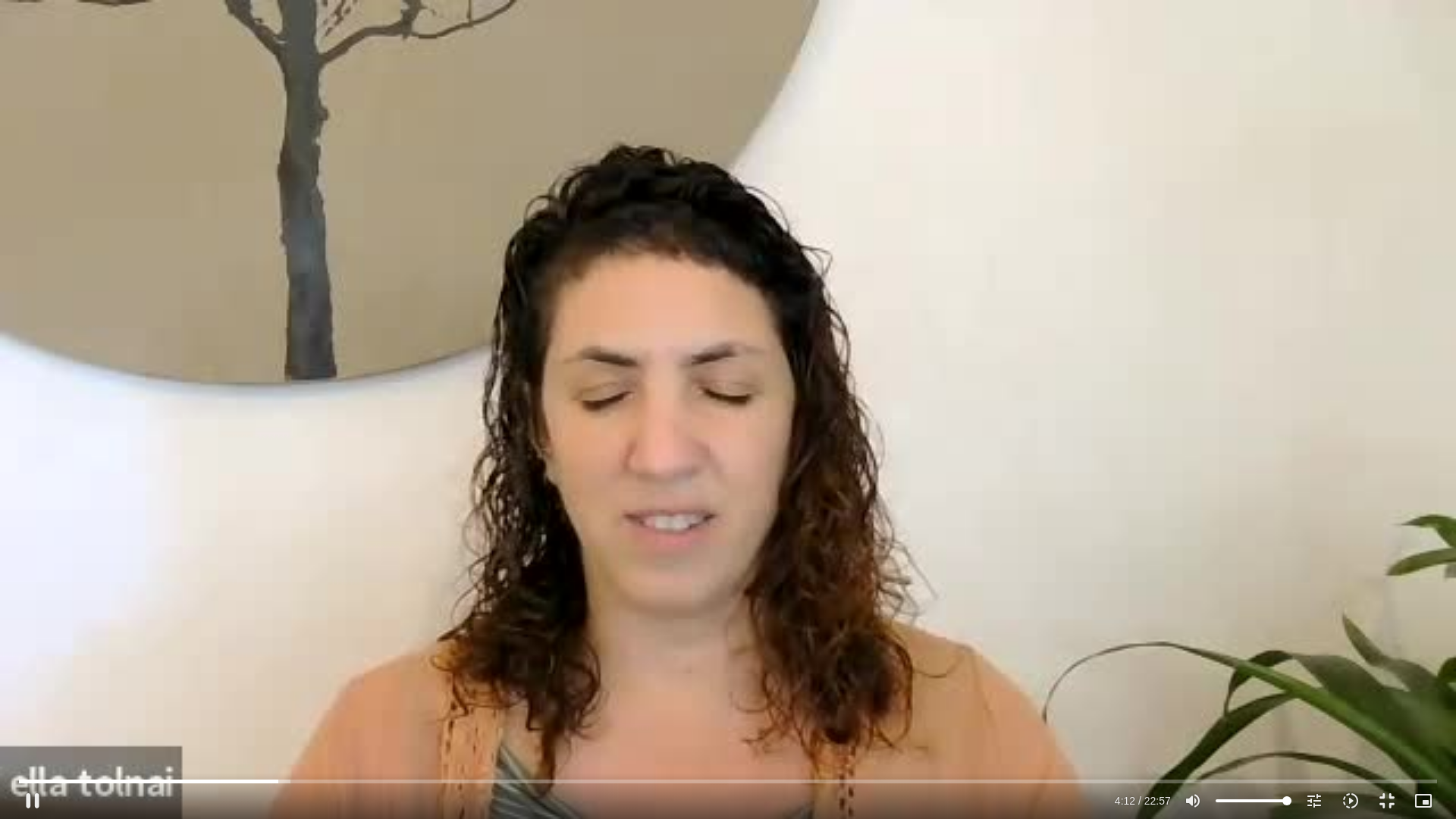
type input "252.319813"
type input "1640.5"
type input "252.454769"
type input "1640.5"
type input "252.587434"
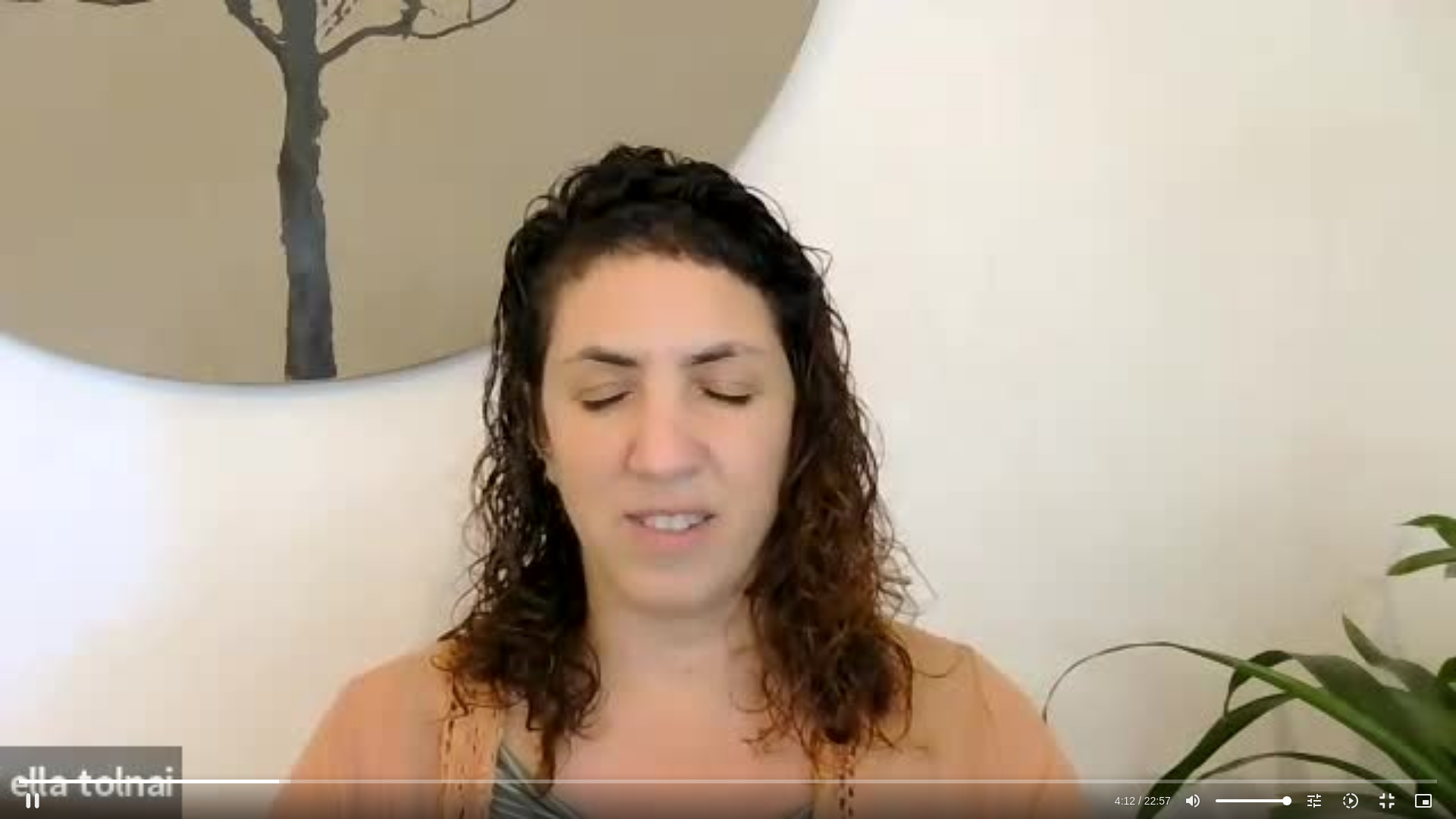
type input "1640.5"
type input "252.722623"
type input "1640.5"
type input "252.853025"
type input "1640.5"
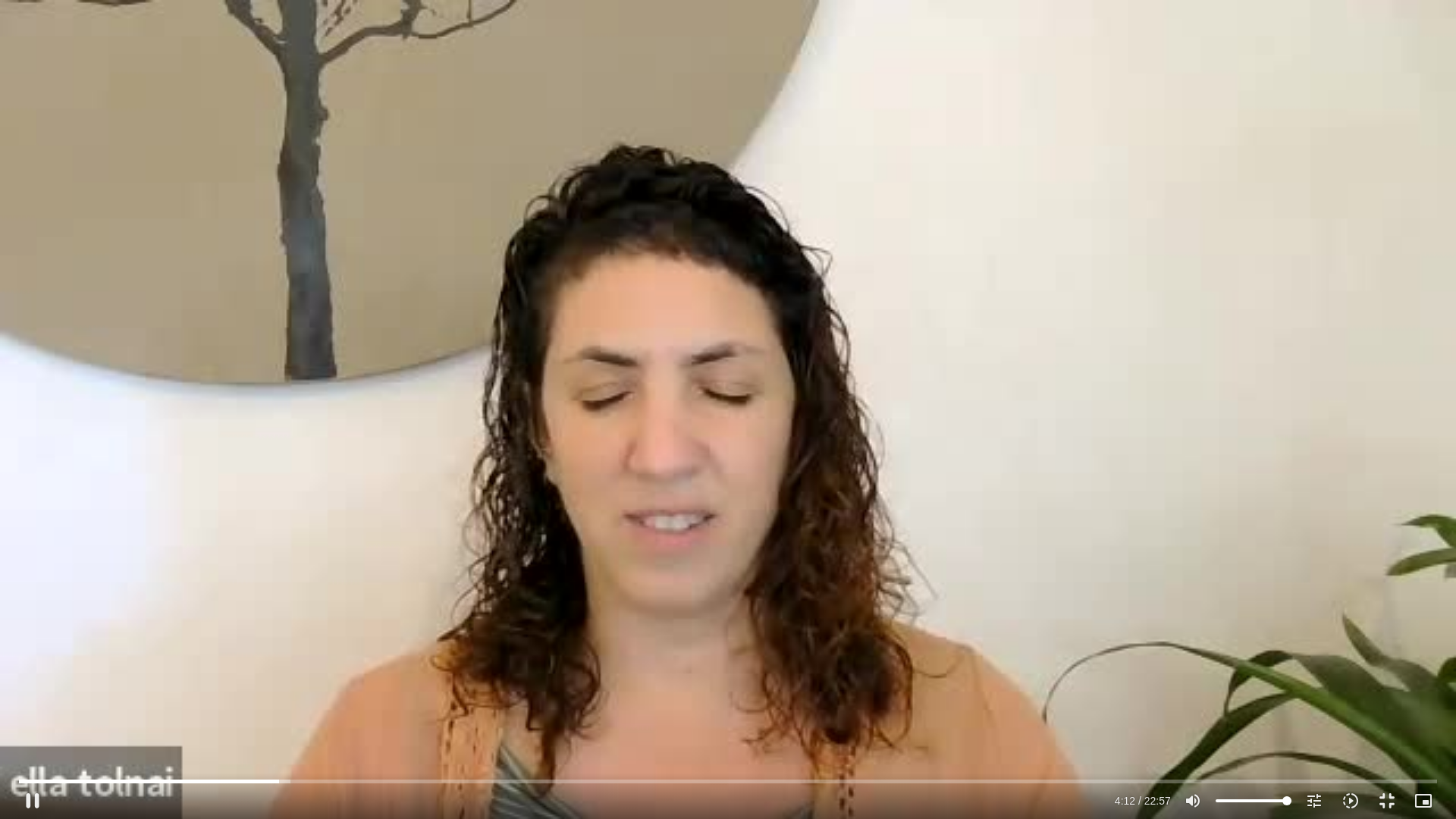
type input "252.983223"
type input "1640.5"
type input "253.120933"
type input "1640.5"
type input "253.254252"
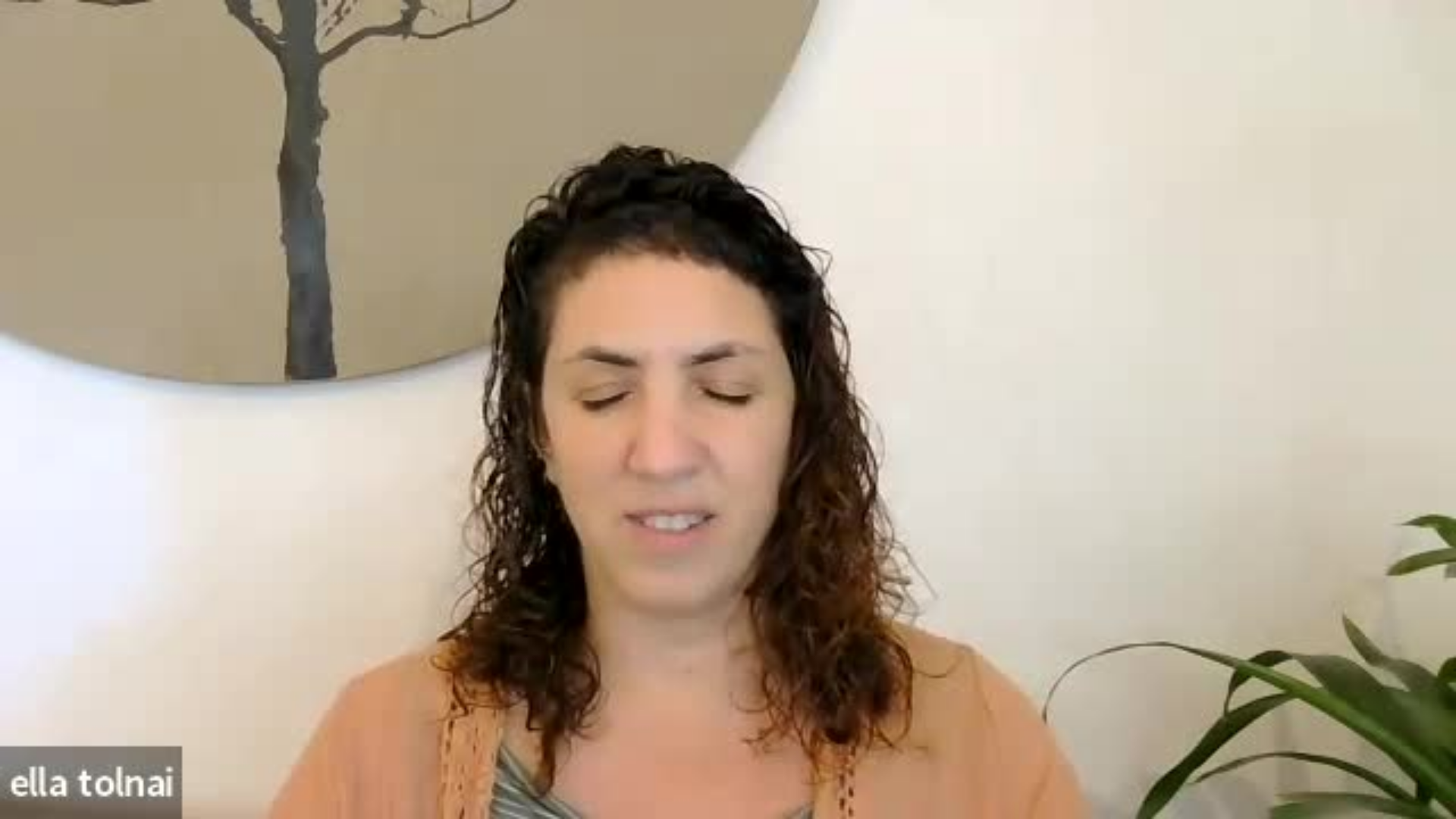
type input "1640.5"
type input "262.211794"
type input "1640.5"
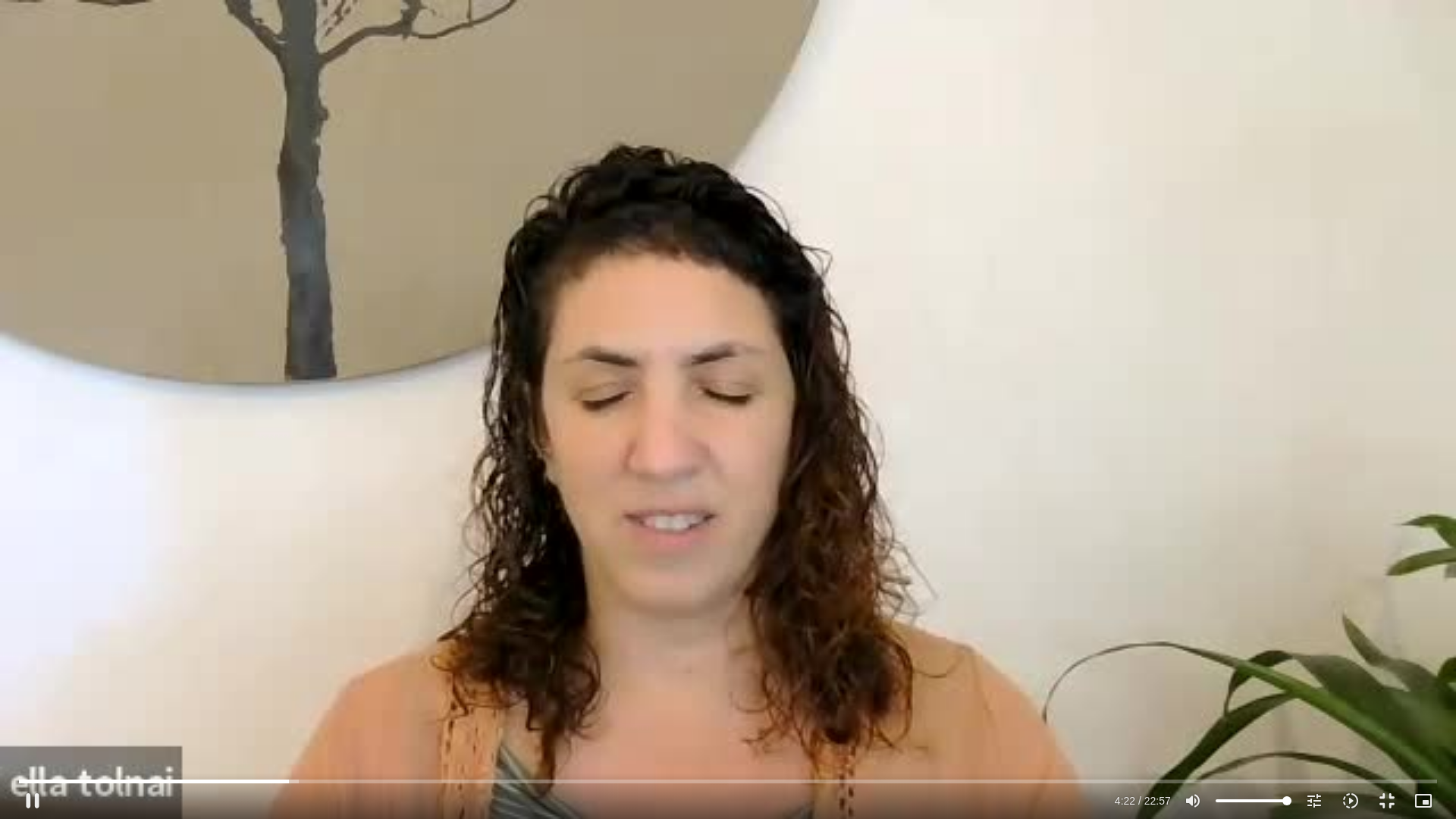
type input "262.343181"
type input "1640.5"
type input "262.437734"
type input "1640.5"
type input "262.572341"
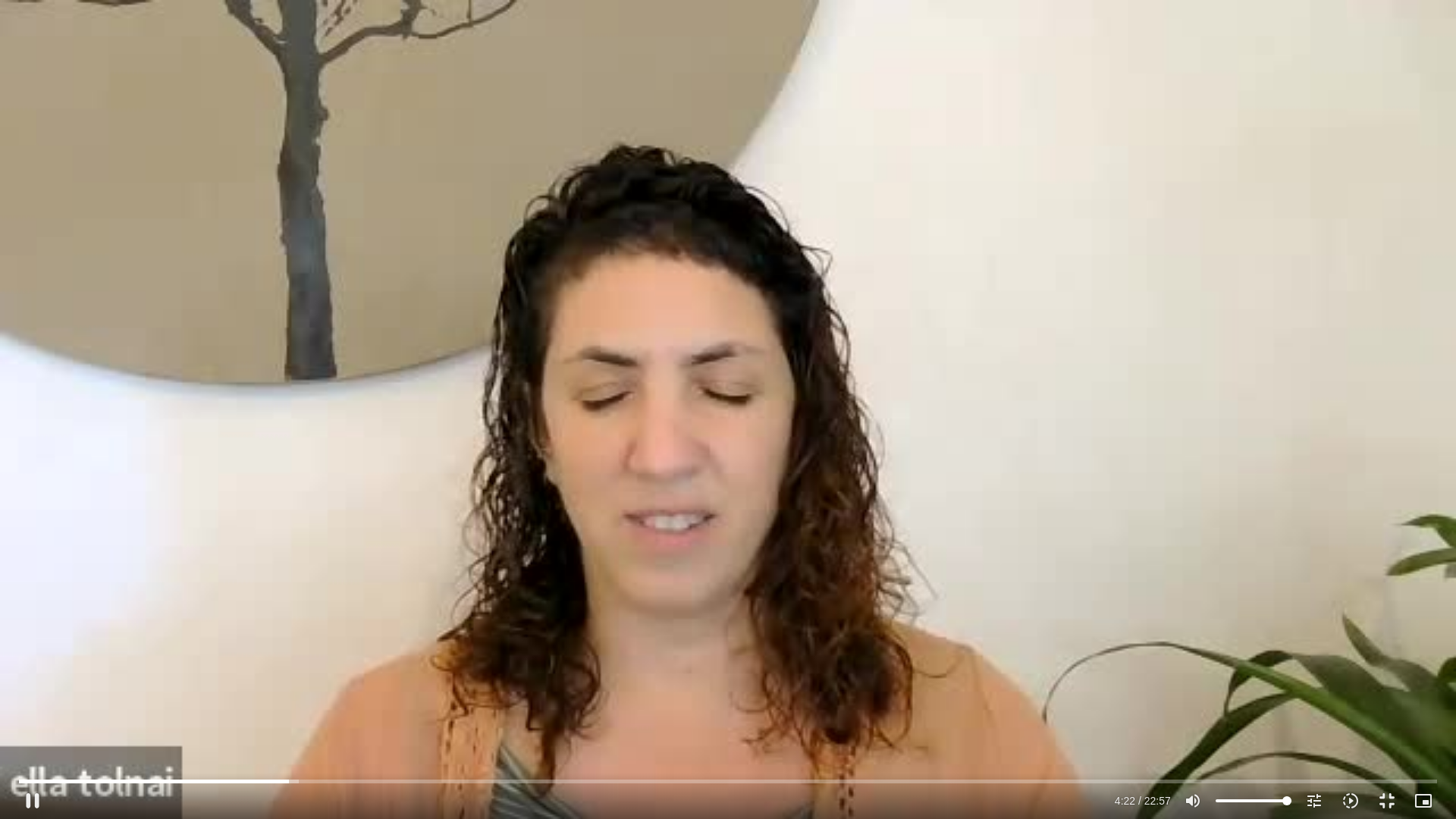
type input "1640.5"
type input "262.704625"
type input "1640.5"
type input "262.839014"
type input "1640.5"
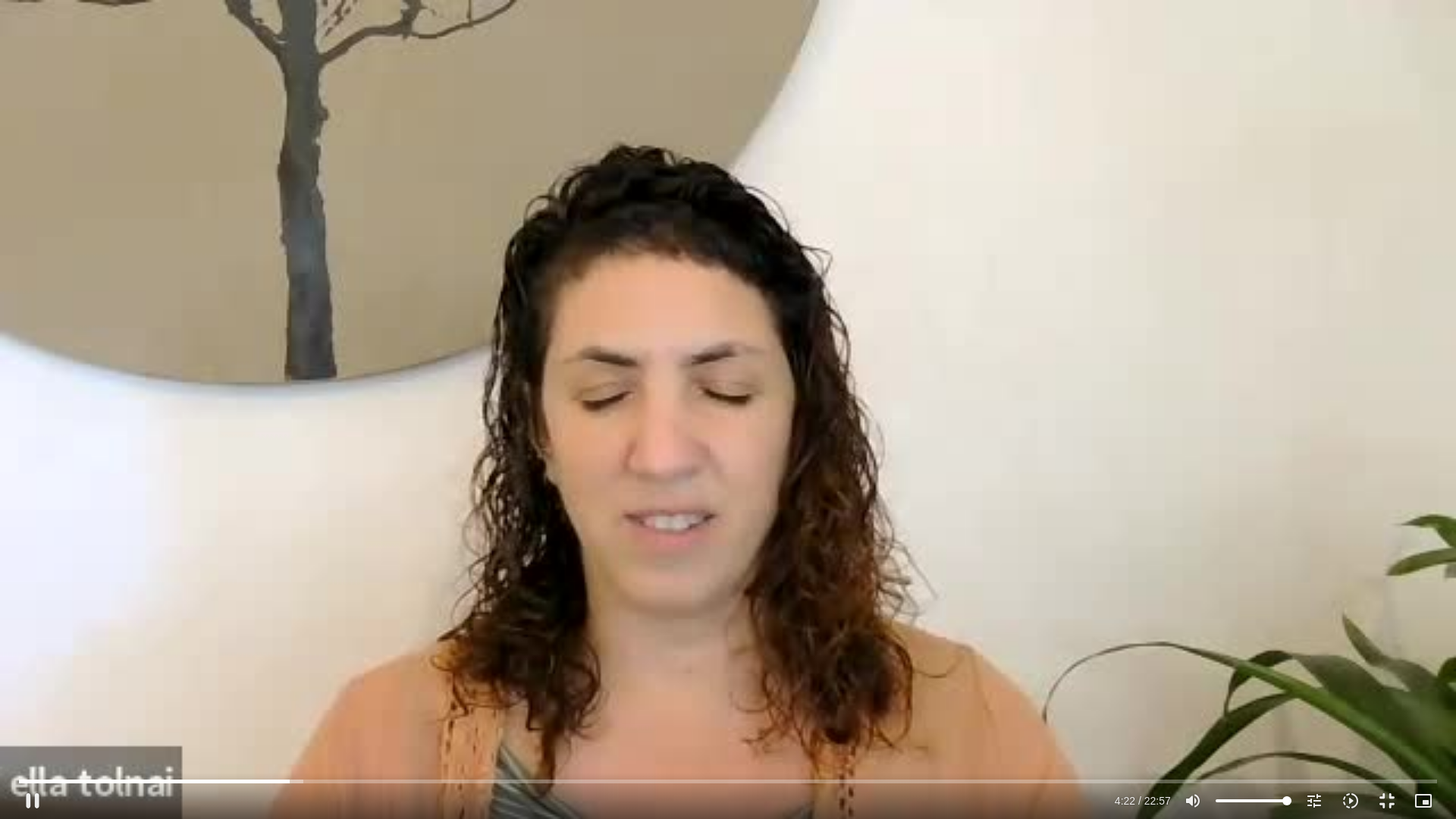
type input "262.972323"
type input "1640.5"
type input "263.10536"
type input "1640.5"
type input "263.238338"
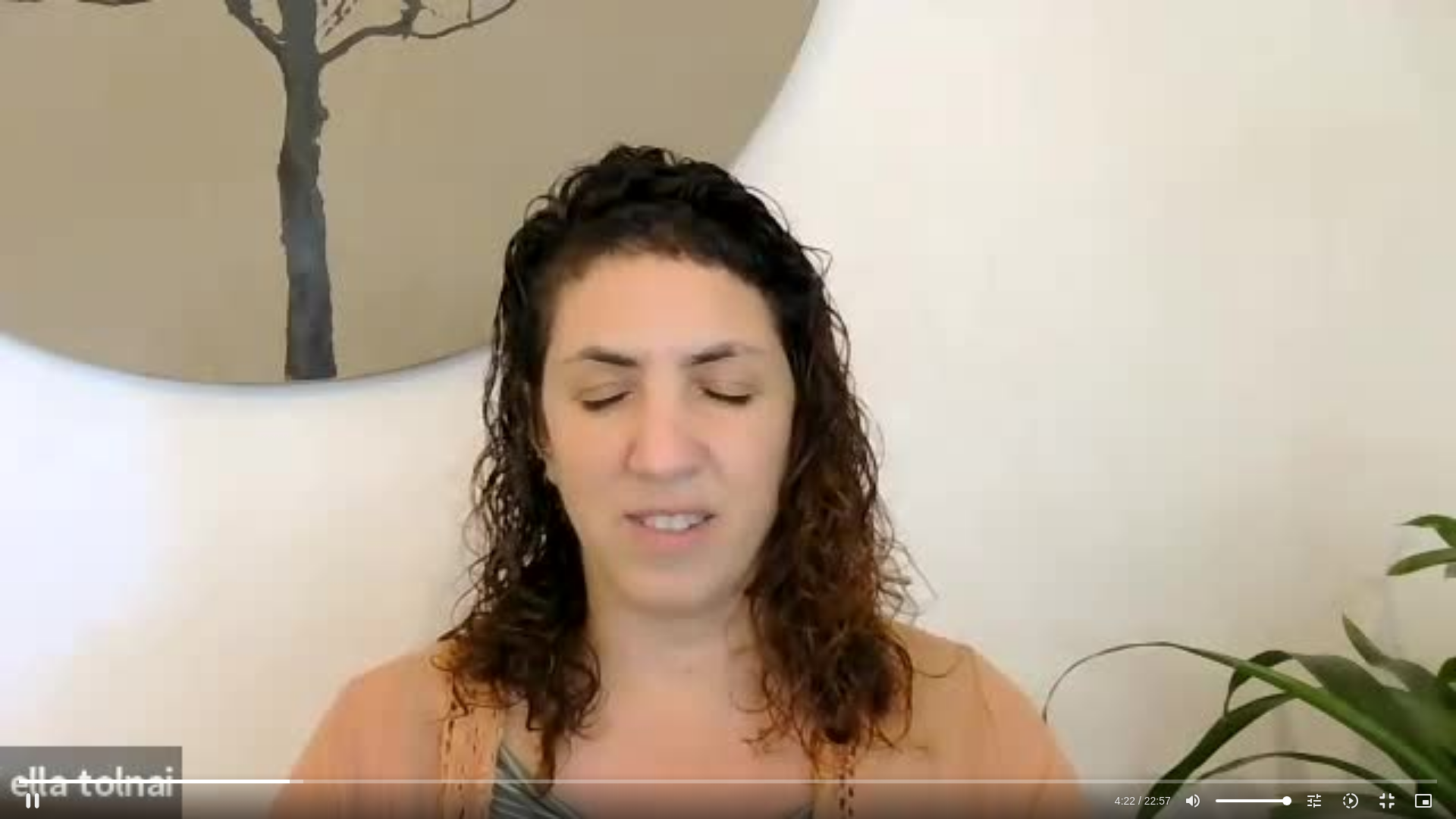
type input "1640.5"
type input "263.371539"
type input "1640.5"
type input "263.506696"
type input "1640.5"
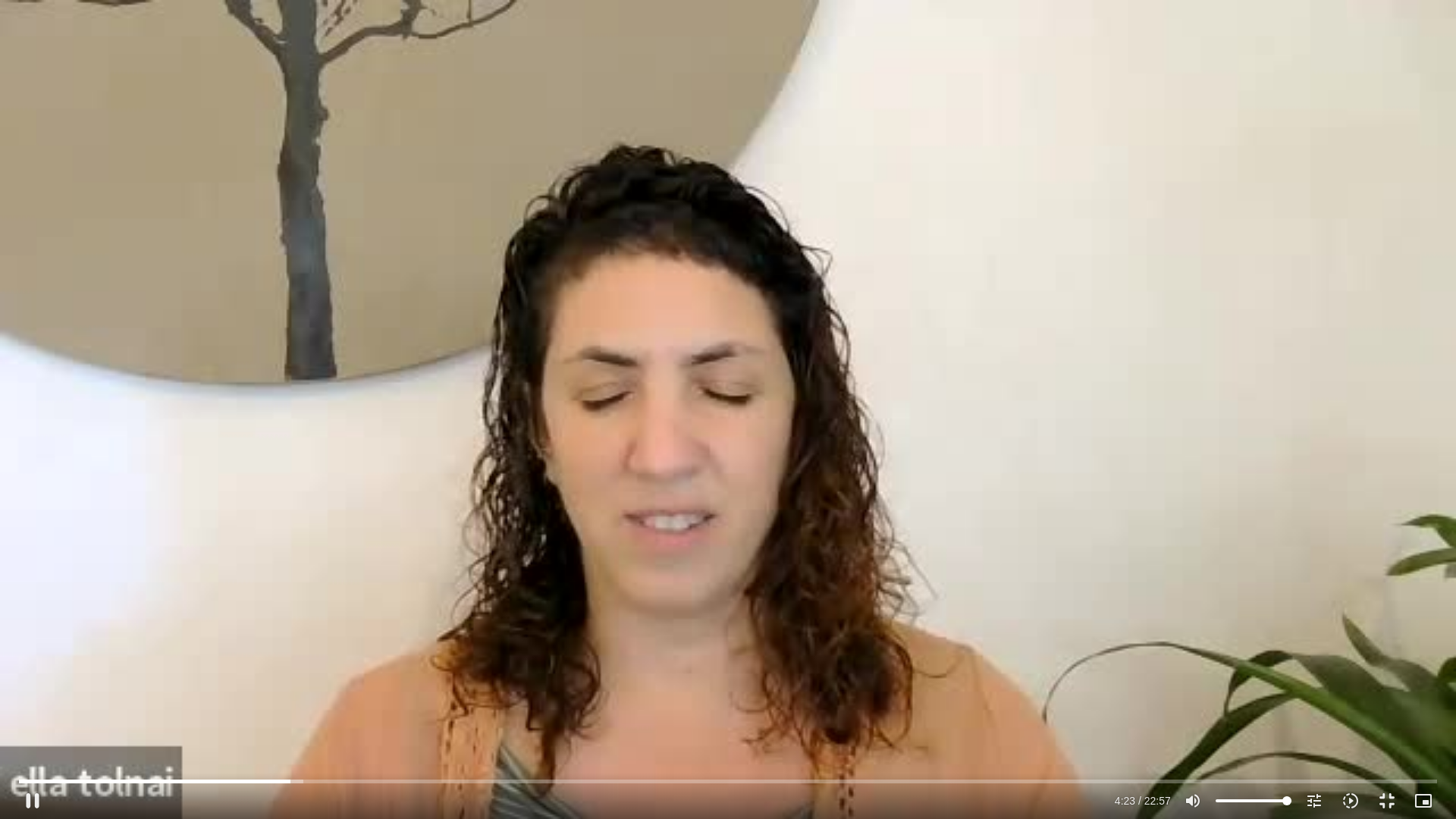
type input "263.640471"
click at [1280, 552] on div "Skip ad 21:37 pause 9:53 / 22:57 volume_up Mute tune Resolution Auto 240p slow_…" at bounding box center [728, 409] width 1456 height 819
click at [1280, 552] on div "Skip ad 21:37 play_arrow 9:53 / 22:57 volume_up Mute tune Resolution Auto 240p …" at bounding box center [728, 409] width 1456 height 819
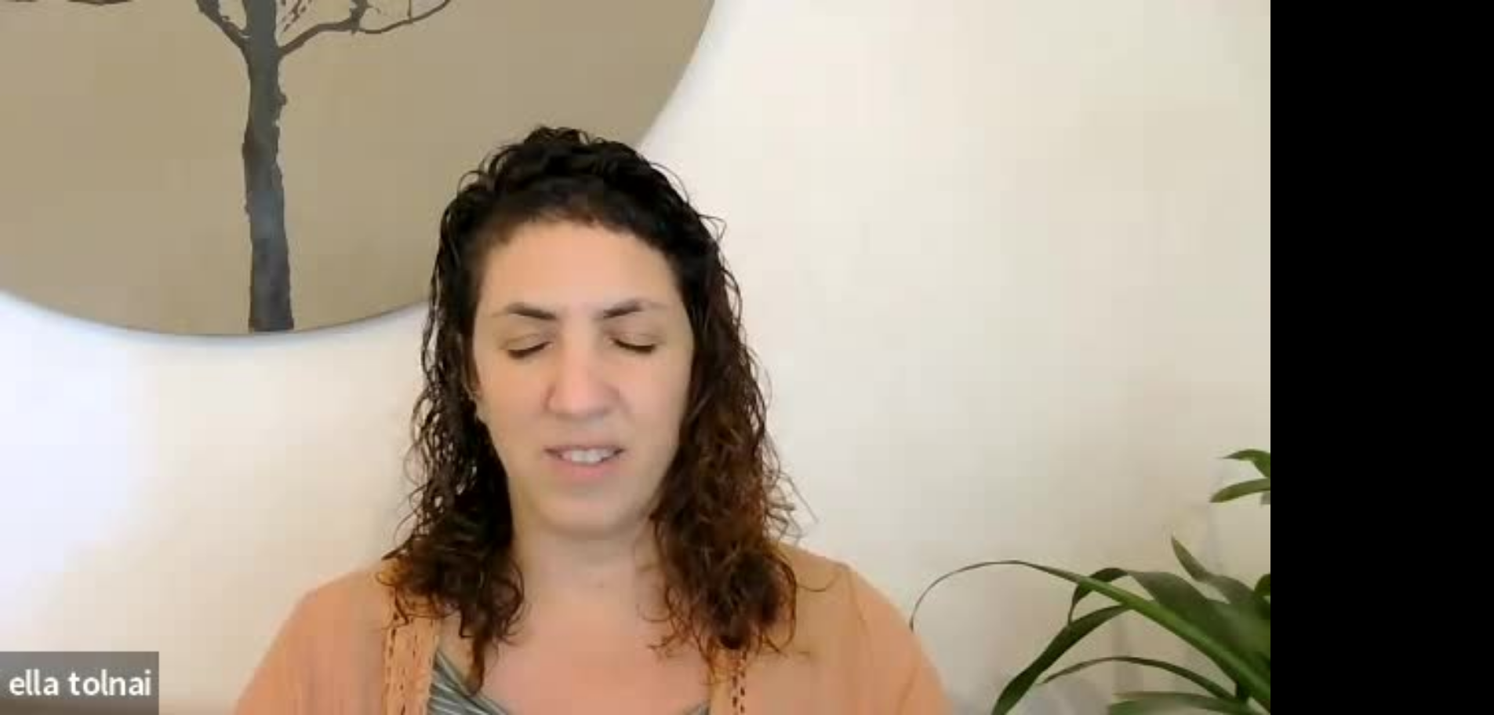
scroll to position [938, 0]
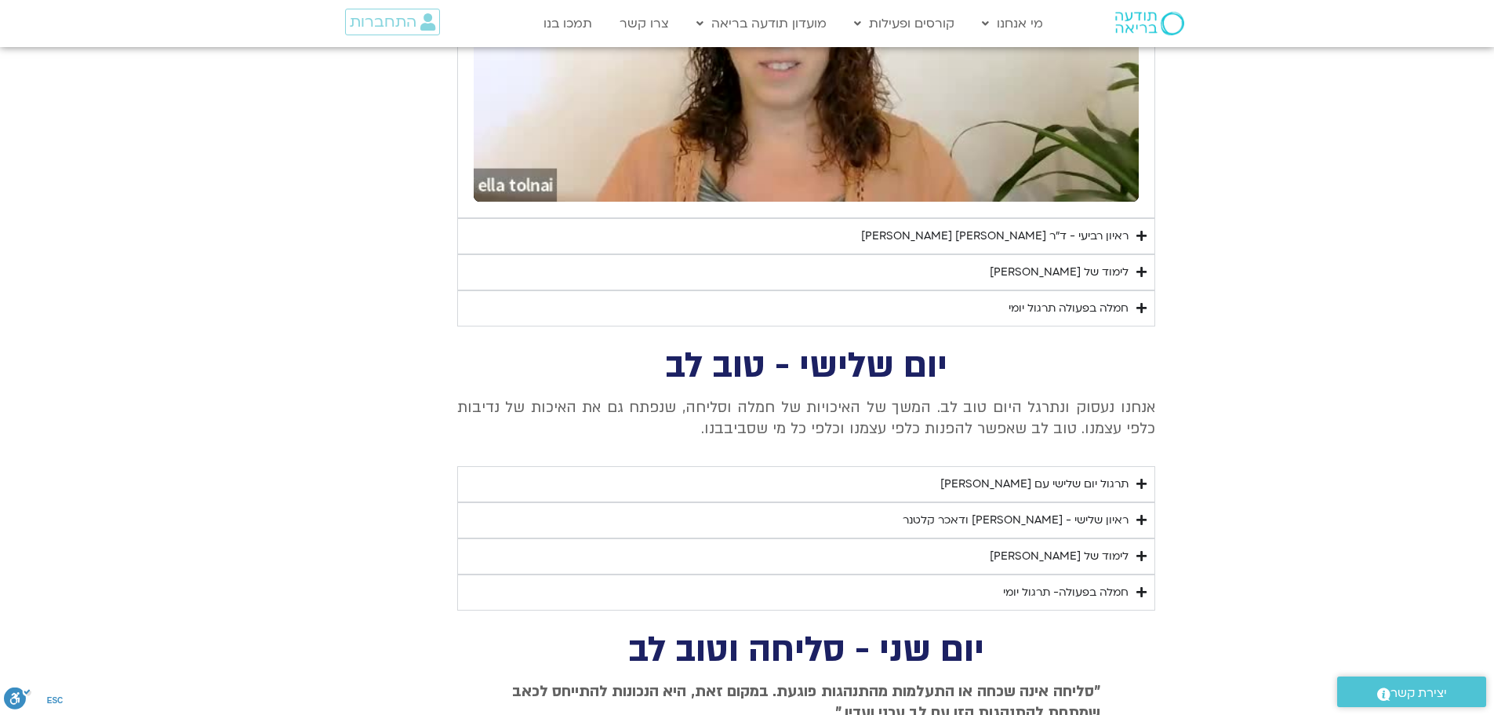
click at [1146, 558] on icon "Accordion. Open links with Enter or Space, close with Escape, and navigate with…" at bounding box center [1142, 556] width 10 height 12
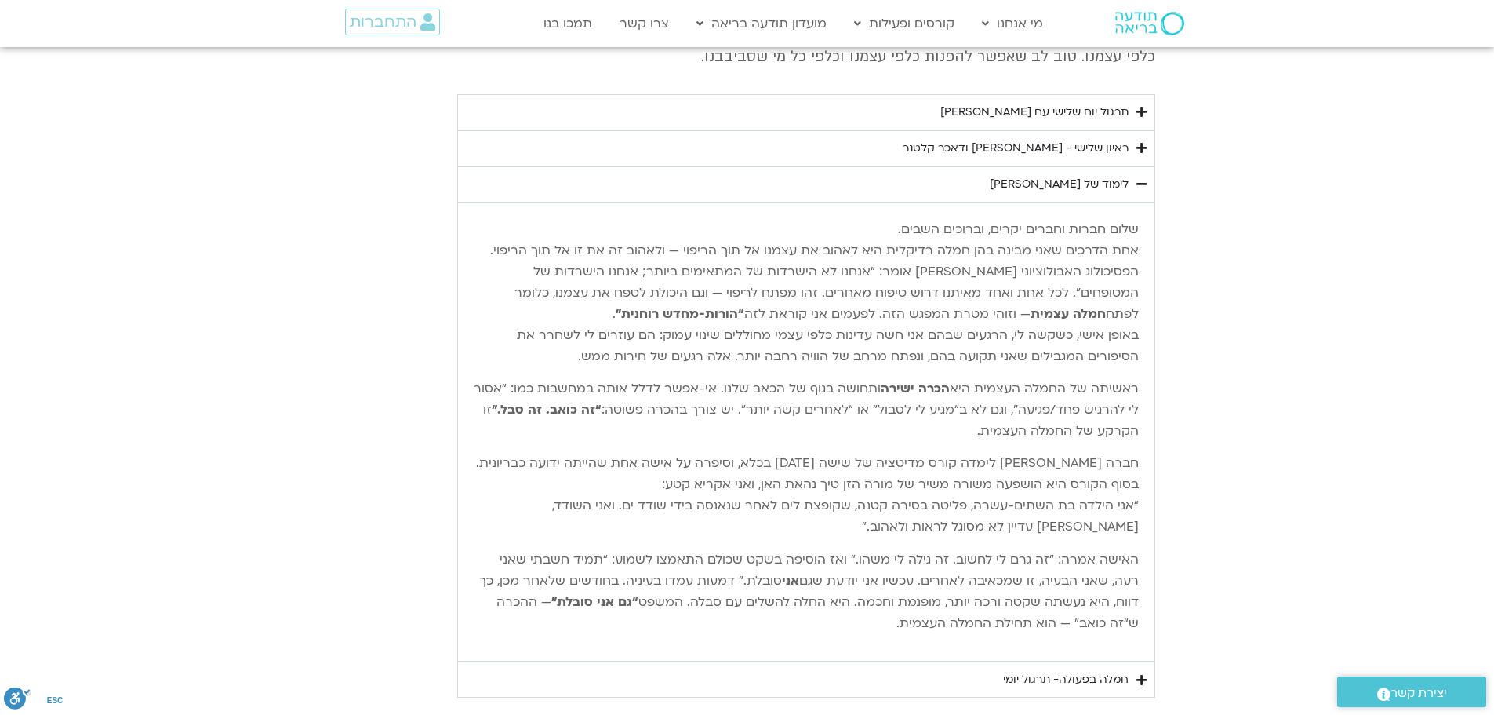
scroll to position [1409, 0]
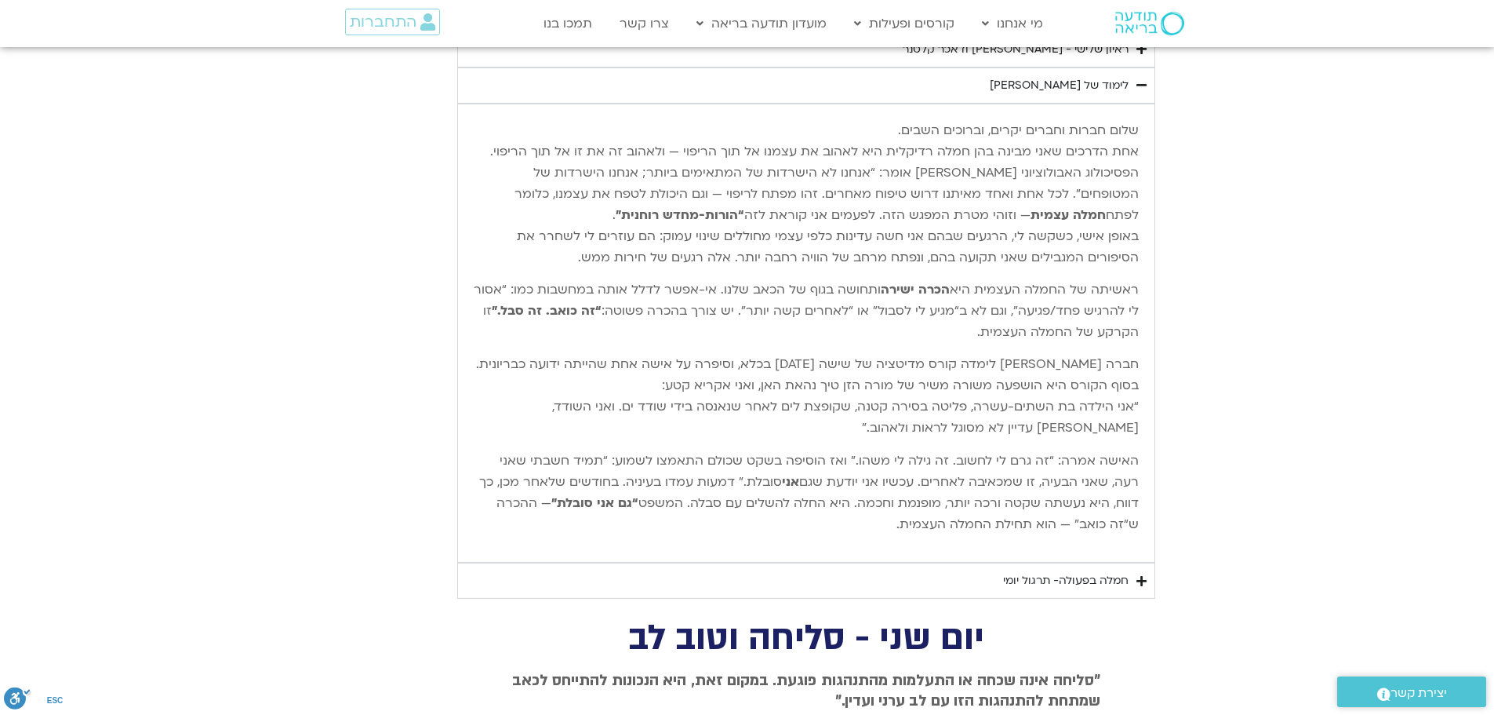
click at [1143, 580] on icon "Accordion. Open links with Enter or Space, close with Escape, and navigate with…" at bounding box center [1142, 581] width 10 height 12
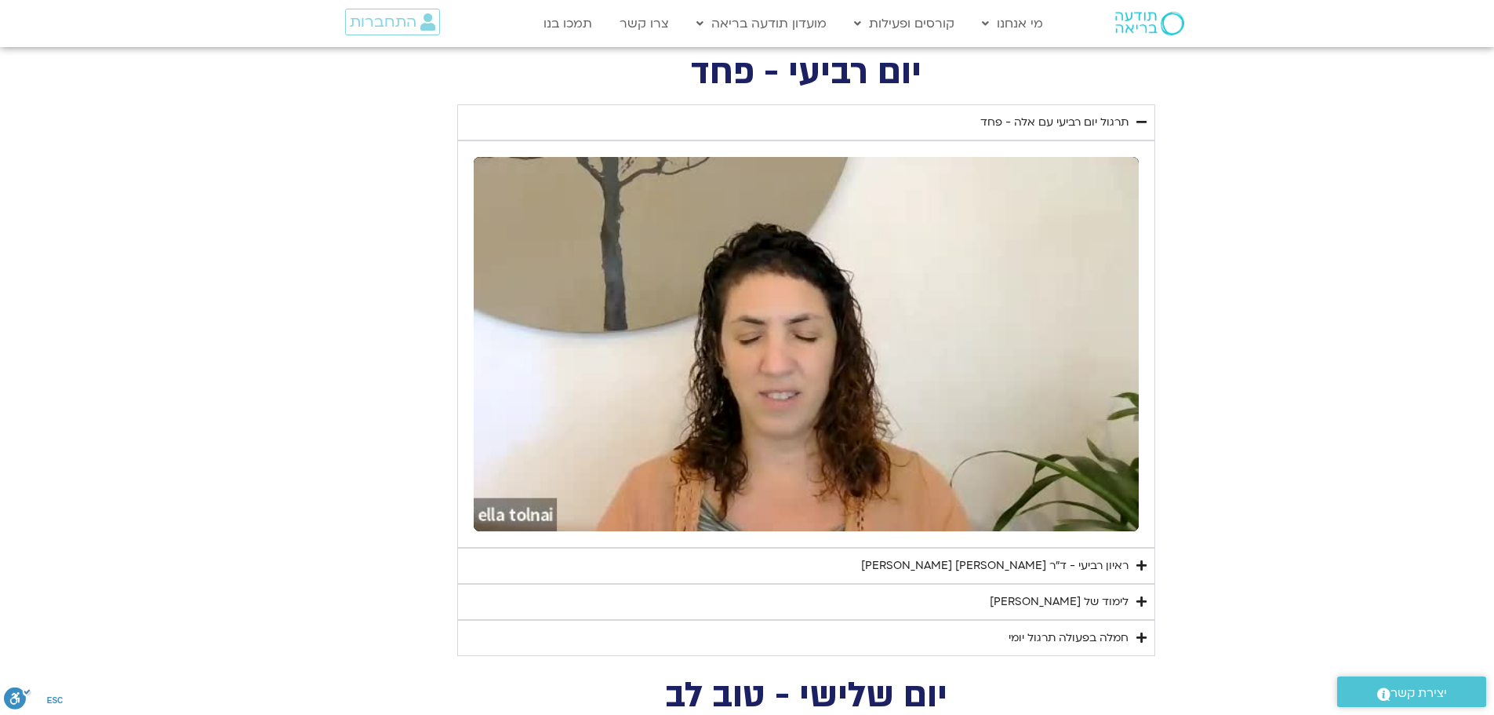
scroll to position [546, 0]
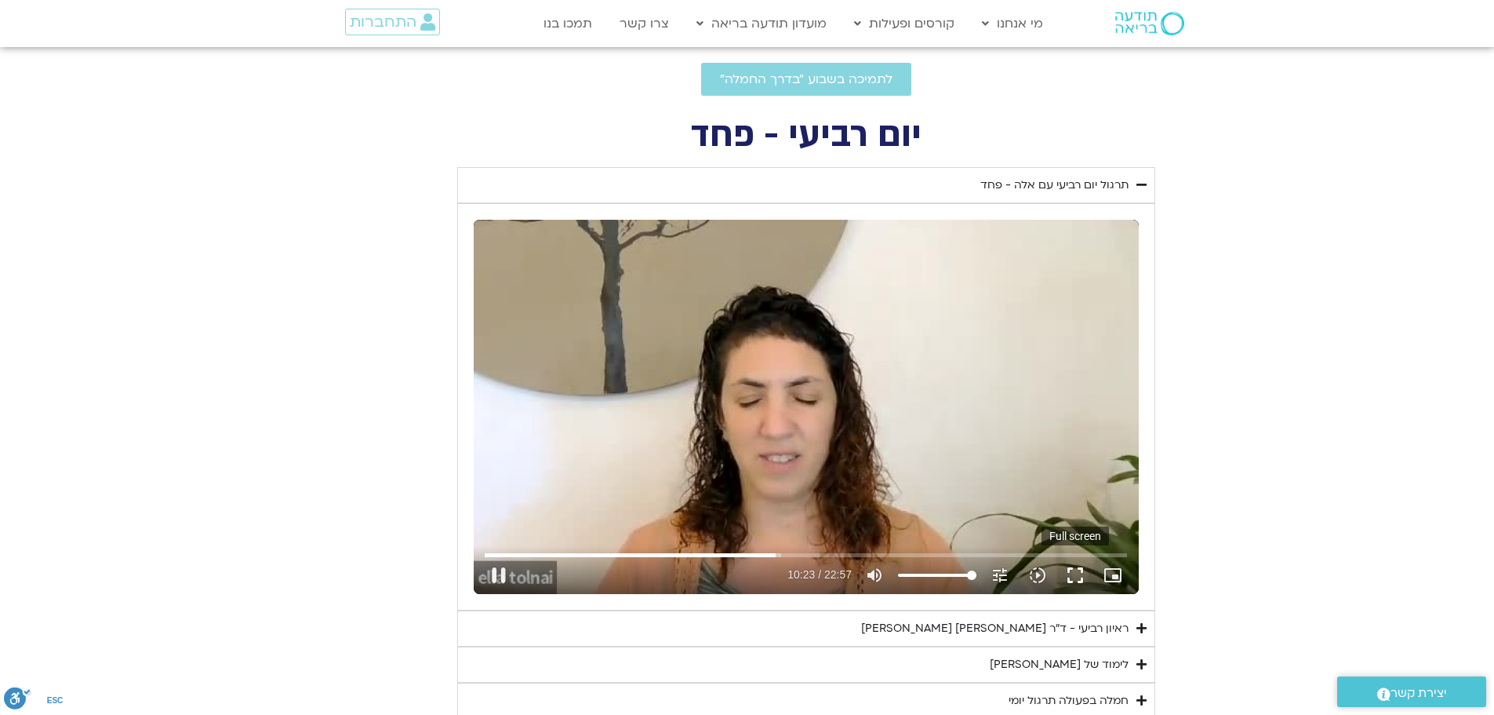
click at [1083, 569] on button "fullscreen" at bounding box center [1076, 575] width 38 height 38
click at [1142, 184] on icon "Accordion. Open links with Enter or Space, close with Escape, and navigate with…" at bounding box center [1142, 185] width 10 height 12
